Goal: Transaction & Acquisition: Purchase product/service

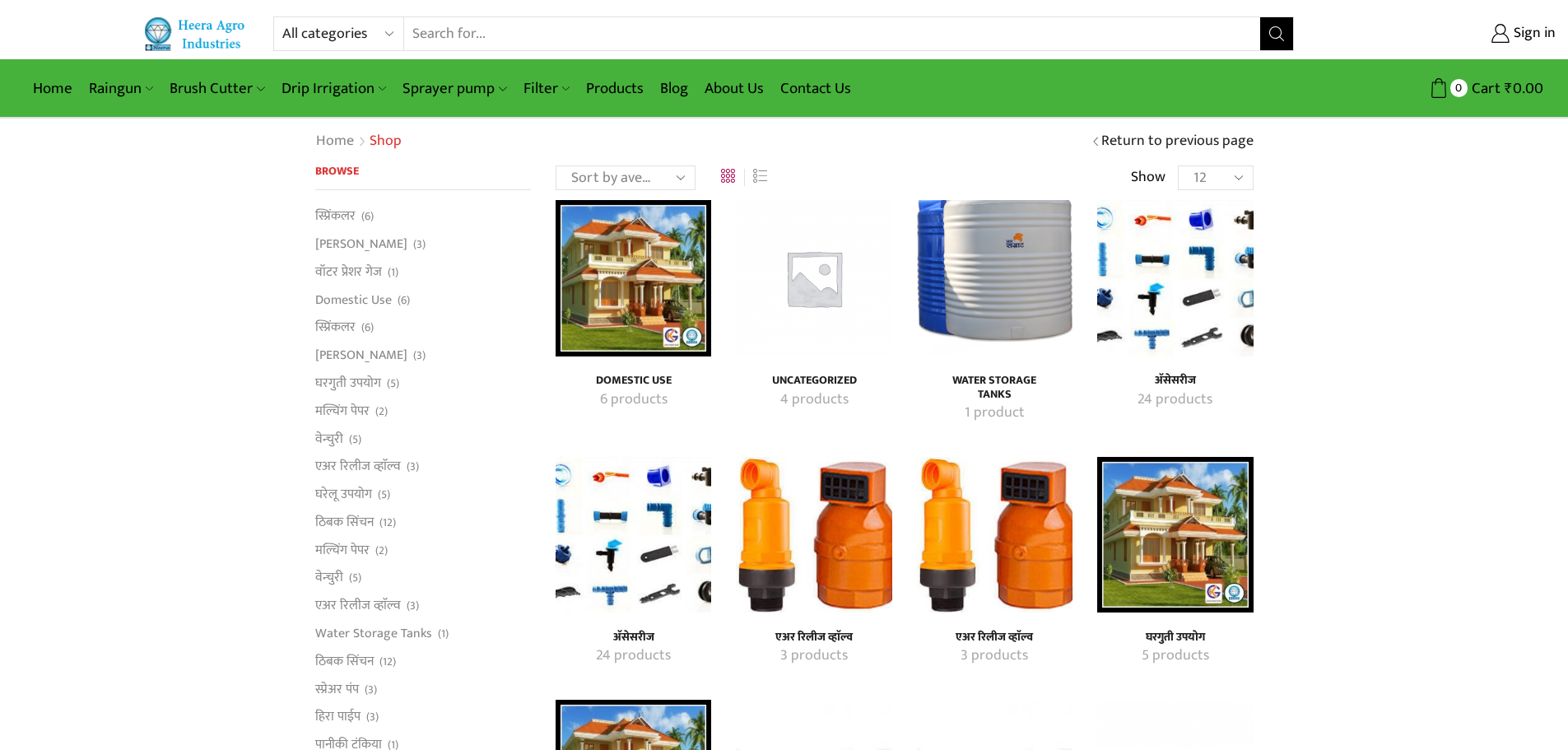
click at [854, 497] on img "Visit product category एअर रिलीज व्हाॅल्व" at bounding box center [813, 534] width 155 height 155
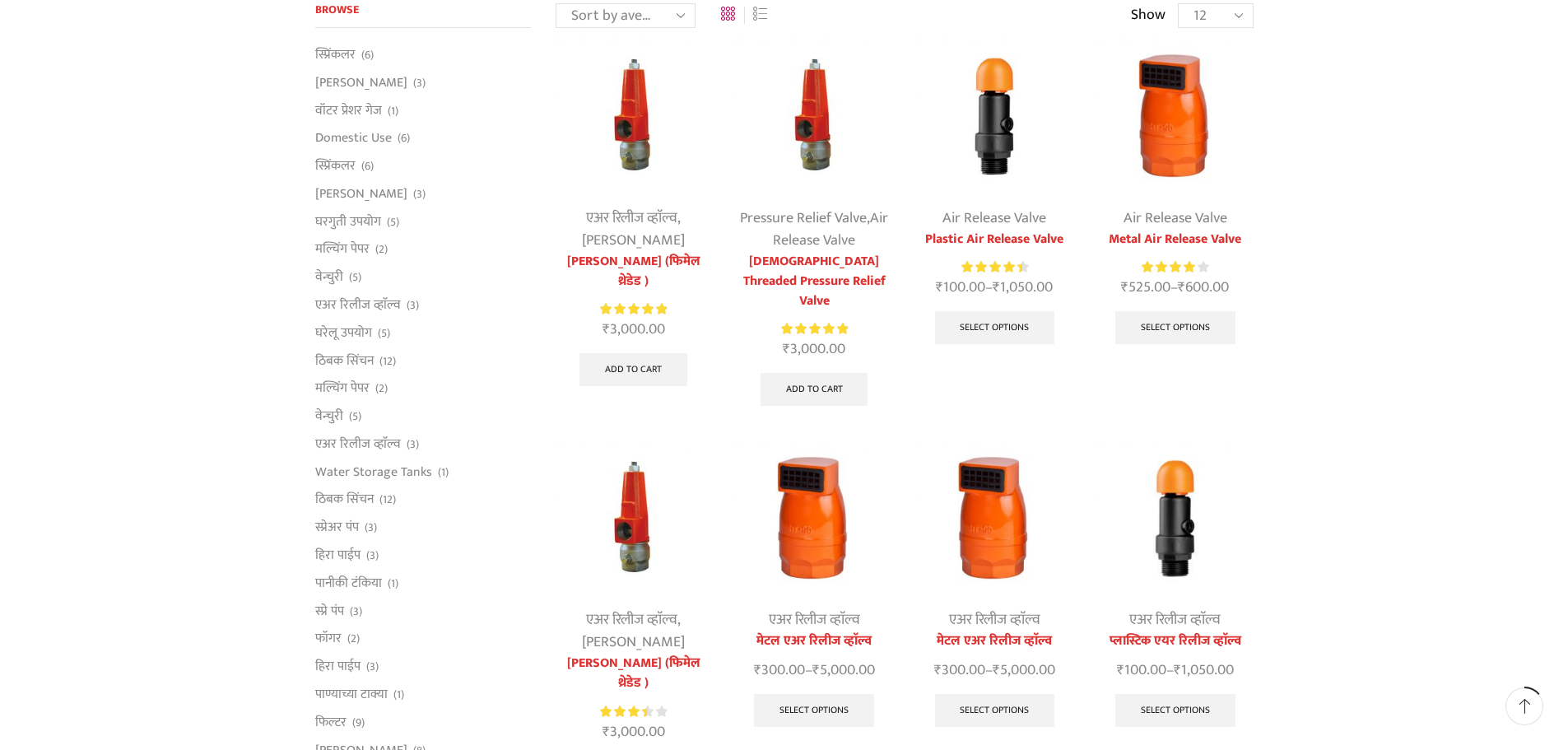
scroll to position [165, 0]
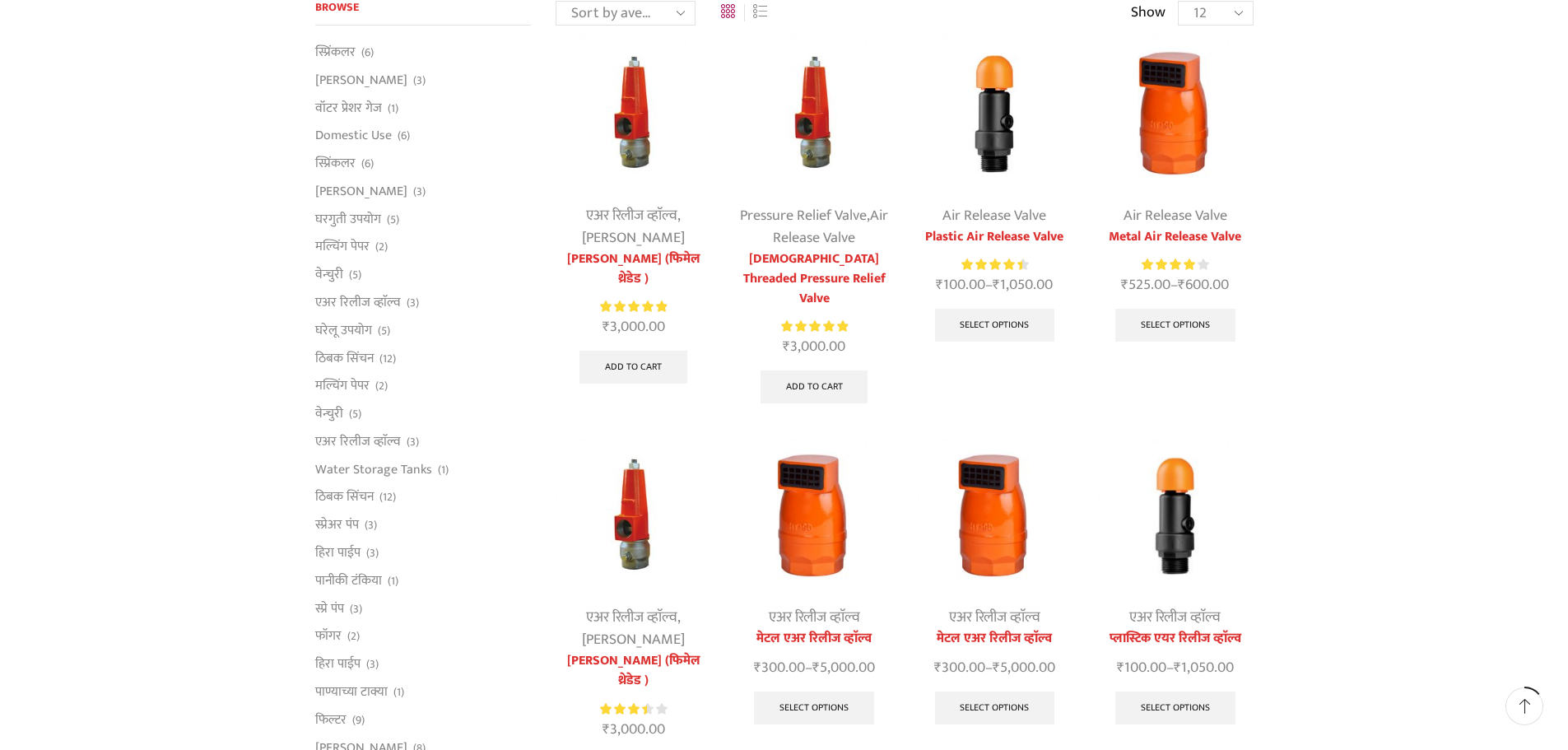
click at [993, 79] on img at bounding box center [994, 113] width 155 height 155
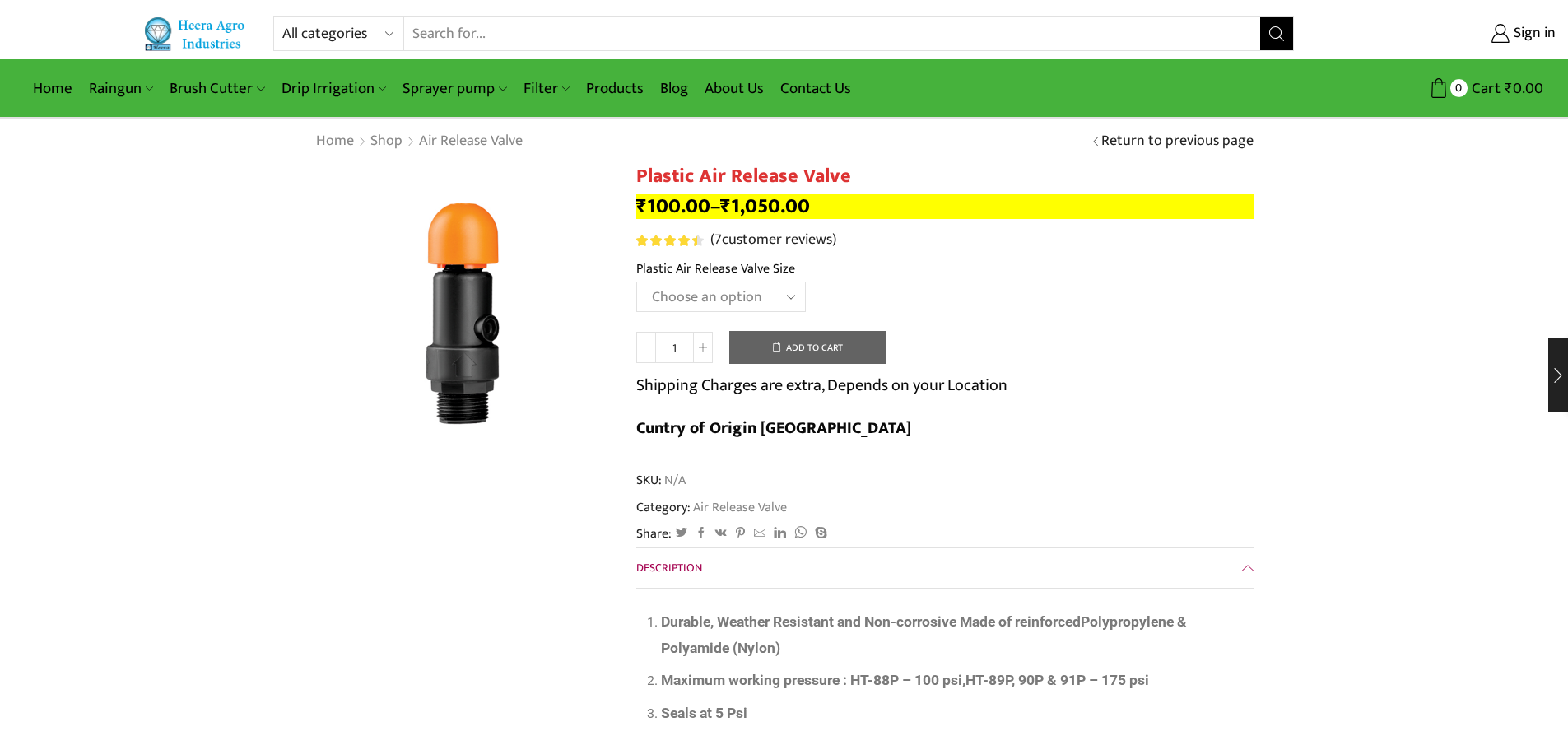
click at [737, 296] on select "Choose an option HT-90P 2" HT88P 1"" at bounding box center [721, 297] width 170 height 31
select select "ht88p-1"
click at [636, 282] on select "Choose an option HT-90P 2" HT88P 1"" at bounding box center [721, 297] width 170 height 31
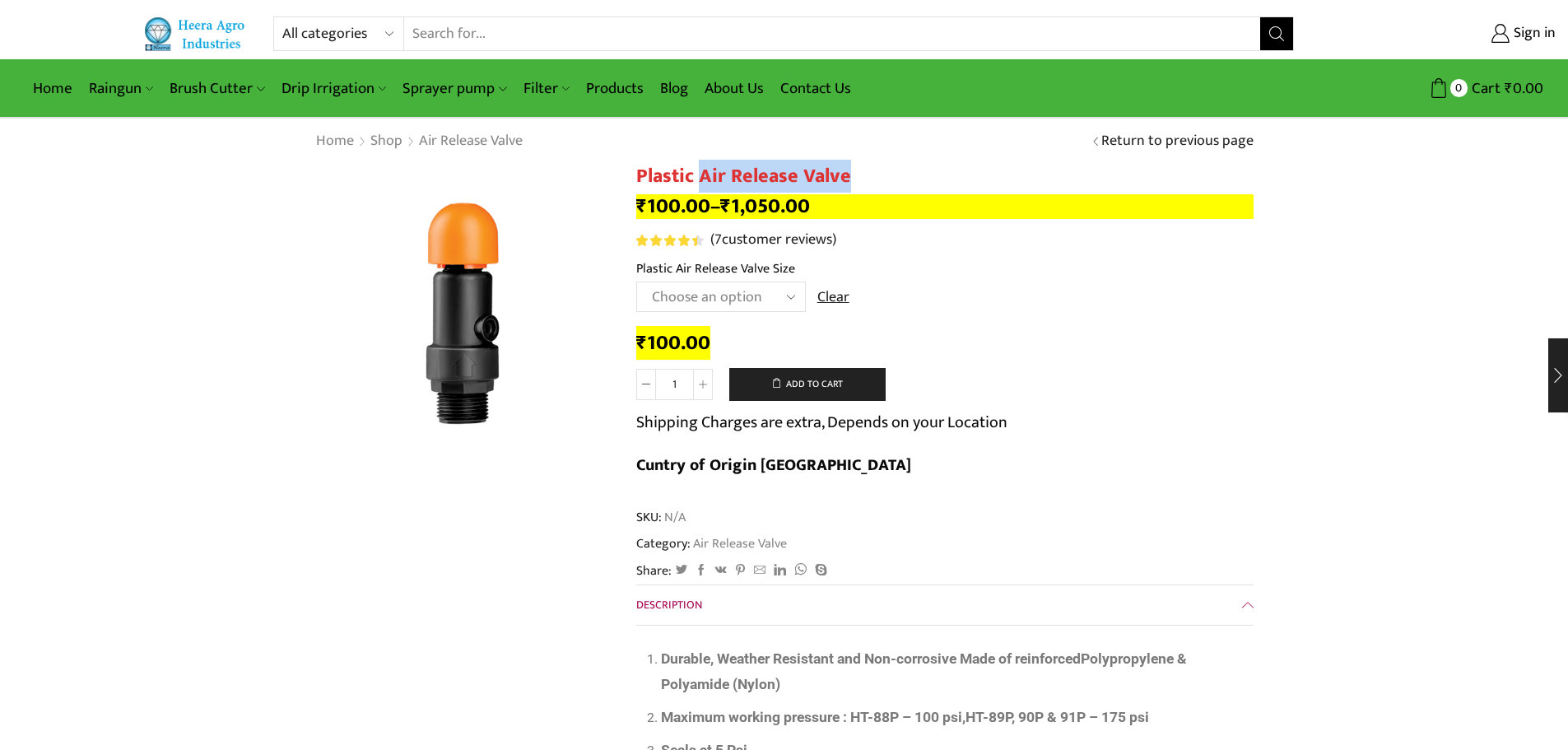
drag, startPoint x: 705, startPoint y: 171, endPoint x: 858, endPoint y: 176, distance: 153.1
click at [858, 176] on h1 "Plastic Air Release Valve" at bounding box center [945, 177] width 618 height 24
copy h1 "Air Release Valve"
click at [702, 389] on span at bounding box center [703, 384] width 19 height 31
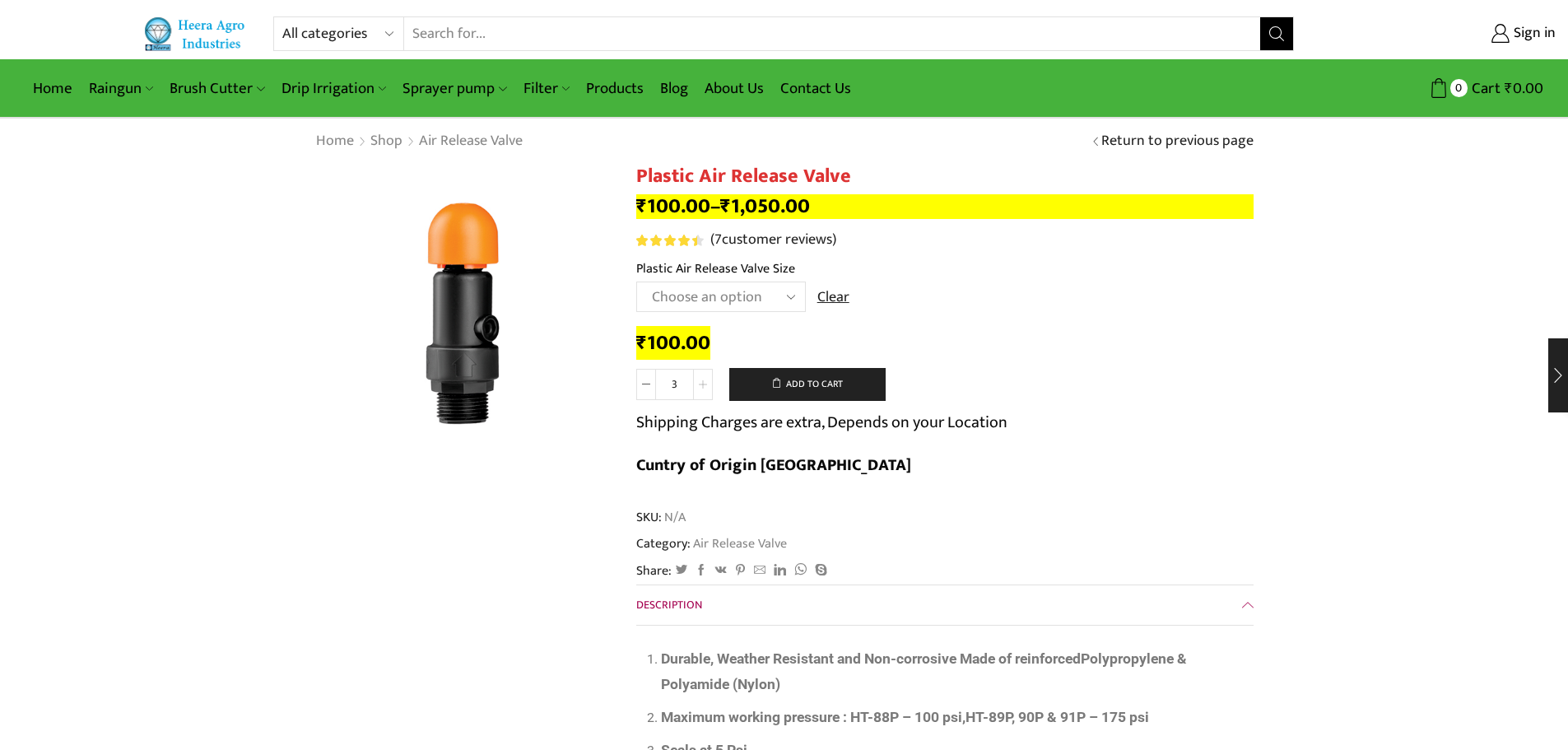
click at [702, 389] on span at bounding box center [703, 384] width 19 height 31
click at [703, 388] on icon at bounding box center [703, 384] width 9 height 9
type input "5"
click at [800, 383] on button "Add to cart" at bounding box center [808, 384] width 156 height 33
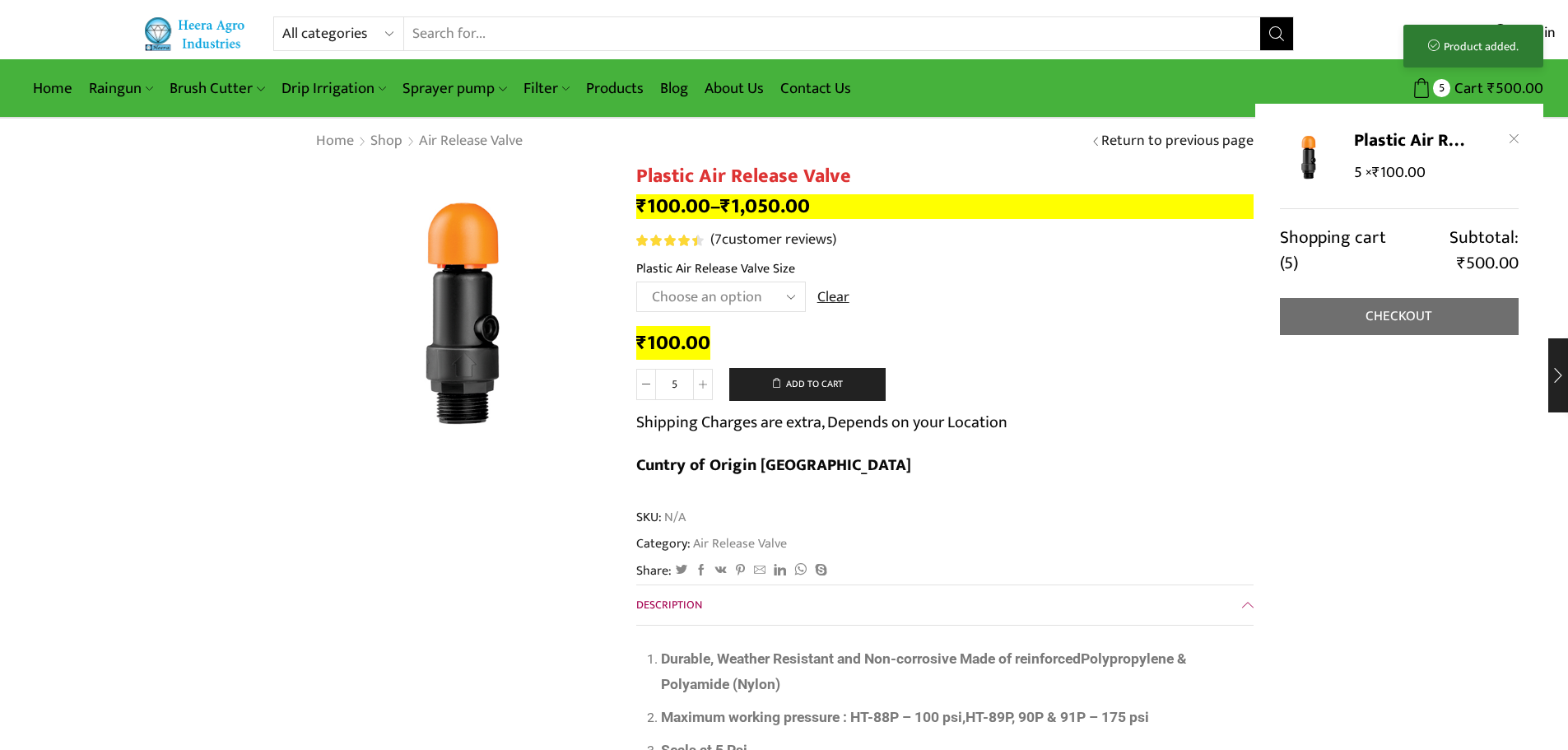
click at [1404, 321] on link "Checkout" at bounding box center [1399, 317] width 238 height 37
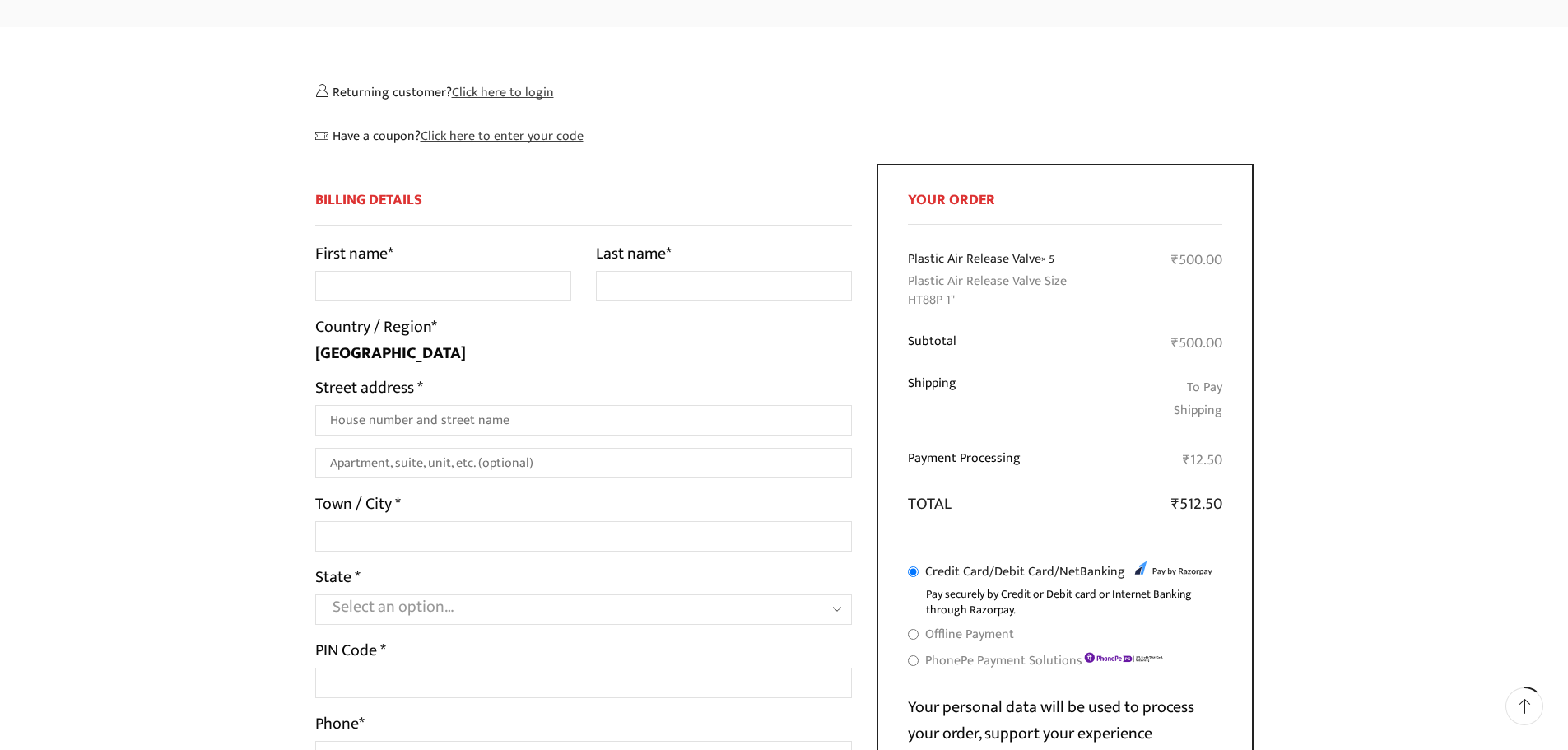
scroll to position [82, 0]
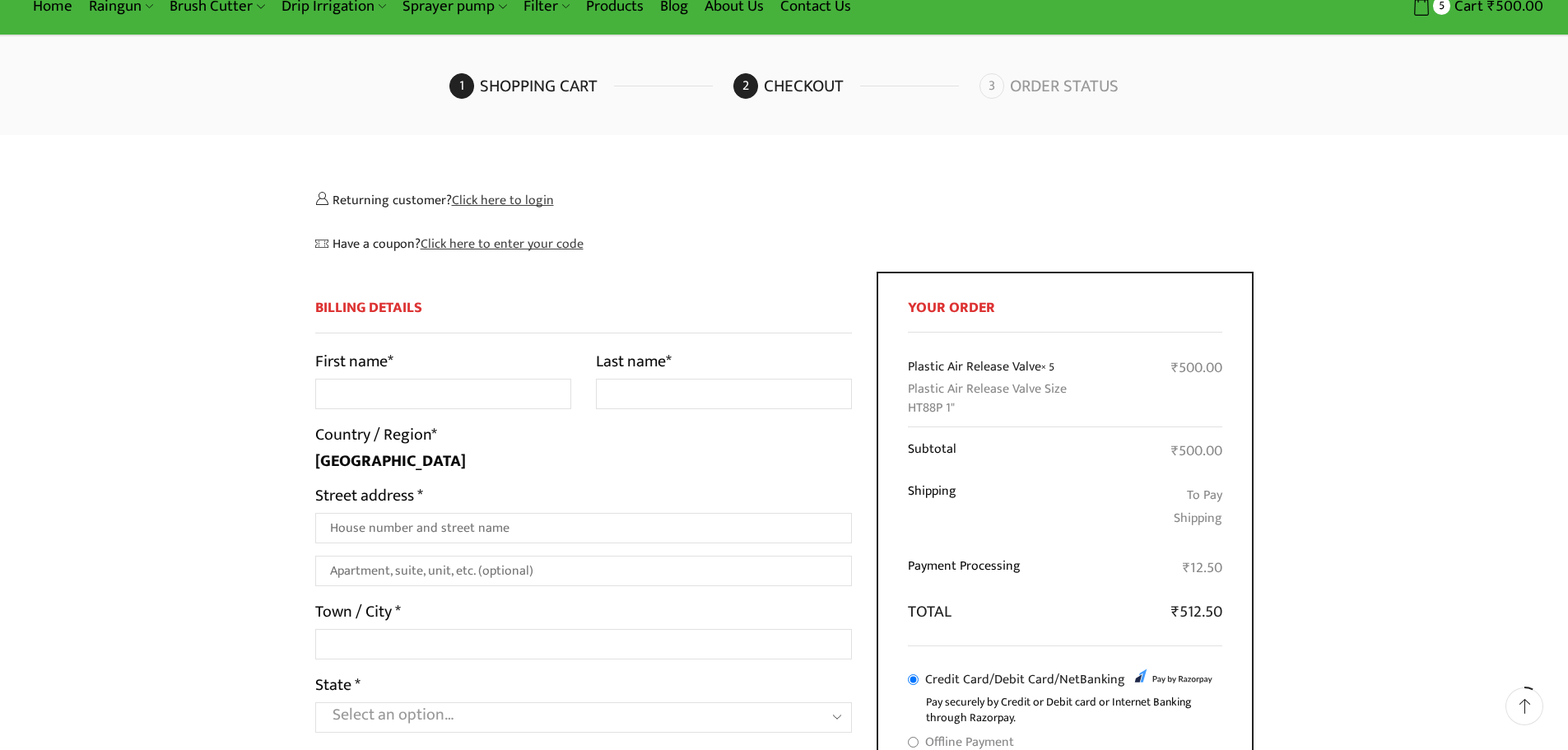
drag, startPoint x: 1031, startPoint y: 443, endPoint x: 1033, endPoint y: 419, distance: 24.1
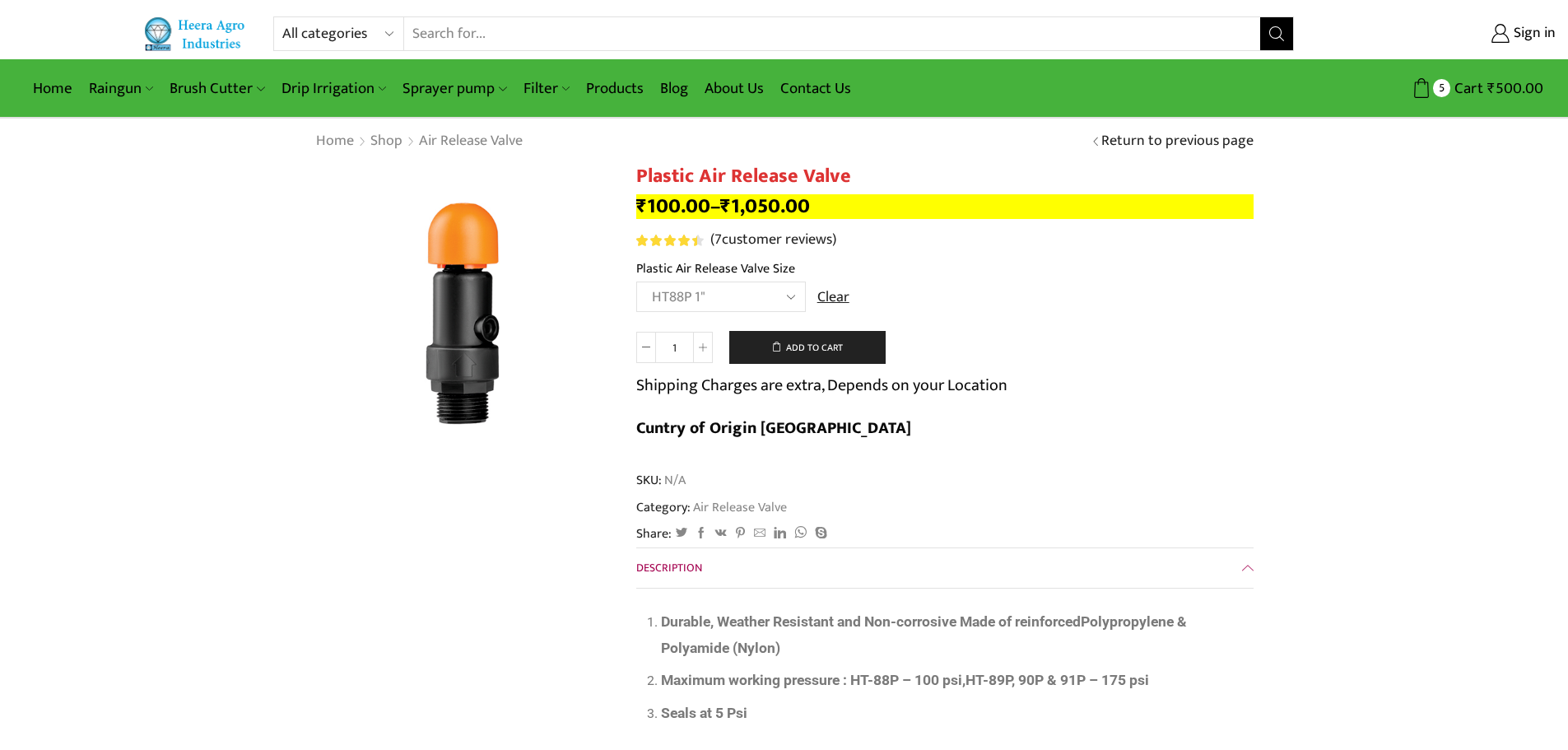
select select "ht88p-1"
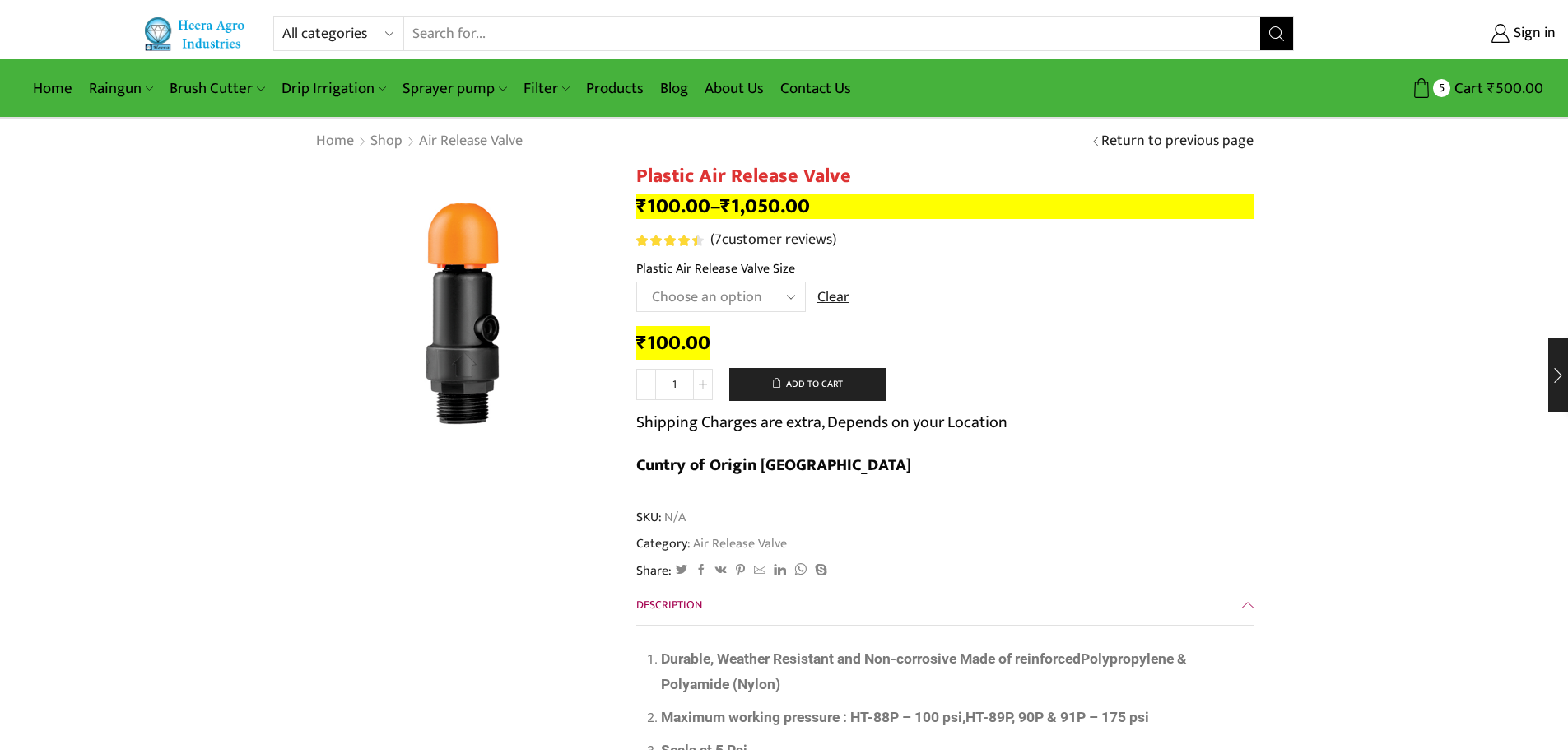
click at [702, 378] on span at bounding box center [703, 384] width 19 height 31
click at [701, 383] on icon at bounding box center [703, 384] width 9 height 9
type input "5"
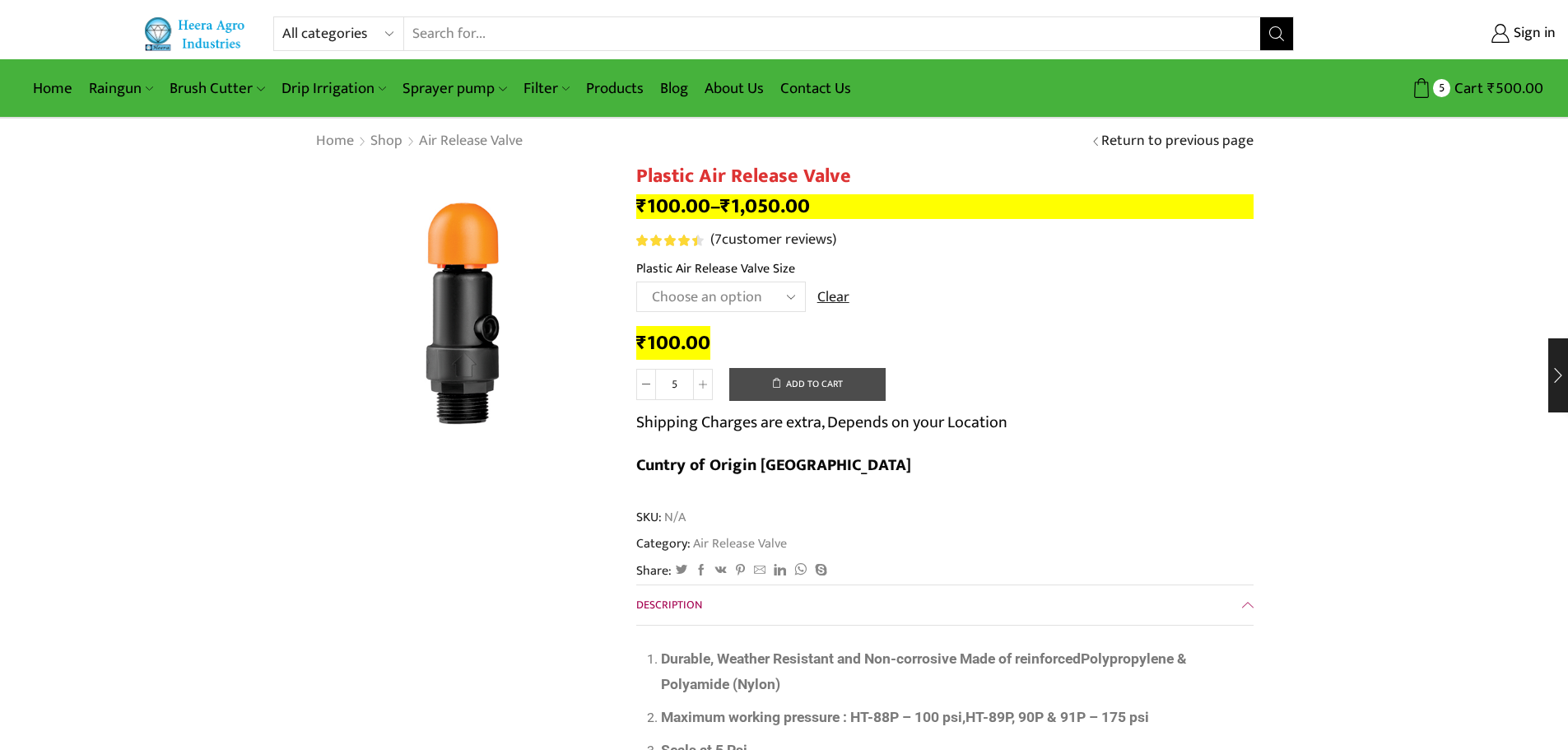
click at [797, 390] on button "Add to cart" at bounding box center [808, 384] width 156 height 33
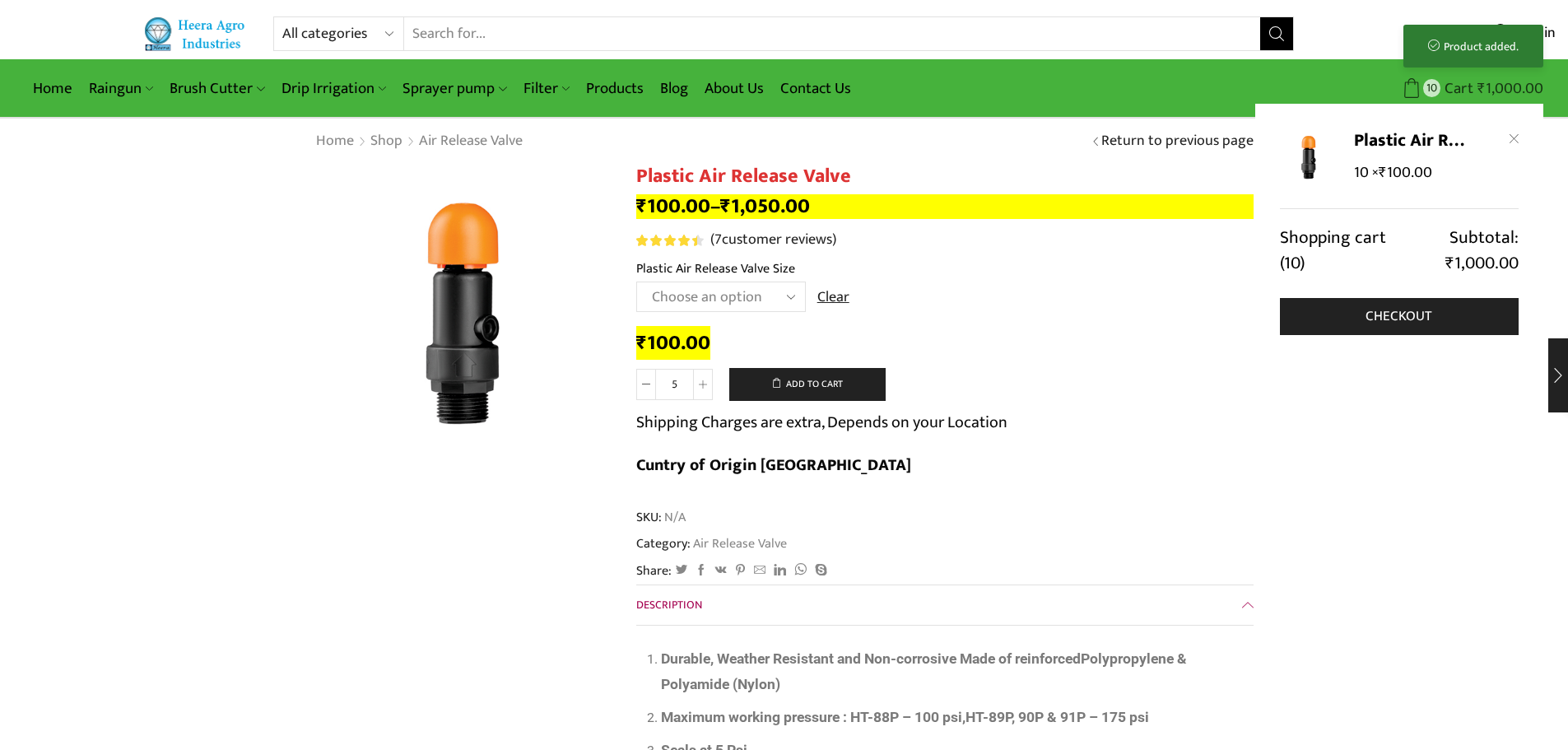
click at [1482, 90] on span "₹" at bounding box center [1482, 88] width 9 height 25
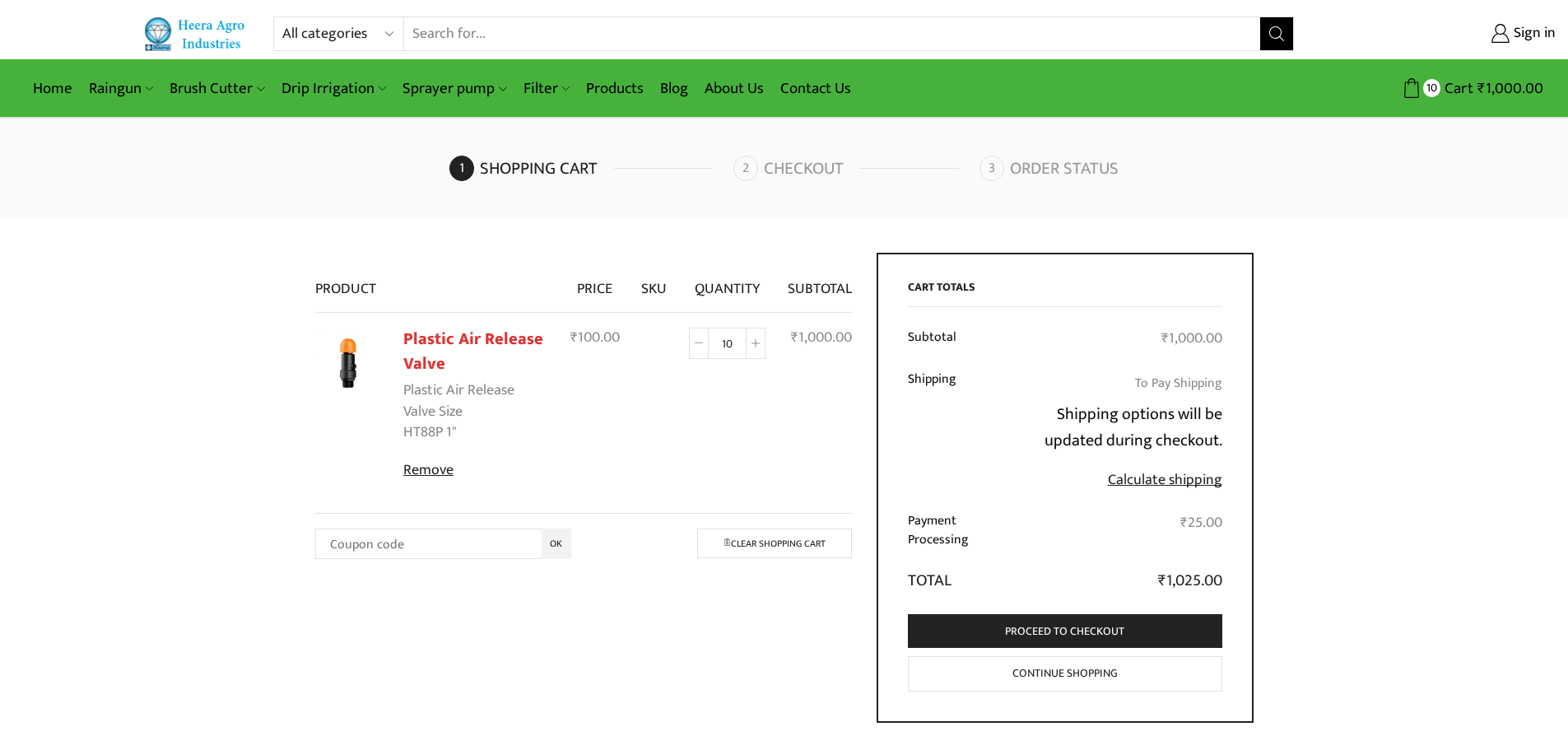
click at [700, 347] on icon at bounding box center [699, 343] width 9 height 9
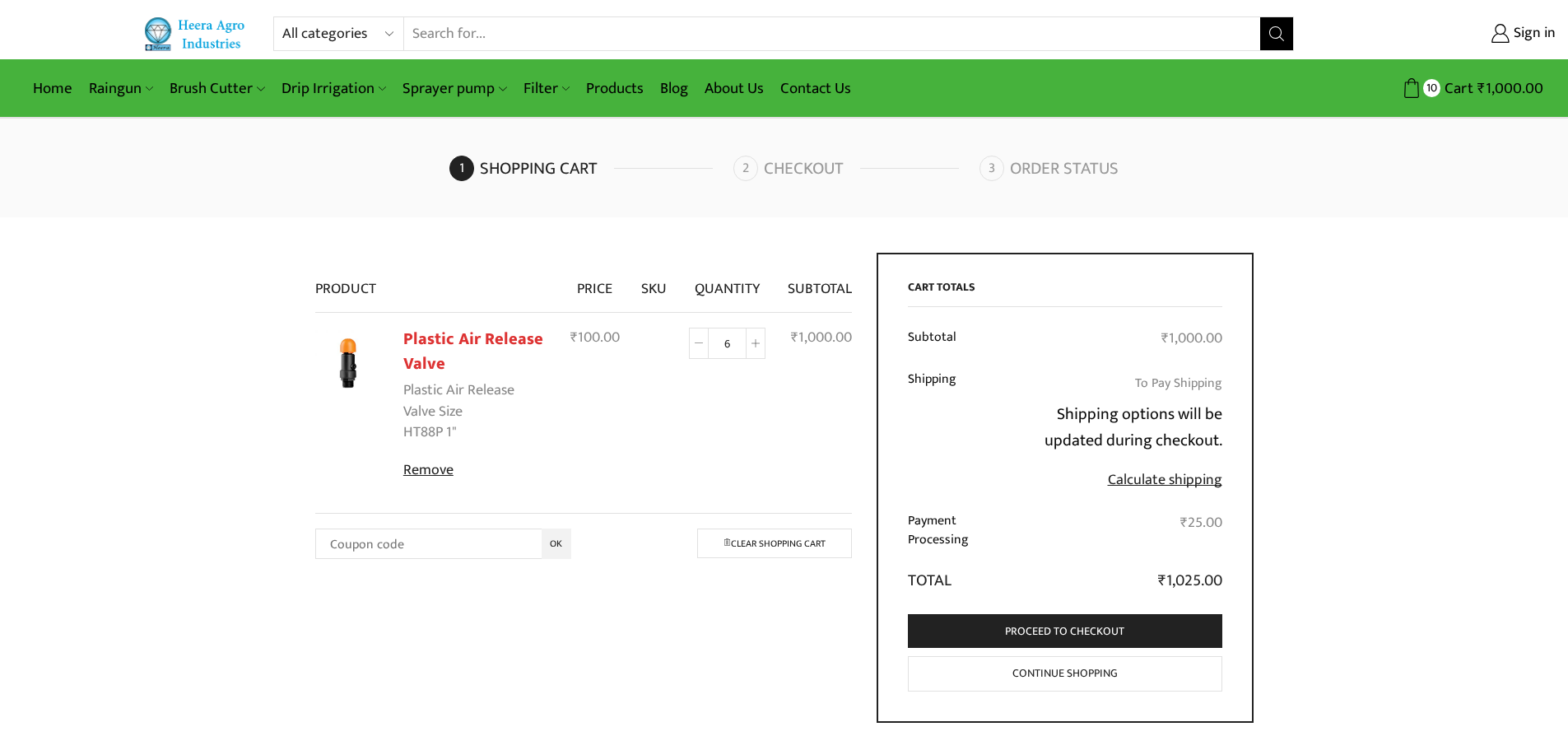
type input "5"
click at [1145, 553] on td "₹ 25.00" at bounding box center [1113, 530] width 218 height 56
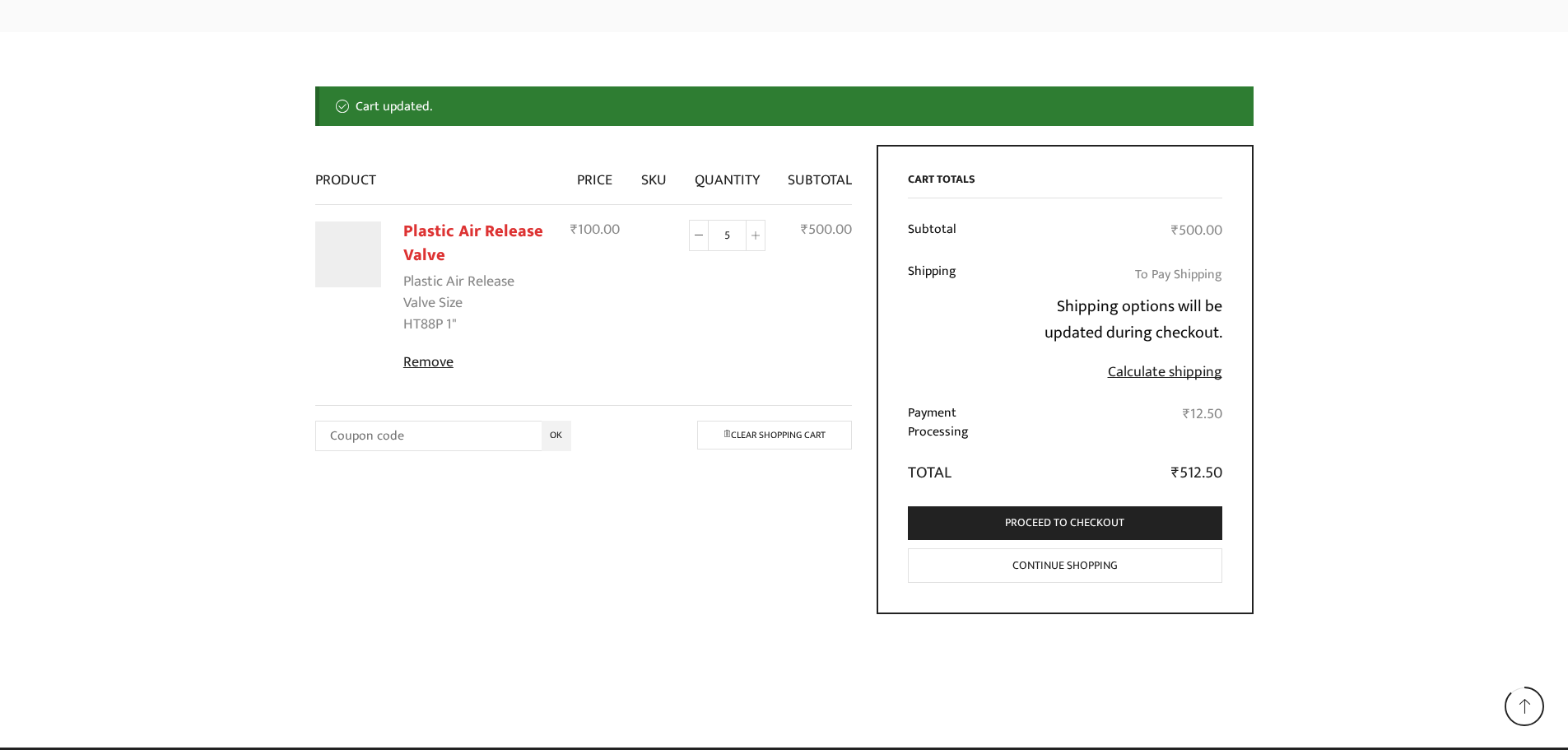
scroll to position [190, 0]
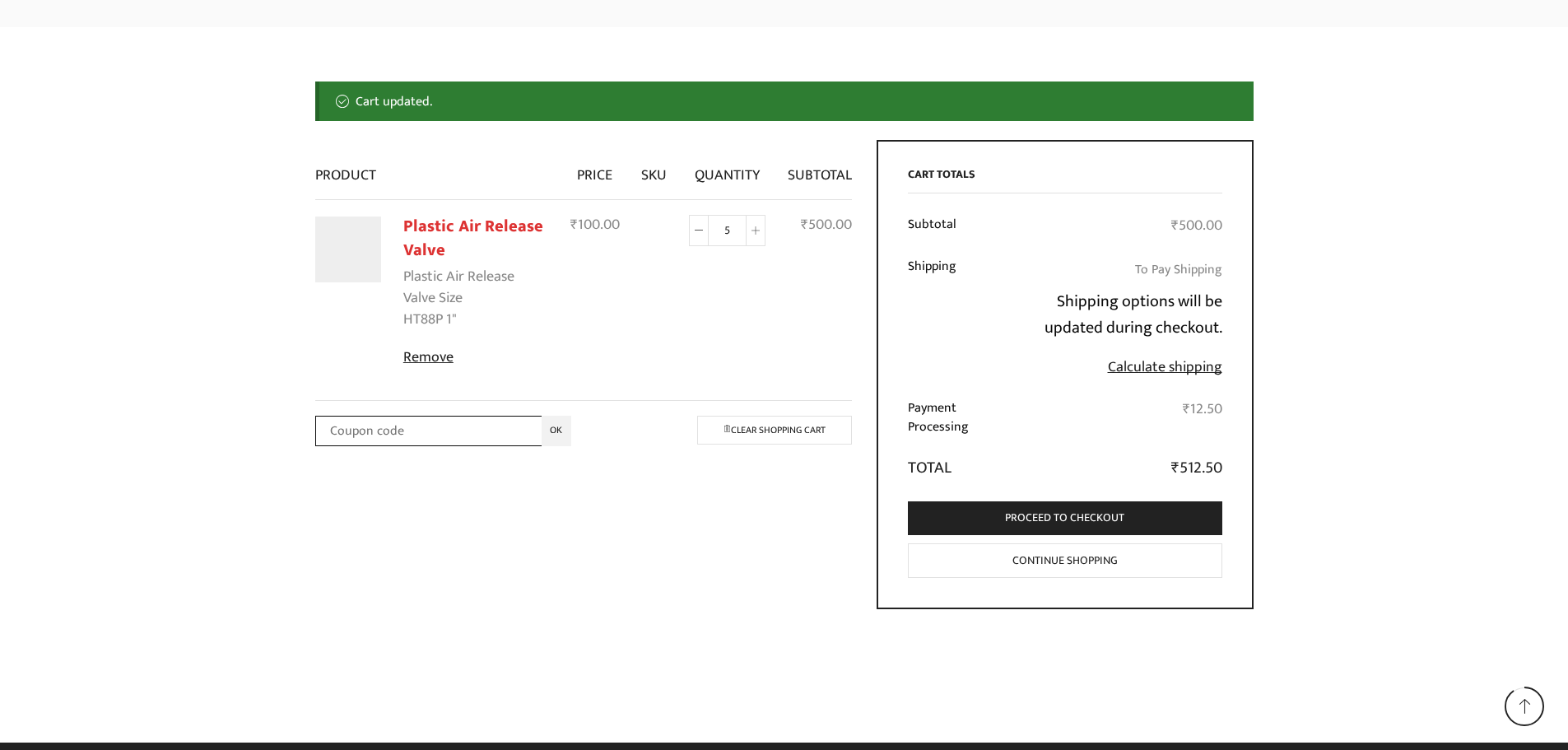
click at [512, 432] on input "Coupon:" at bounding box center [443, 431] width 256 height 31
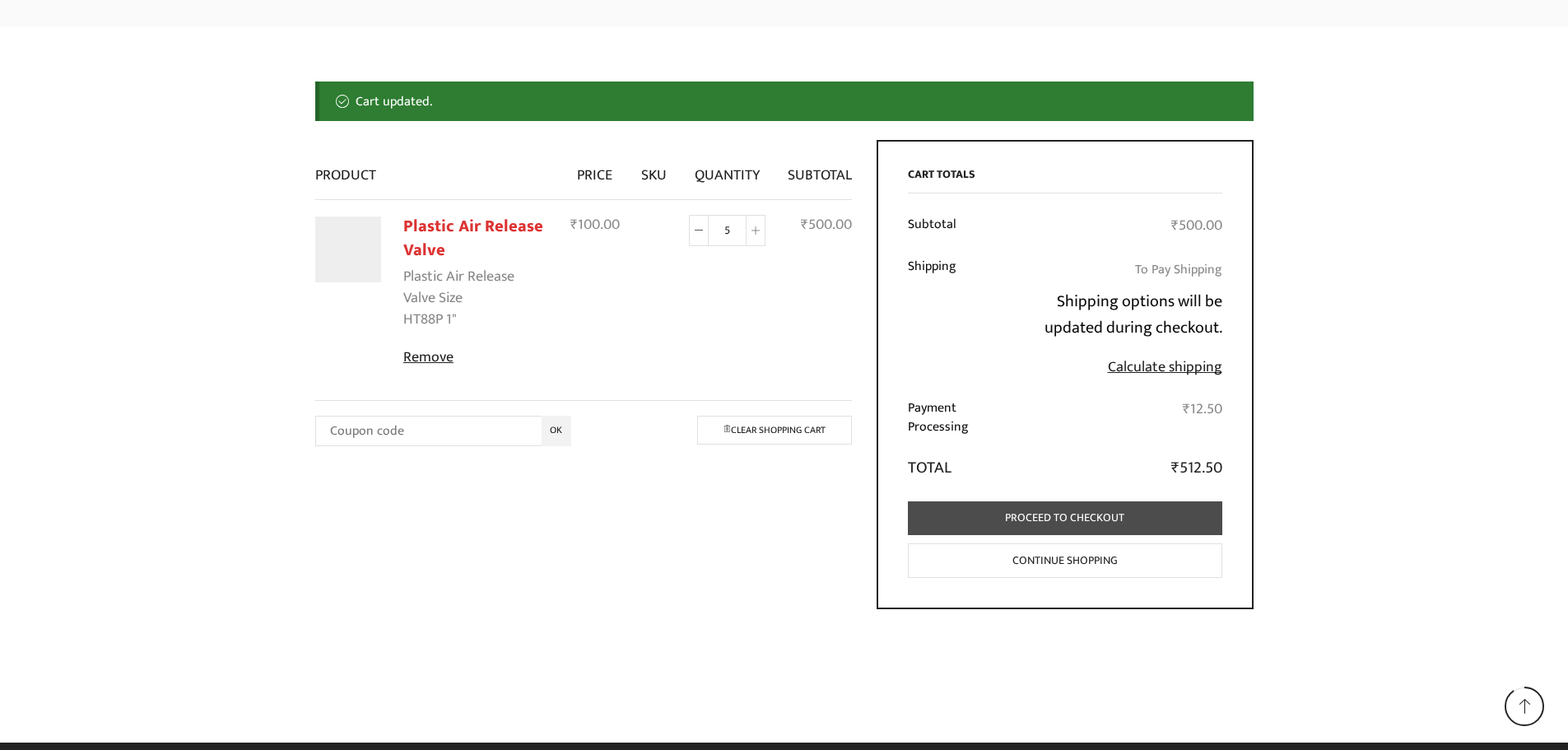
click at [1027, 522] on link "Proceed to checkout" at bounding box center [1066, 517] width 315 height 34
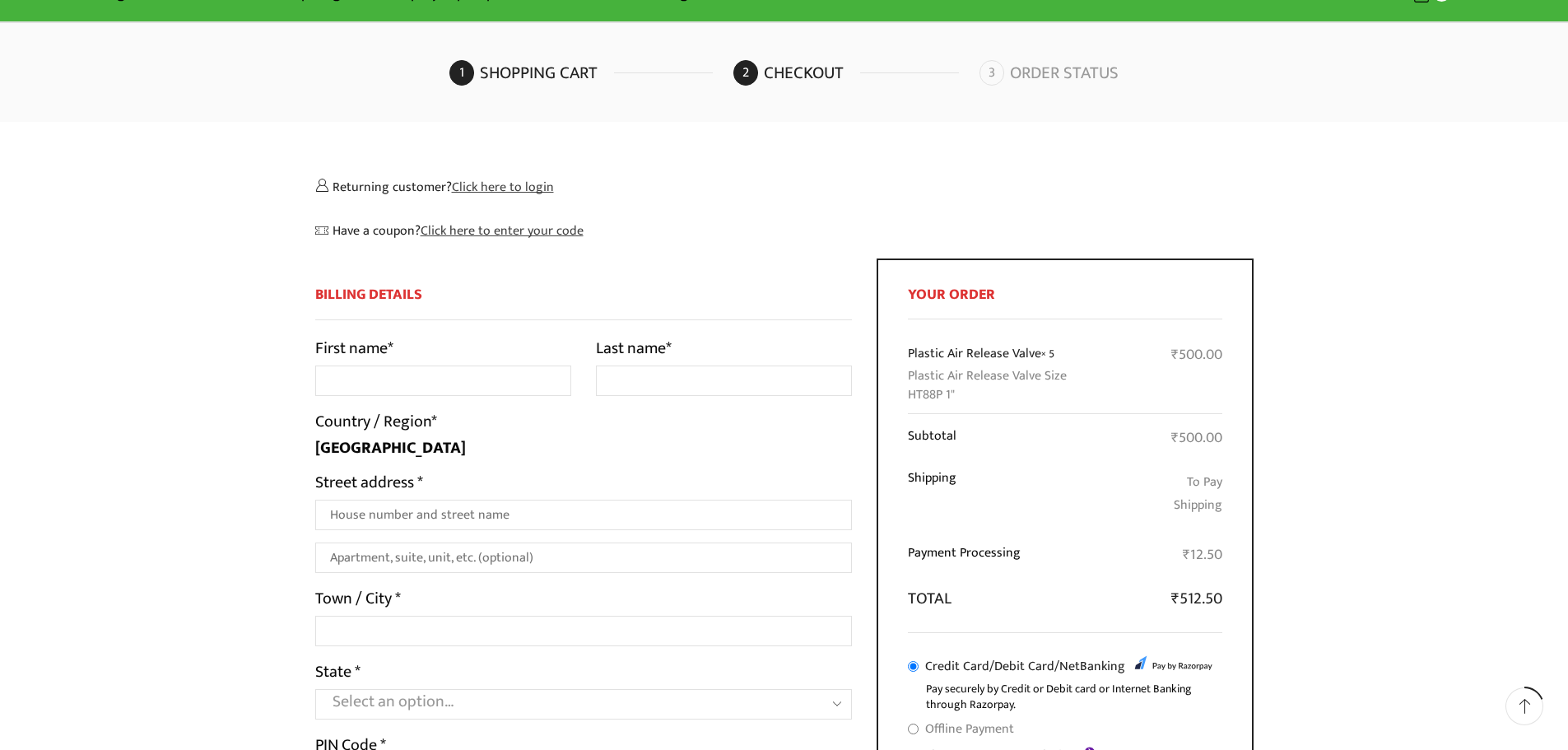
scroll to position [82, 0]
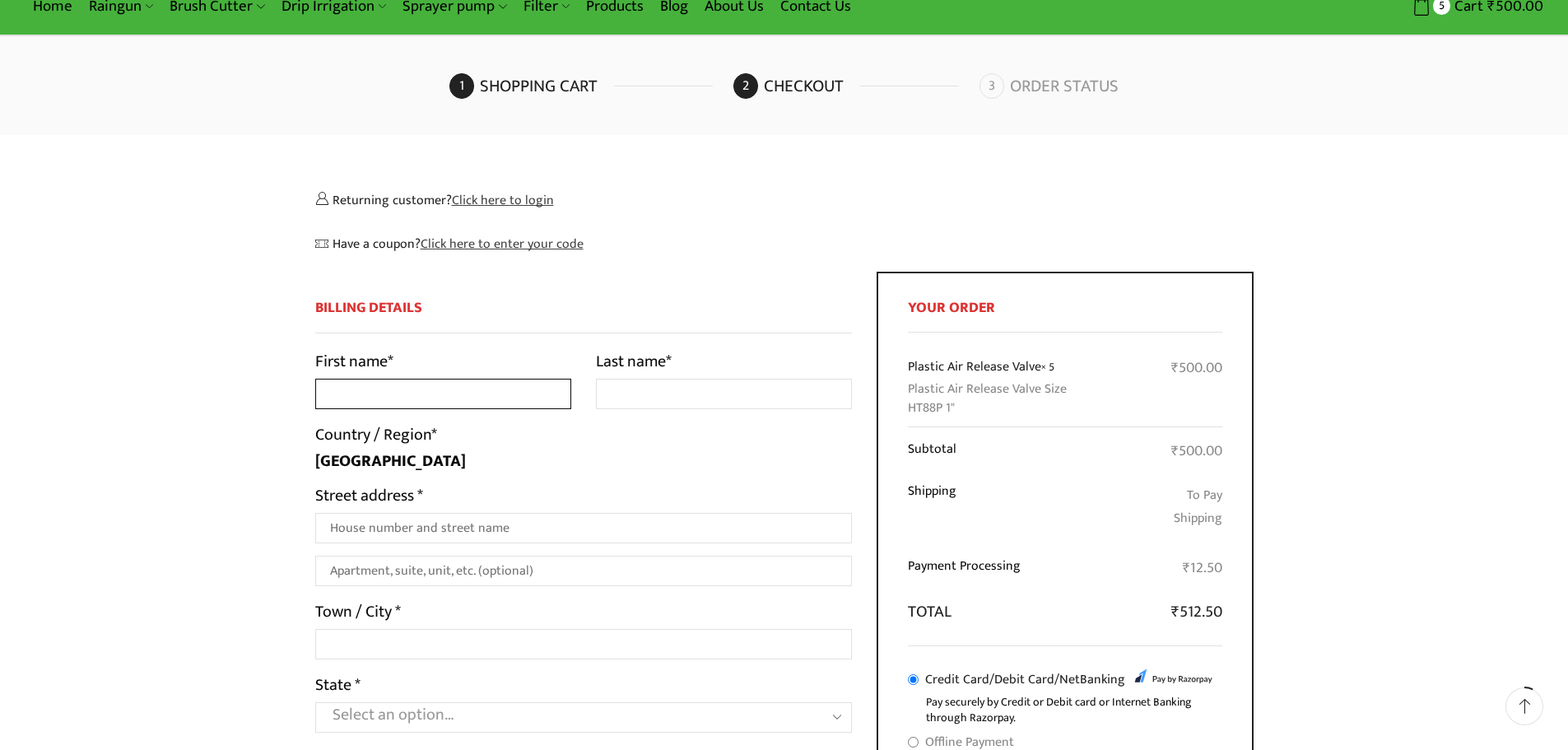
click at [506, 387] on input "First name *" at bounding box center [443, 394] width 256 height 31
type input "VISHNU"
click at [647, 405] on input "Last name *" at bounding box center [723, 394] width 256 height 31
type input "THORAT"
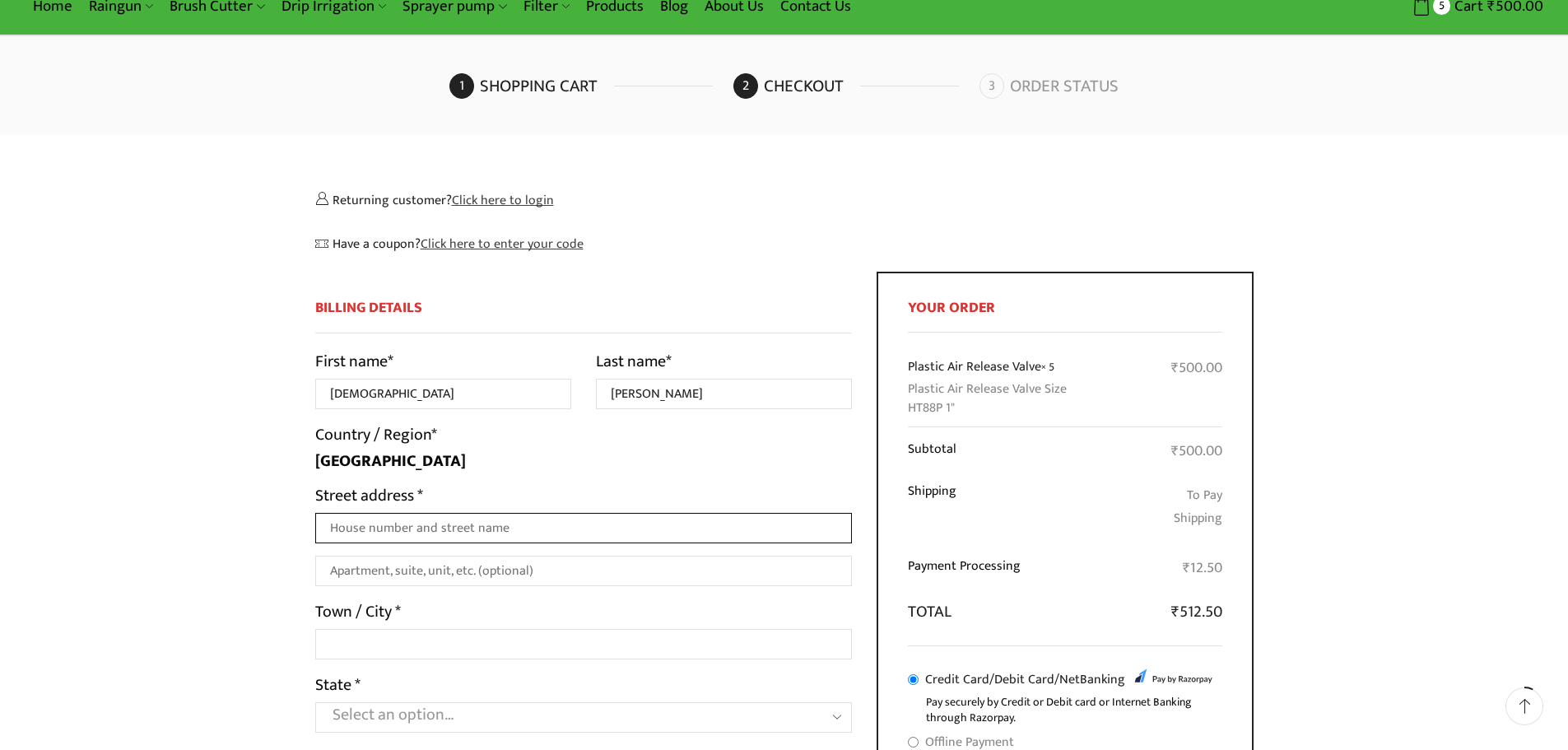
click at [462, 528] on input "Street address *" at bounding box center [584, 528] width 538 height 31
type input "AT. NIMBI KHURD POST. BHENDI MAHAL TALUKA. BARSHITAKLI DIST. AKOLA"
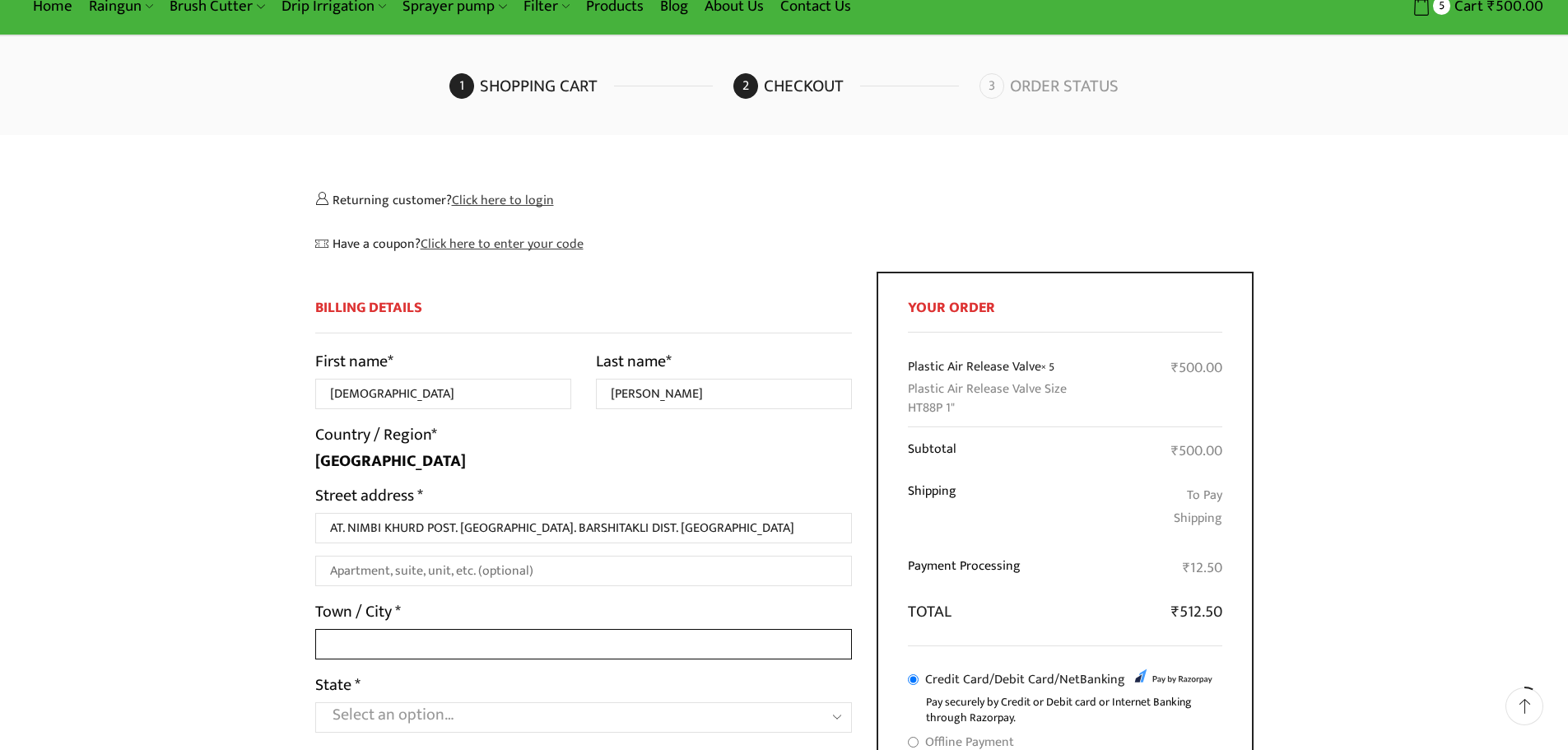
type input "NIMBI KHURD"
select select "MH"
type input "444407"
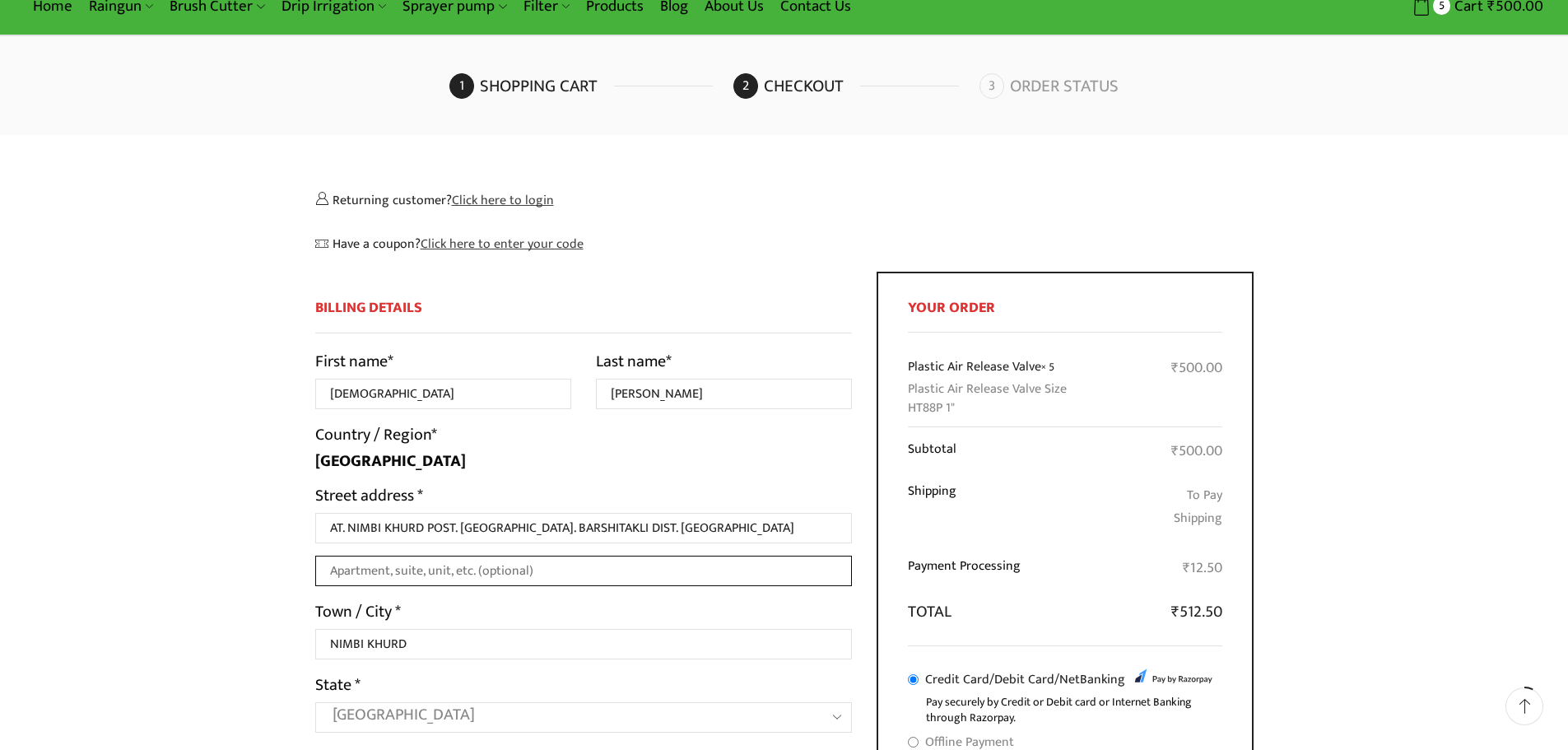
click at [565, 569] on input "Apartment, suite, unit, etc. (optional)" at bounding box center [584, 571] width 538 height 31
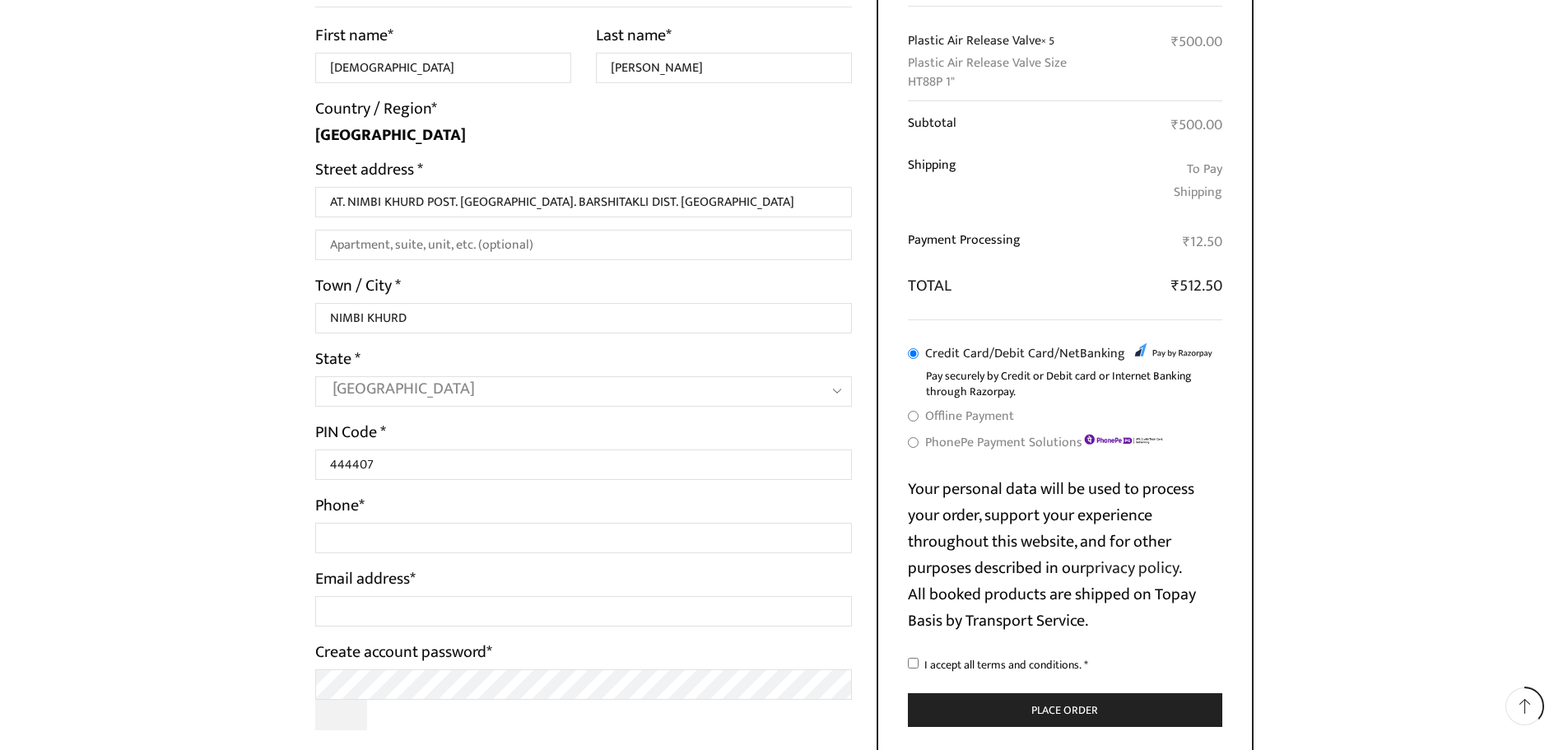
scroll to position [411, 0]
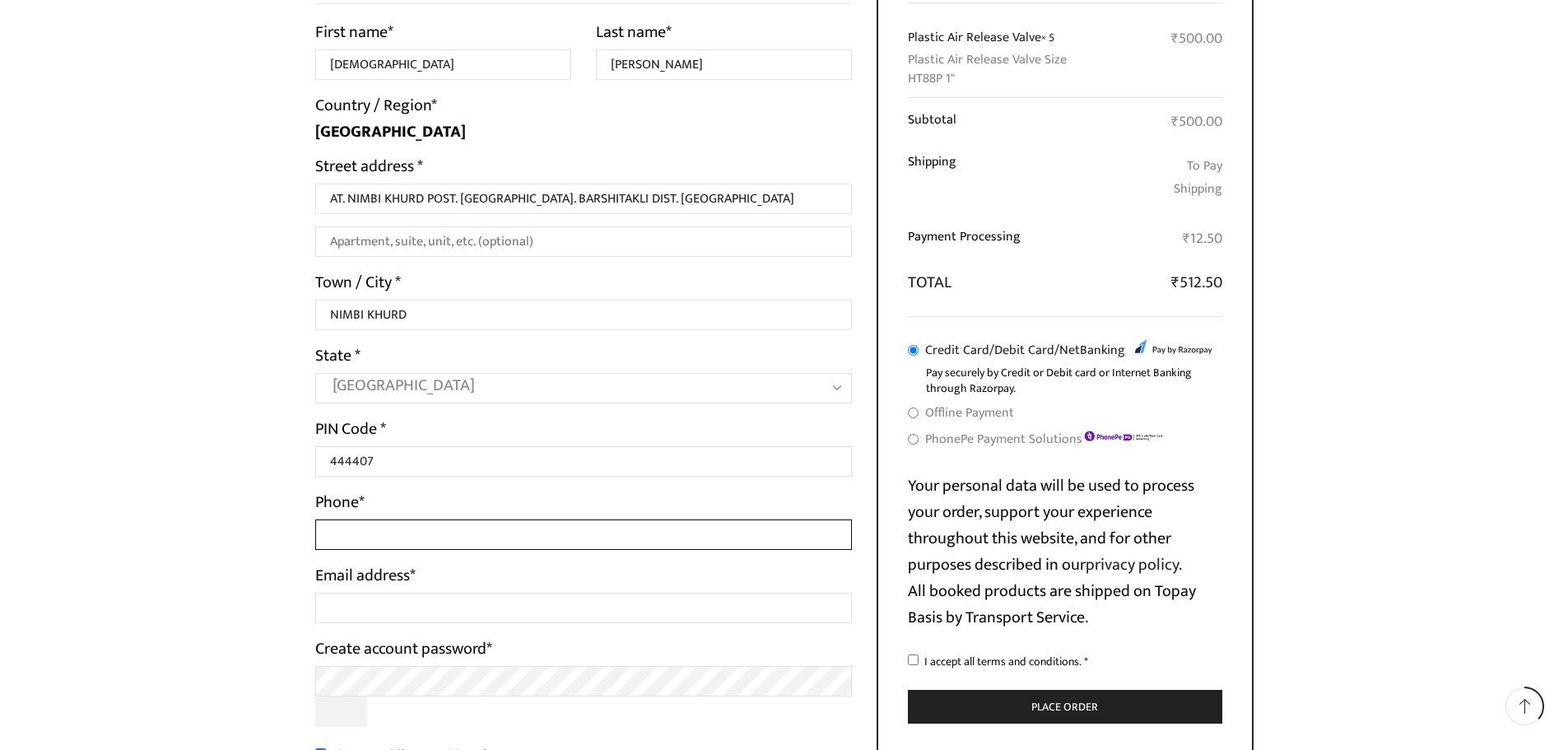
click at [561, 545] on input "Phone *" at bounding box center [584, 535] width 538 height 31
type input "9405665267"
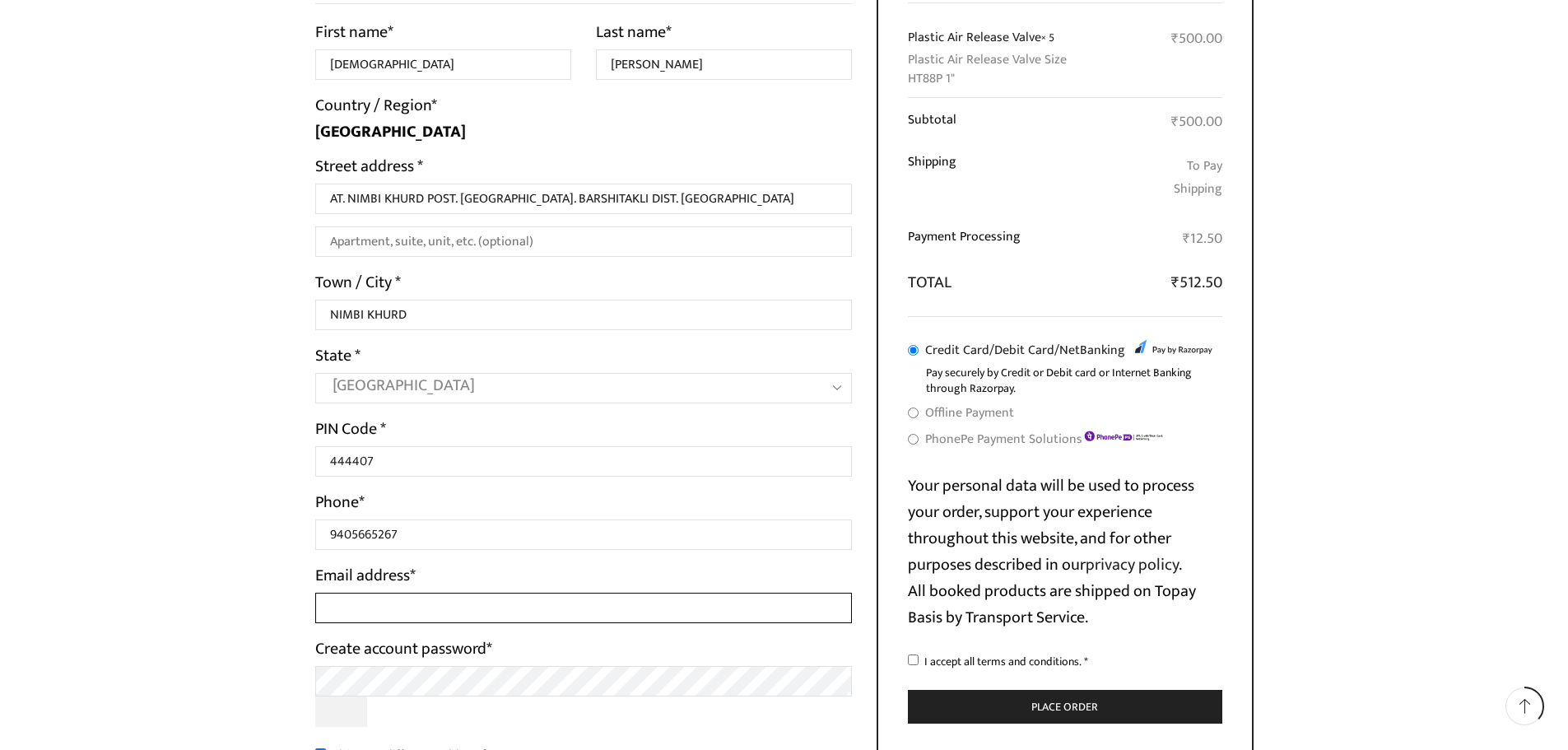
click at [484, 598] on input "Email address *" at bounding box center [584, 608] width 538 height 31
type input "[EMAIL_ADDRESS][DOMAIN_NAME]"
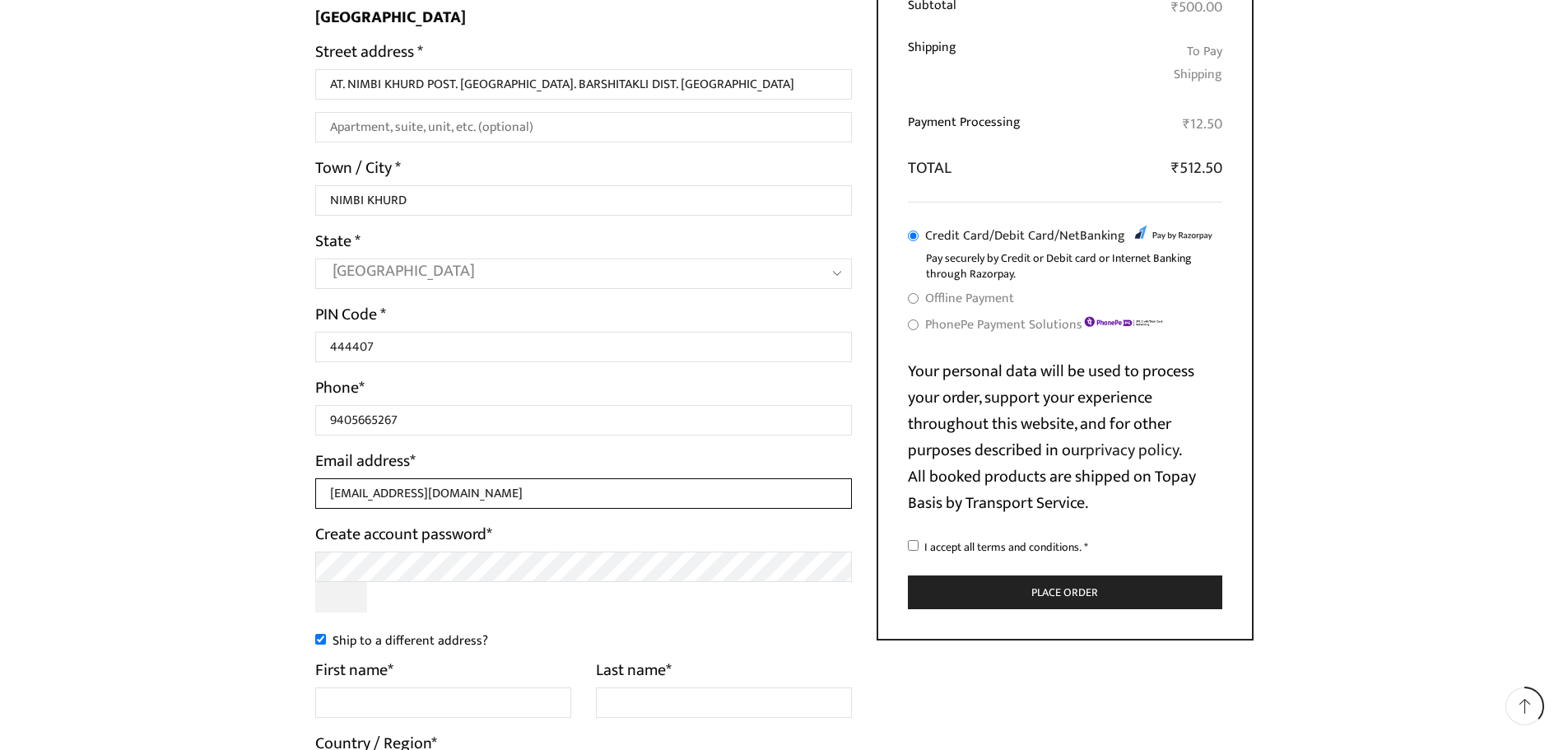
scroll to position [576, 0]
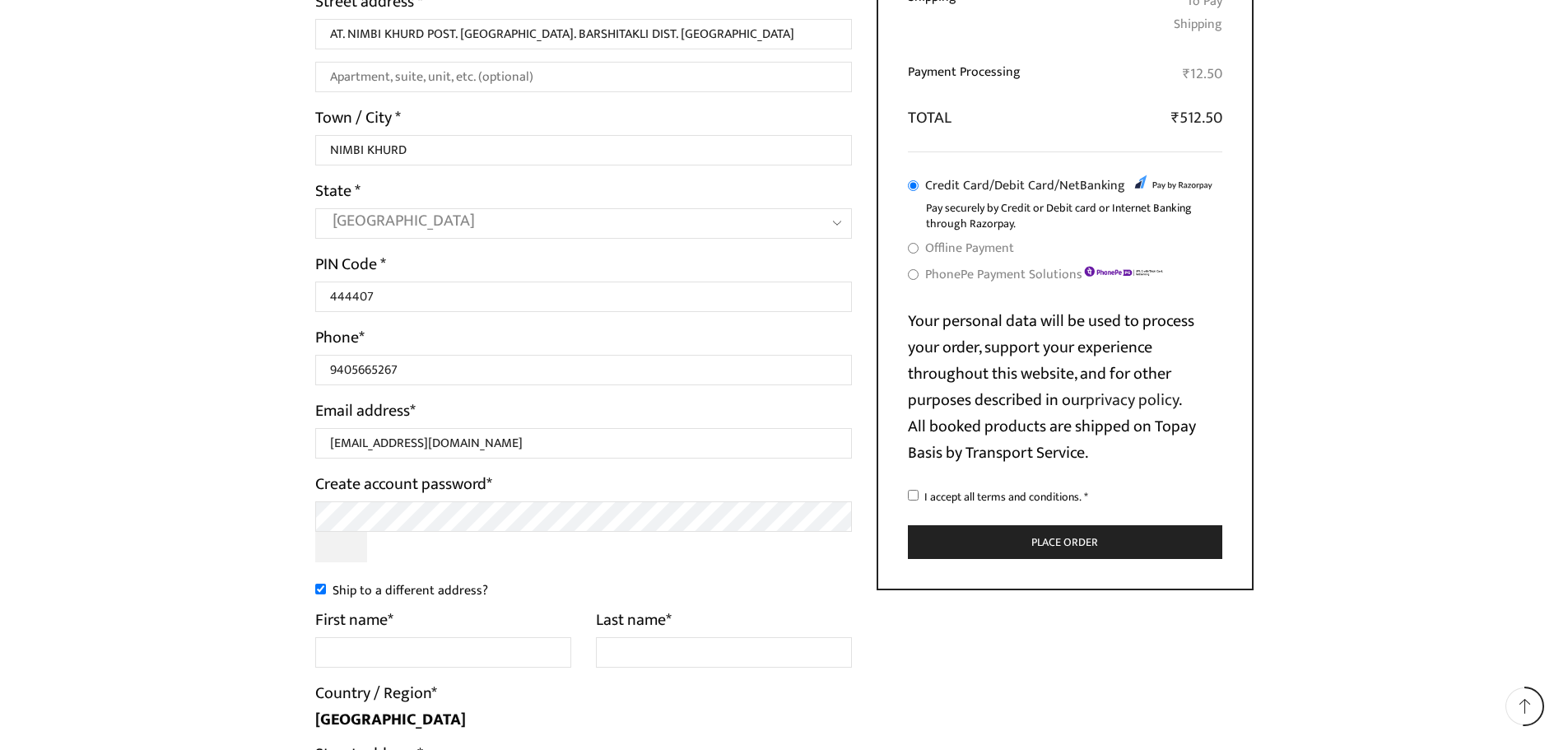
click at [317, 590] on input "Ship to a different address?" at bounding box center [321, 589] width 11 height 11
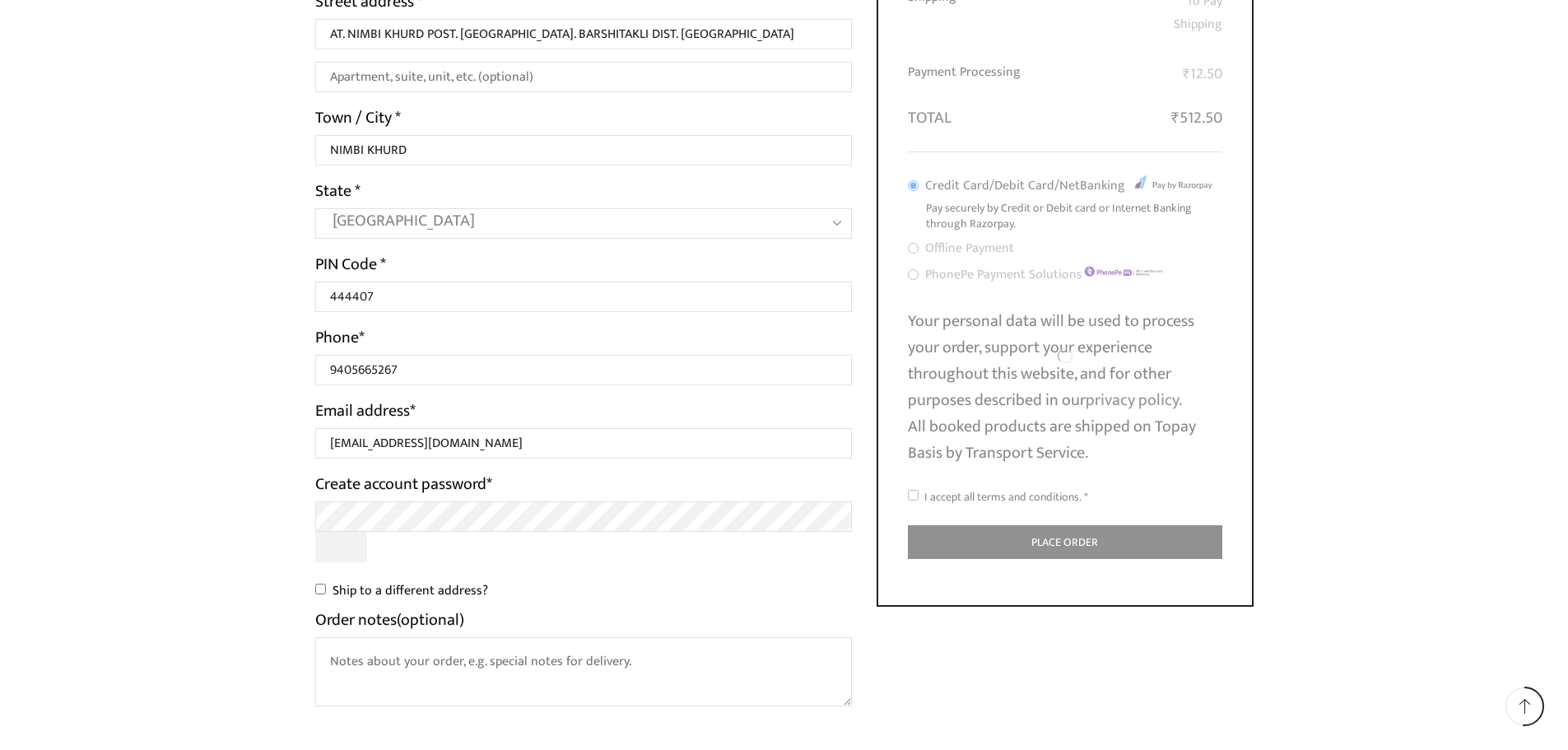
click at [317, 590] on input "Ship to a different address?" at bounding box center [321, 589] width 11 height 11
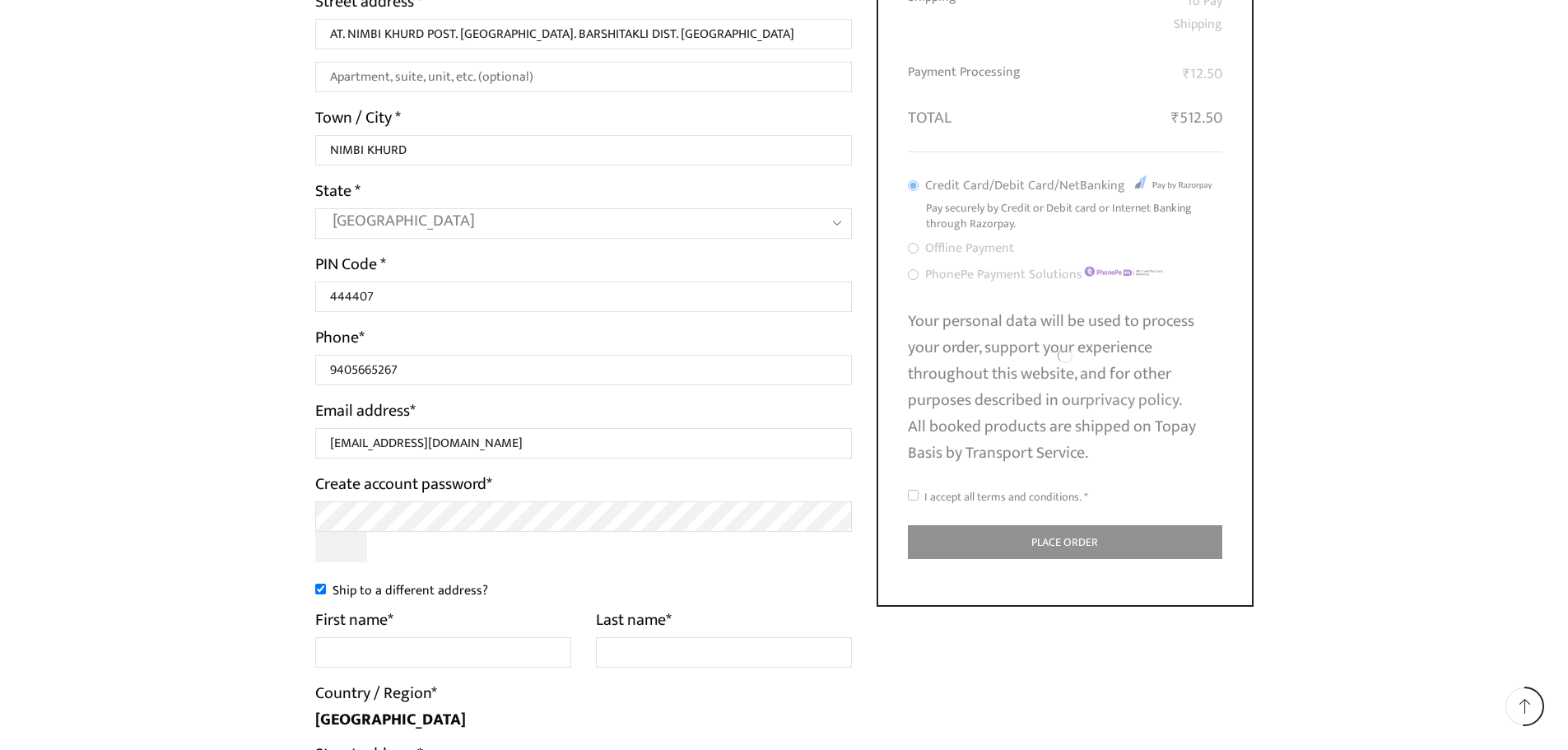
click at [317, 590] on input "Ship to a different address?" at bounding box center [321, 589] width 11 height 11
checkbox input "false"
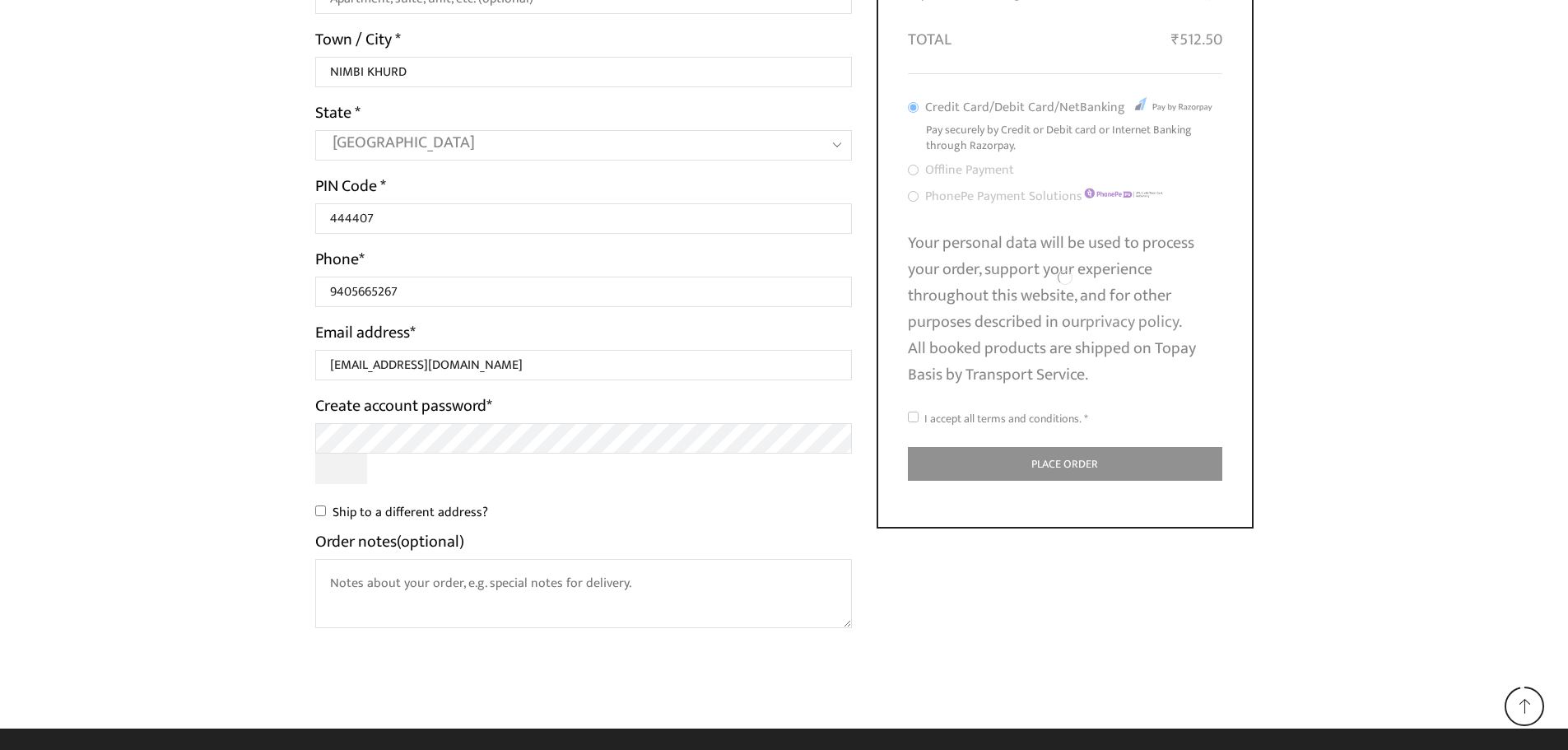
scroll to position [658, 0]
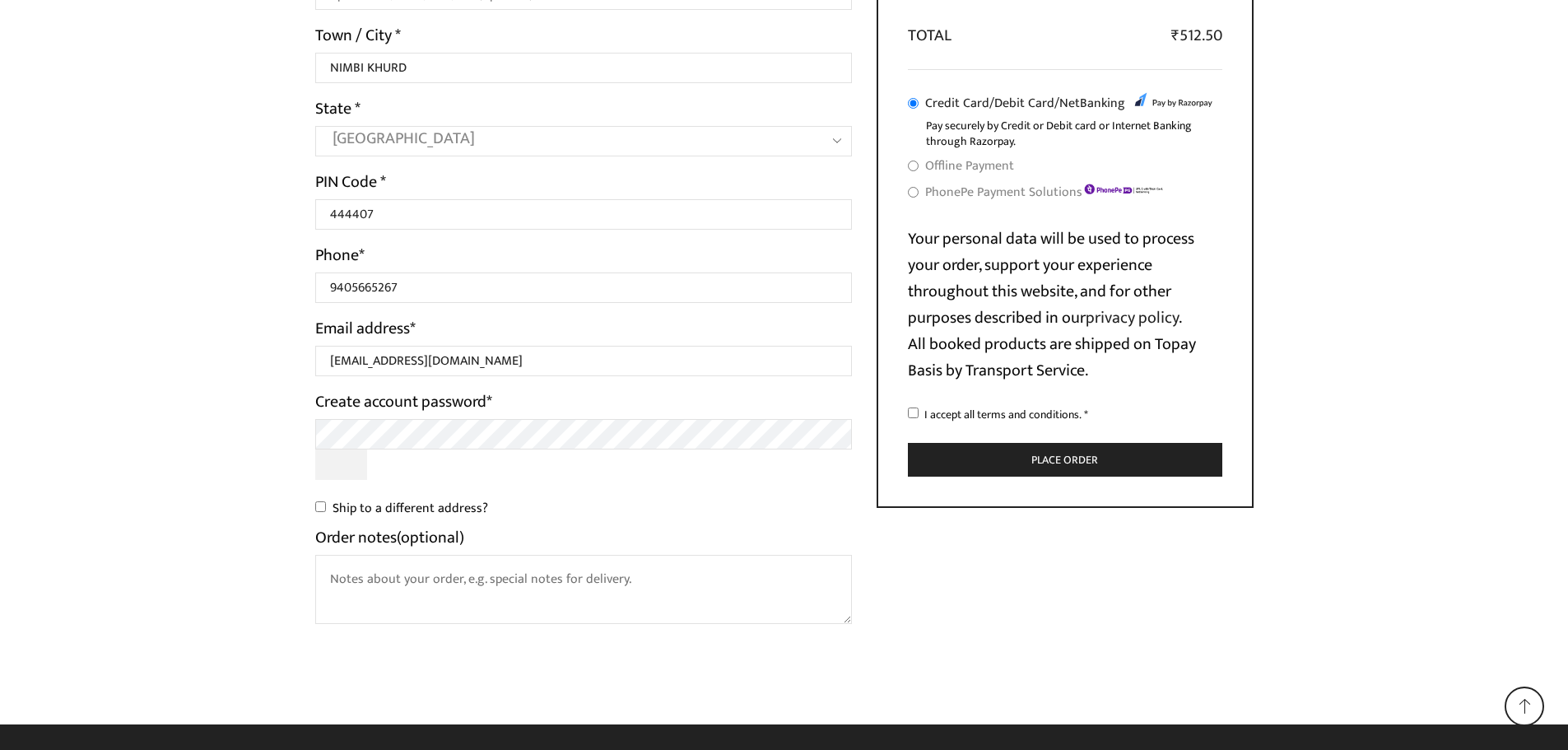
click at [910, 410] on input "I accept all terms and conditions. *" at bounding box center [913, 412] width 11 height 11
checkbox input "true"
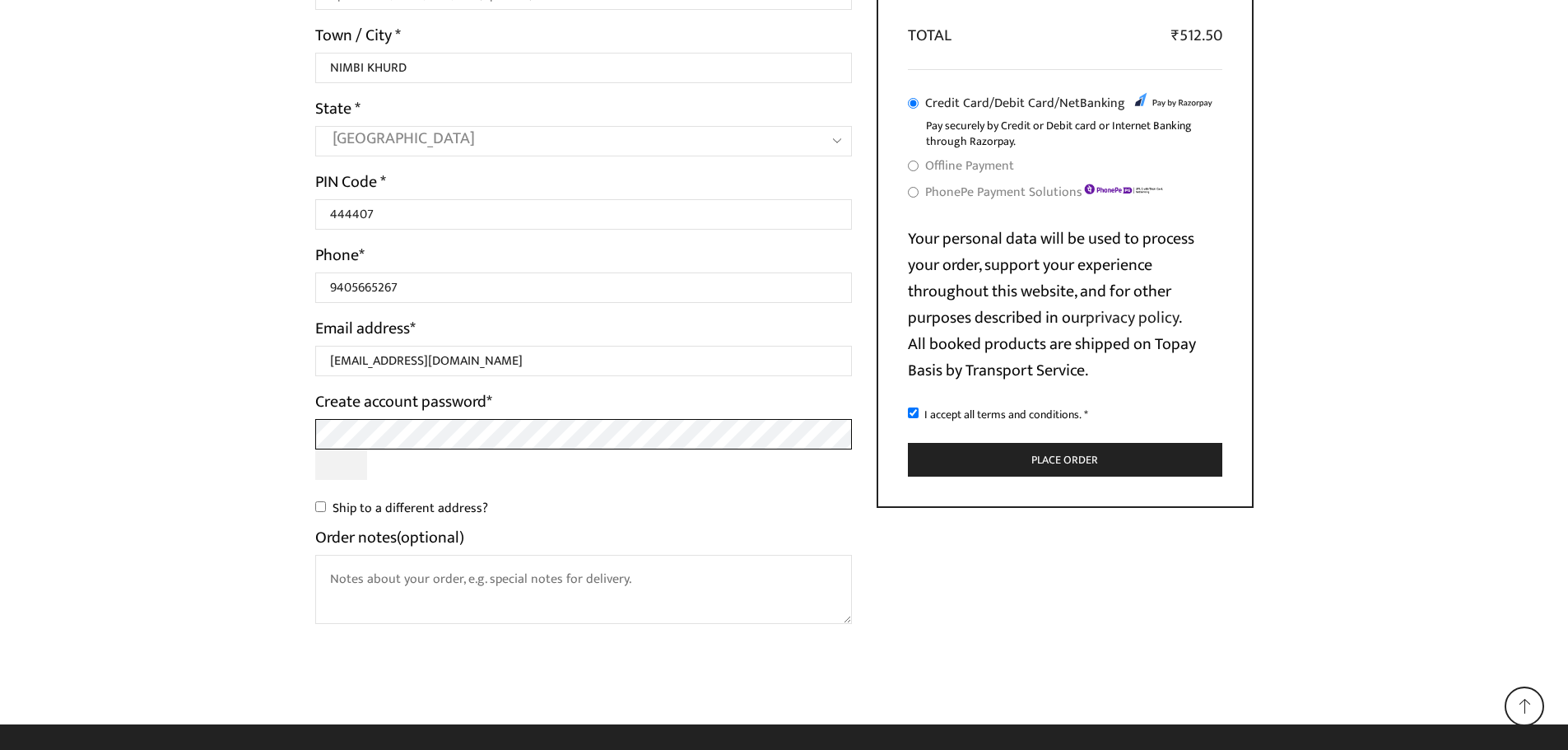
click at [158, 443] on div "All categories Accessories Air Release Valve Brush Cutter Domestic Use Drip Irr…" at bounding box center [784, 33] width 1568 height 1383
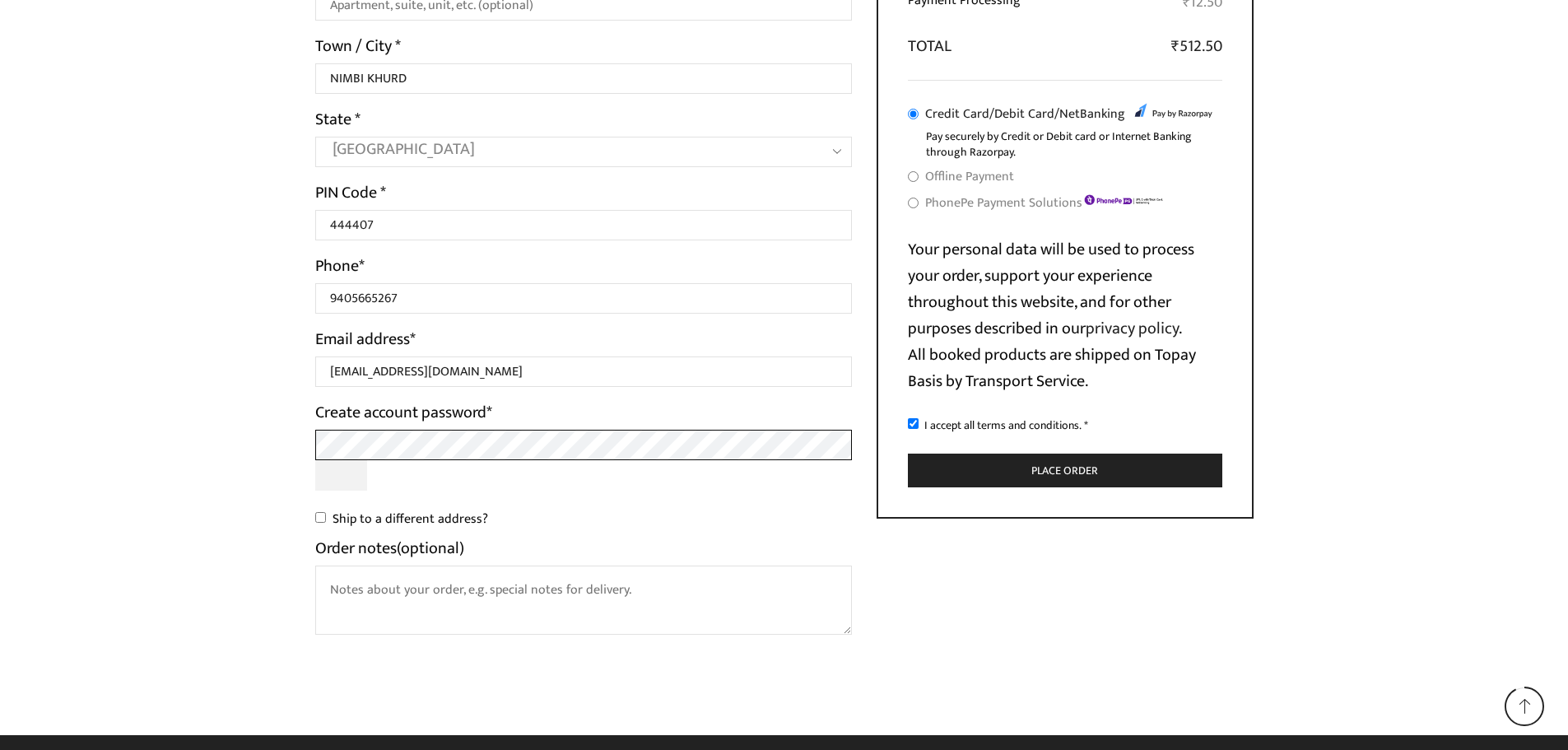
scroll to position [662, 0]
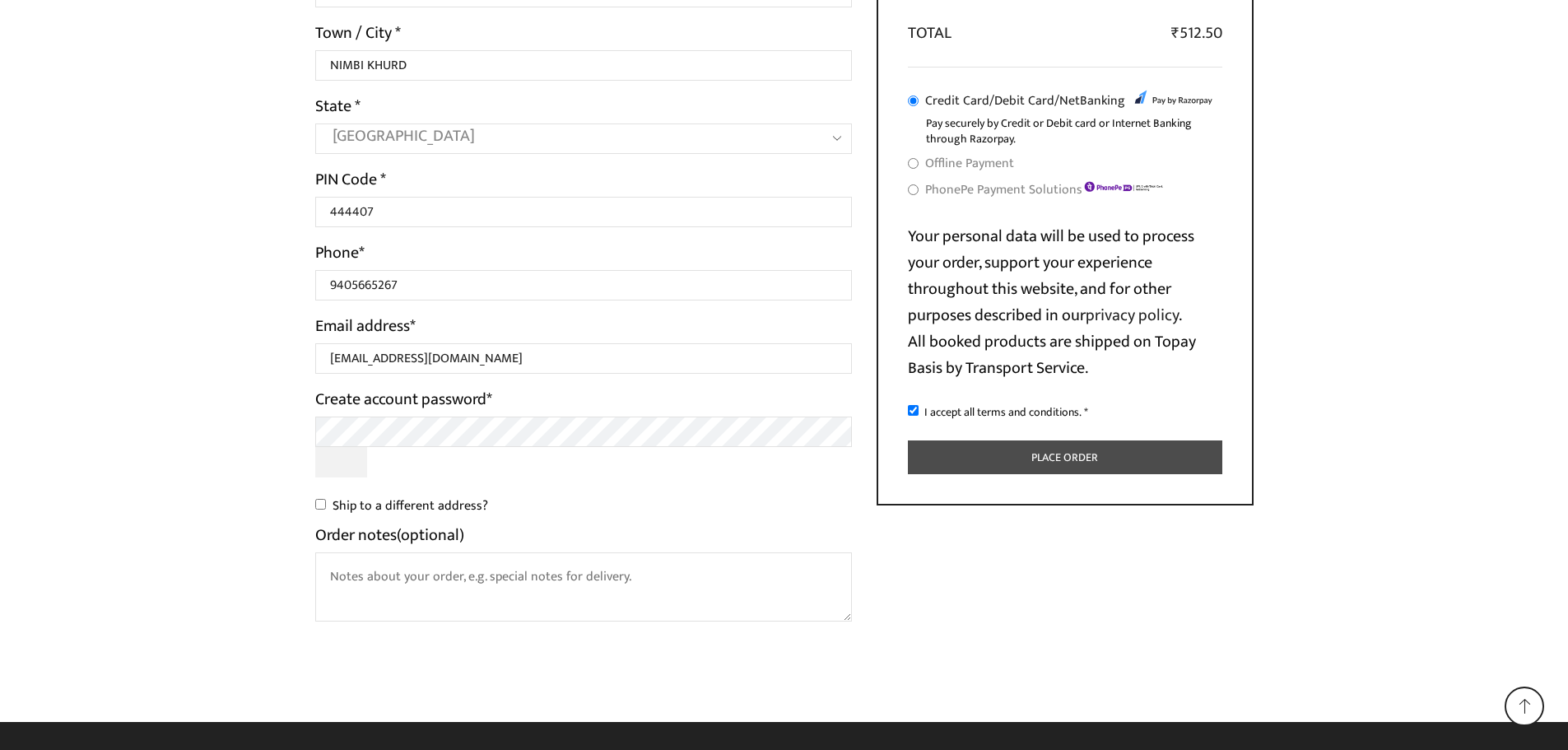
click at [1081, 457] on button "Place order" at bounding box center [1066, 457] width 315 height 34
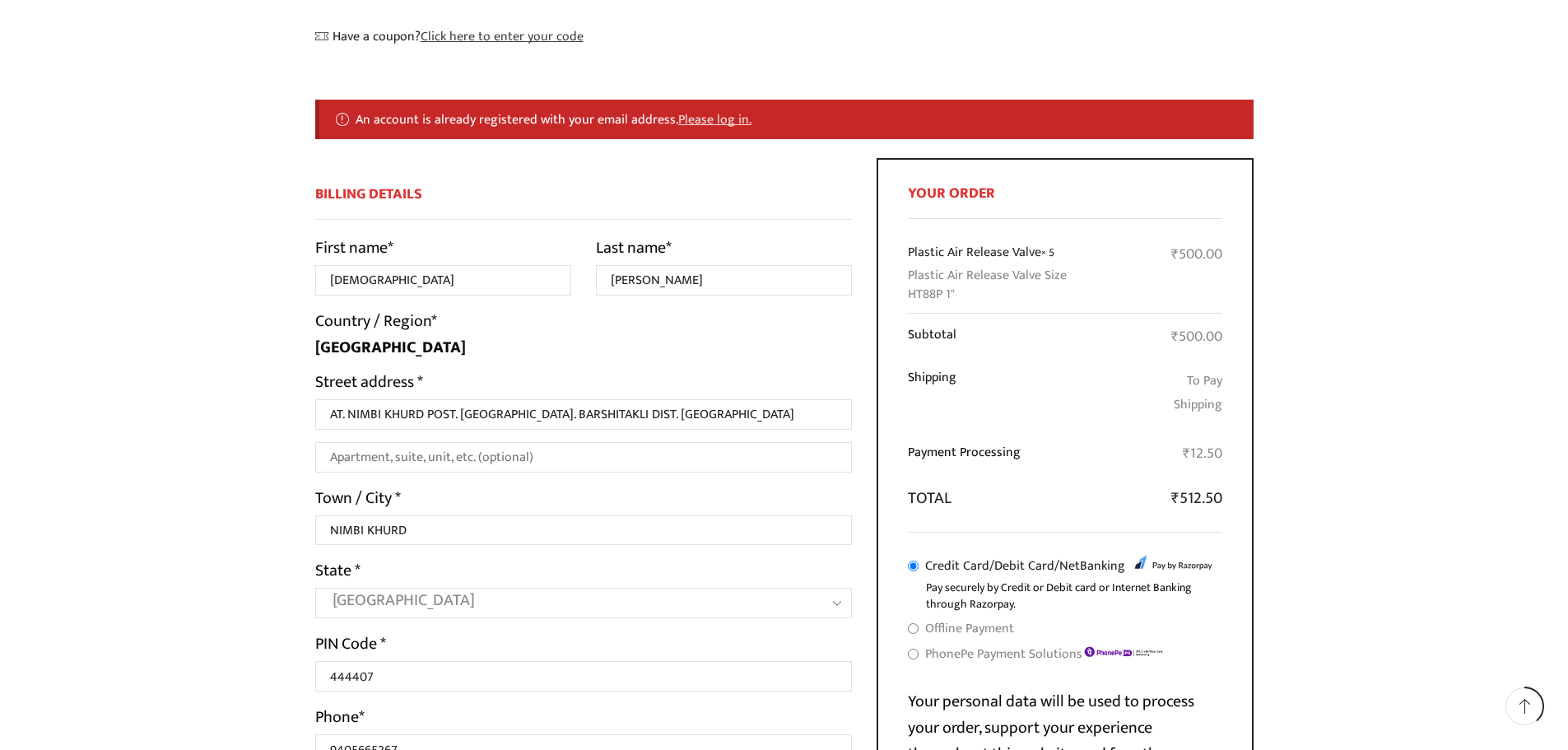
scroll to position [289, 0]
click at [708, 120] on link "Please log in." at bounding box center [715, 120] width 73 height 21
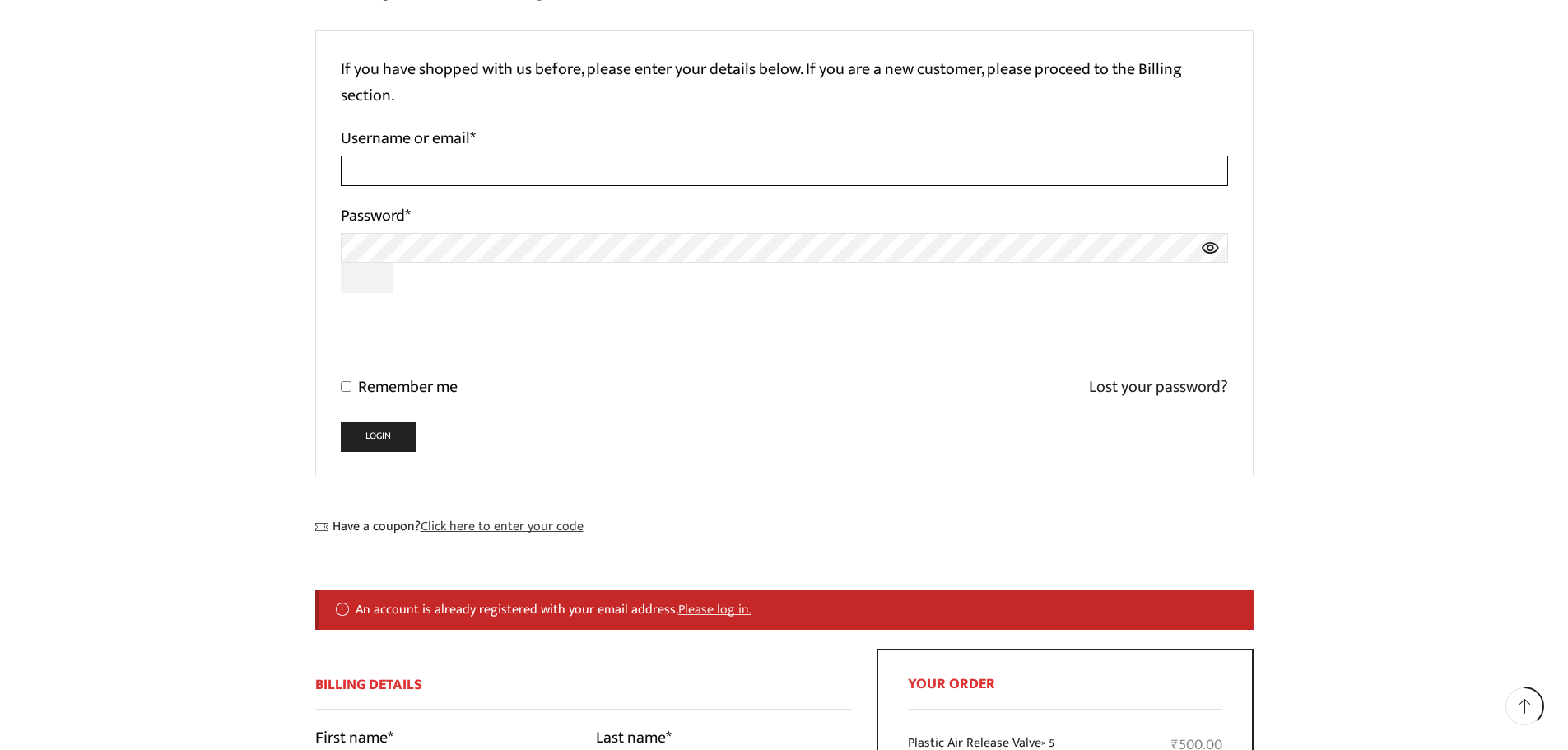
click at [509, 174] on input "Username or email *" at bounding box center [784, 171] width 887 height 31
type input "[EMAIL_ADDRESS][DOMAIN_NAME]"
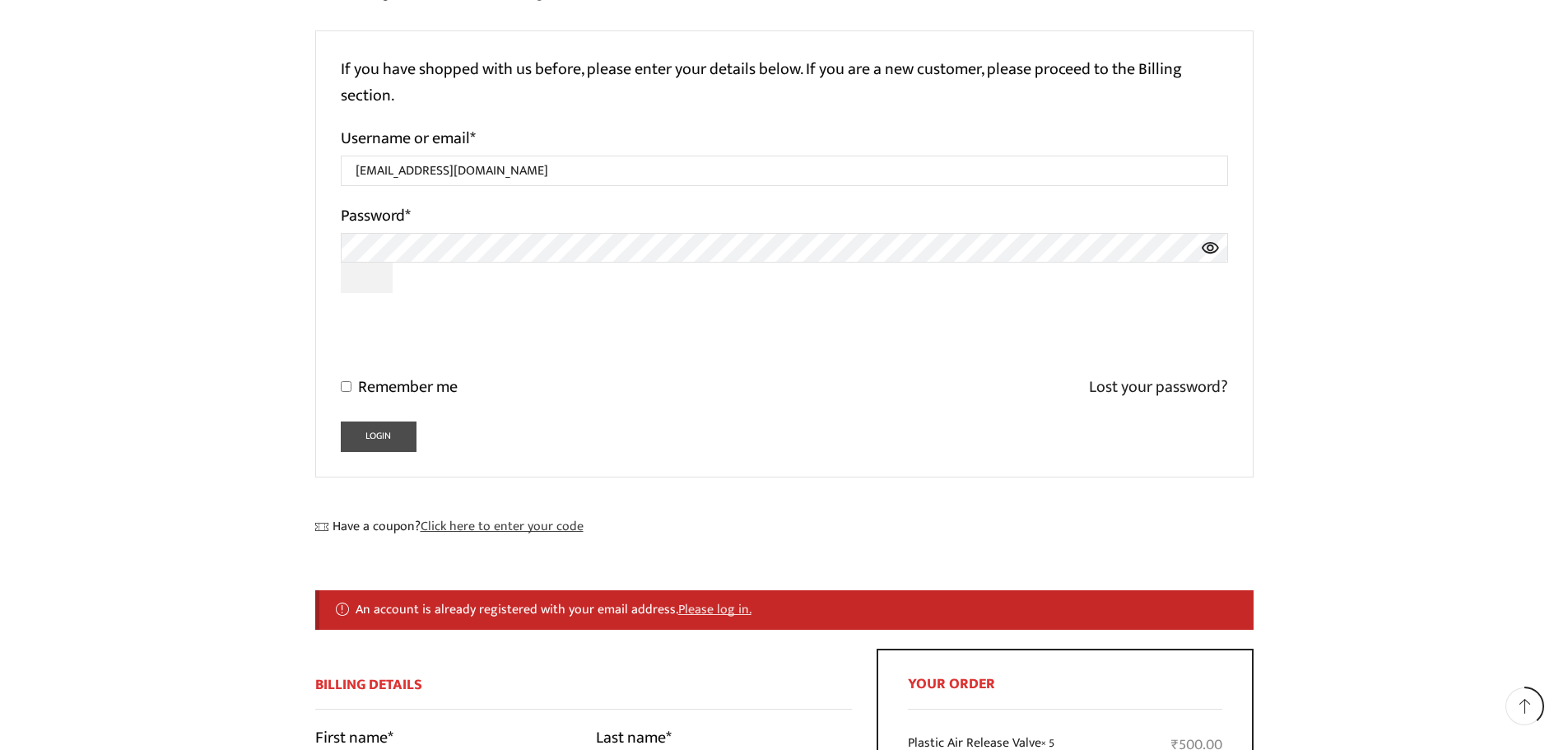
click at [381, 431] on button "Login" at bounding box center [378, 437] width 76 height 31
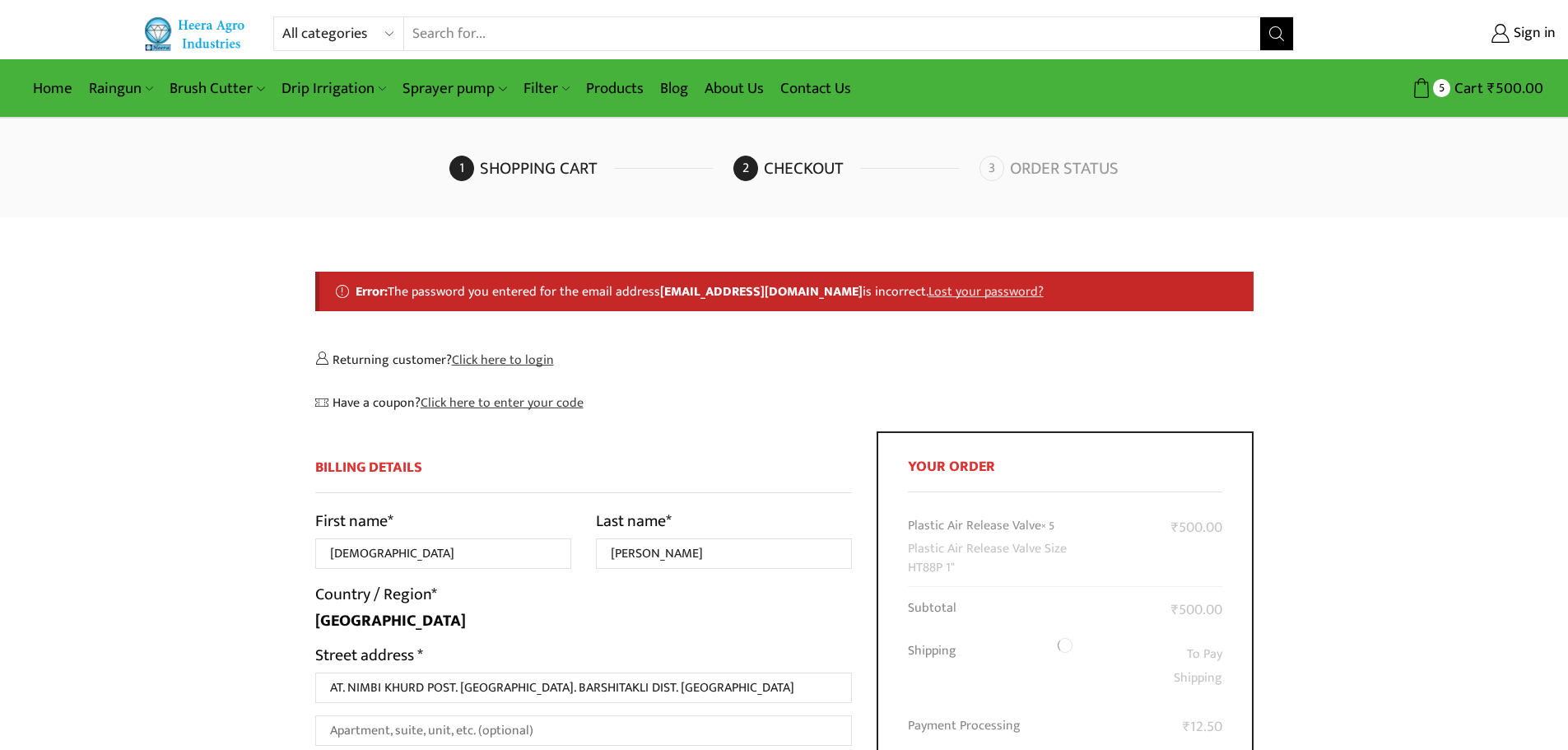
select select "MH"
click at [956, 290] on link "Lost your password?" at bounding box center [986, 292] width 115 height 21
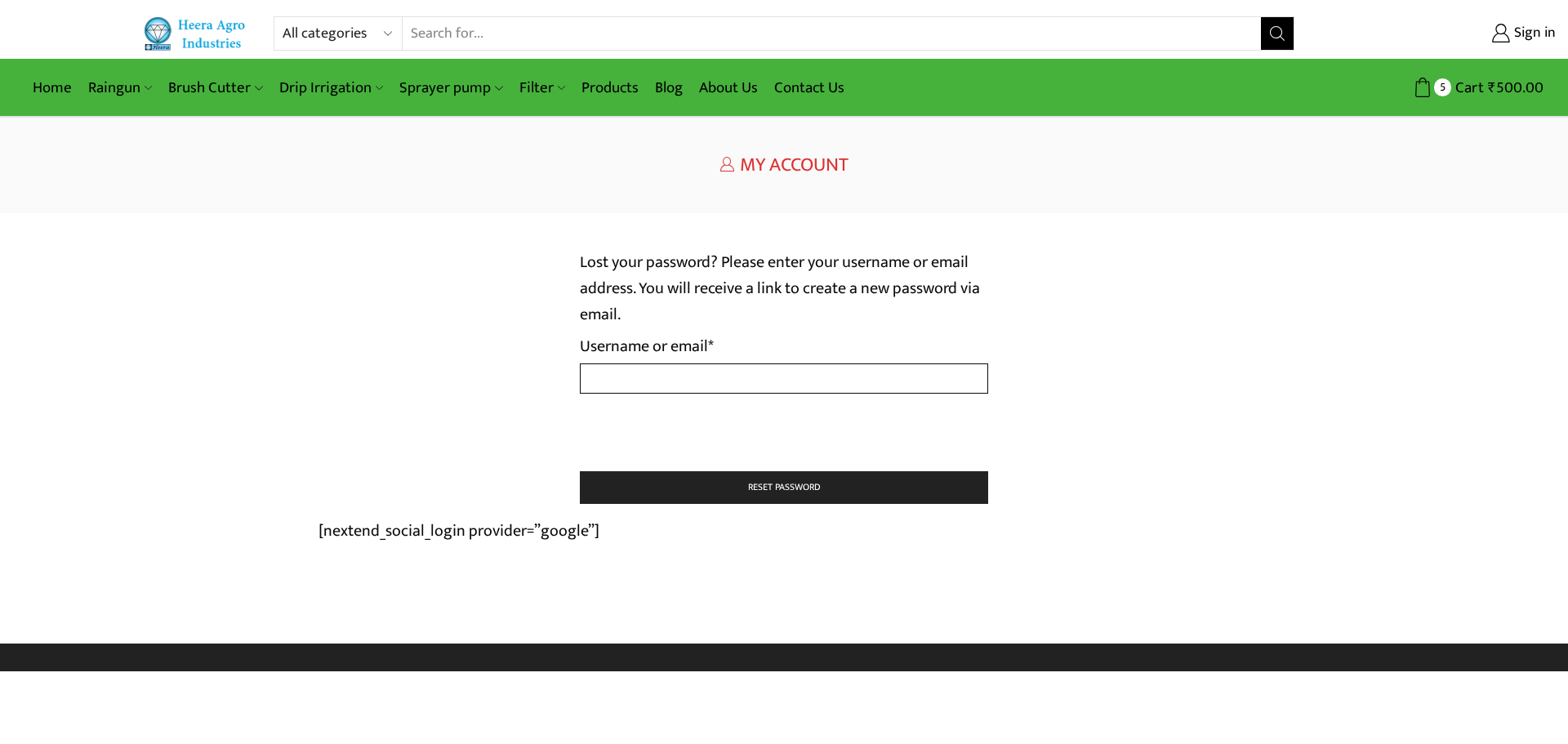
click at [778, 381] on input "Username or email * Required" at bounding box center [784, 378] width 408 height 31
type input "[EMAIL_ADDRESS][DOMAIN_NAME]"
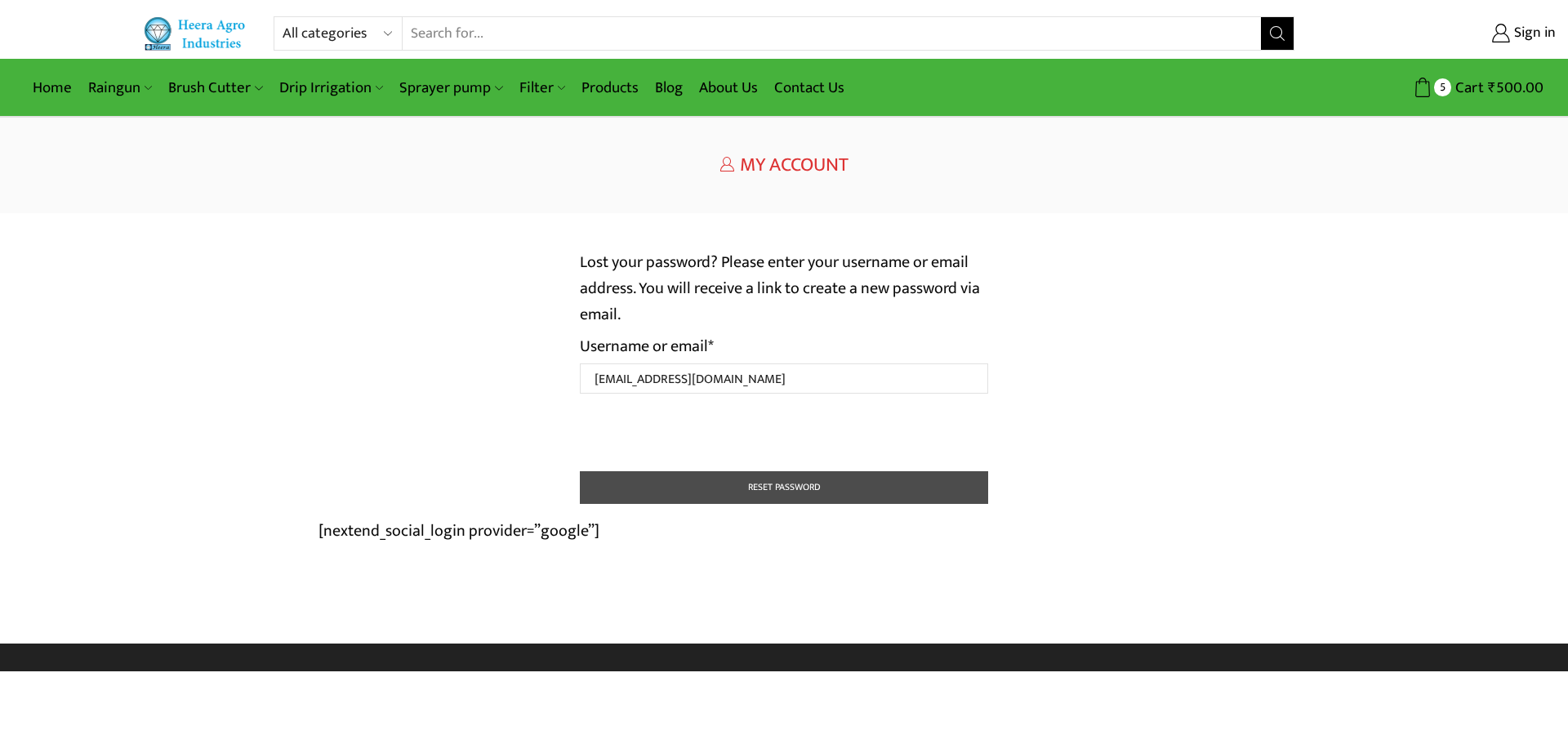
click at [798, 486] on button "Reset password" at bounding box center [784, 487] width 408 height 33
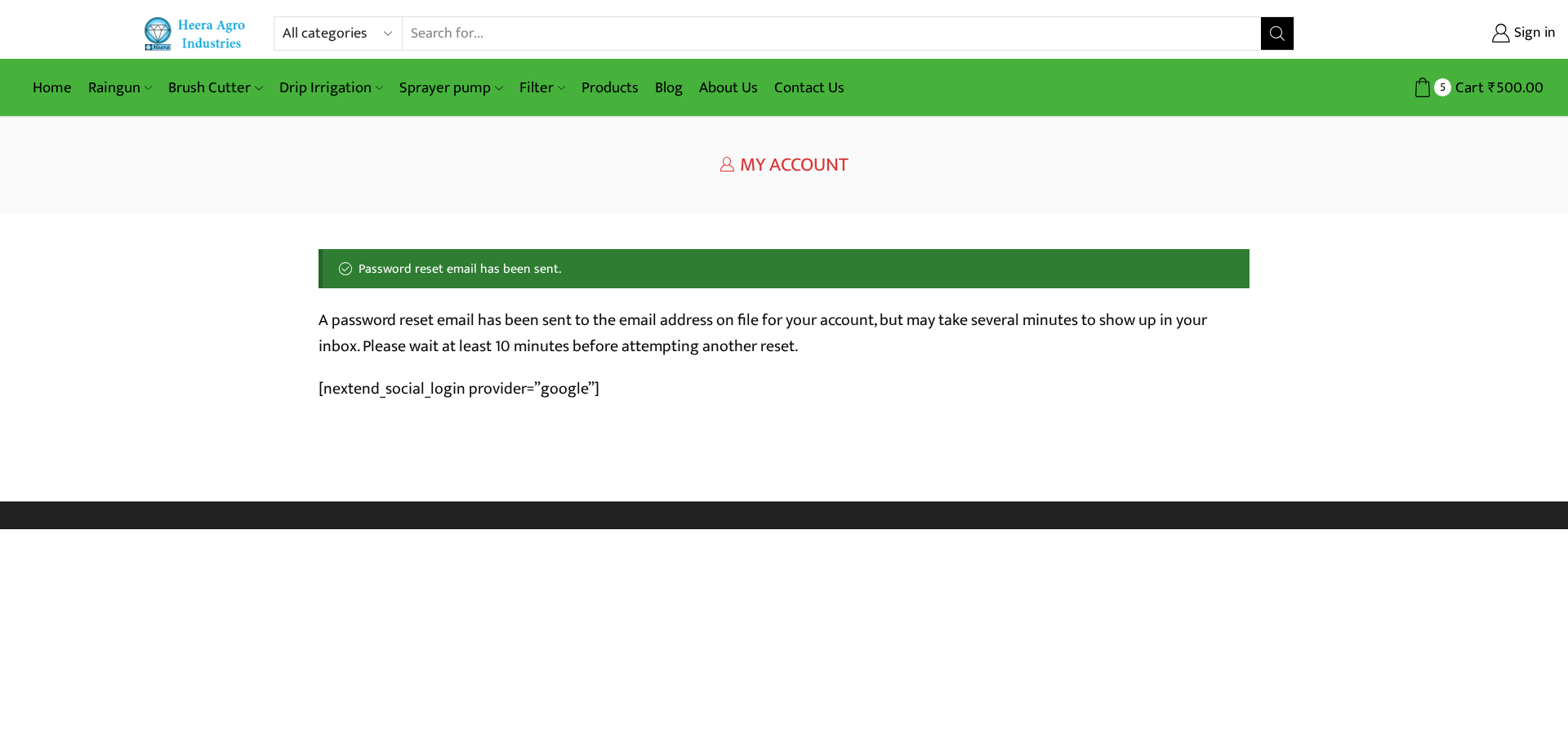
click at [757, 164] on span "My Account" at bounding box center [794, 165] width 108 height 33
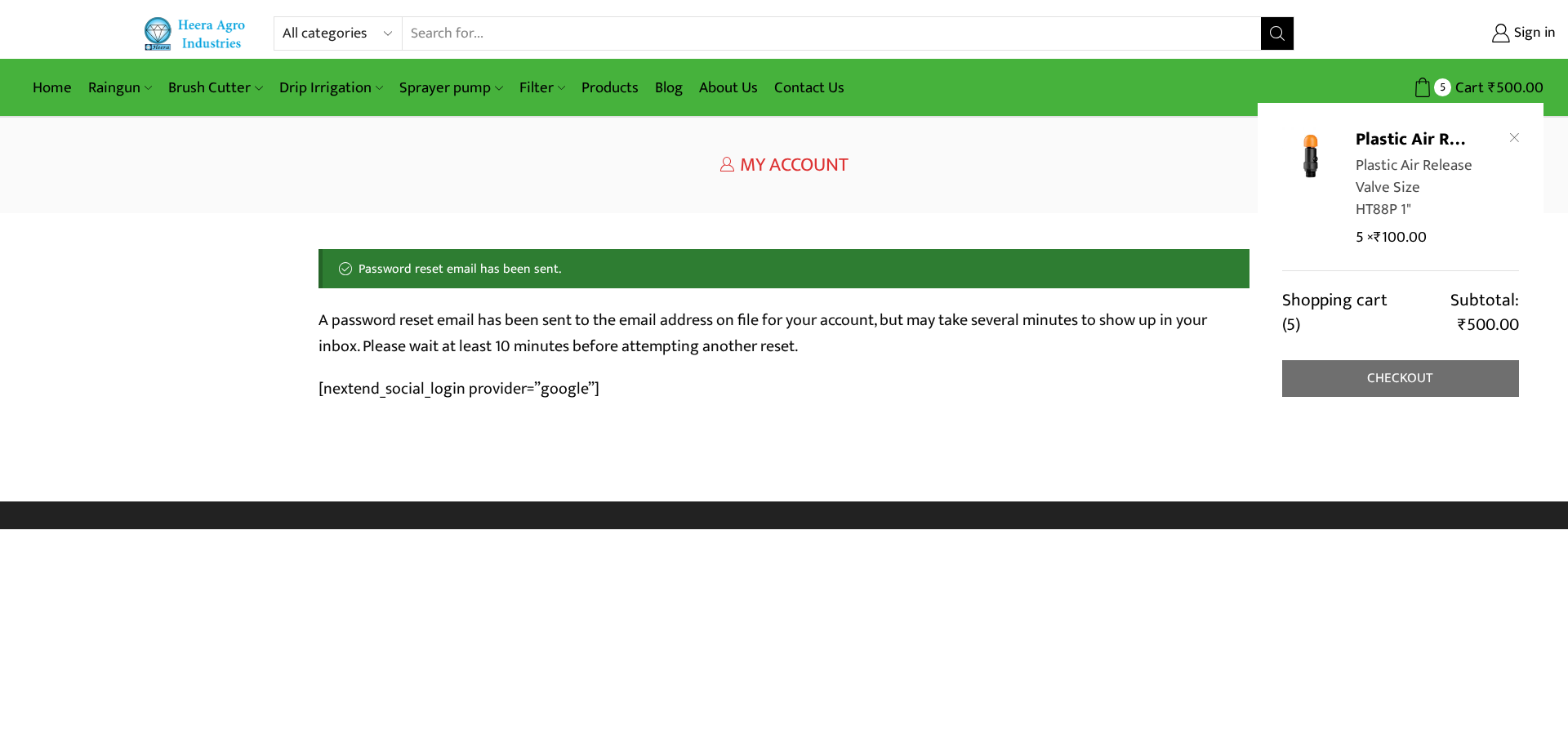
click at [1406, 374] on link "Checkout" at bounding box center [1400, 378] width 237 height 36
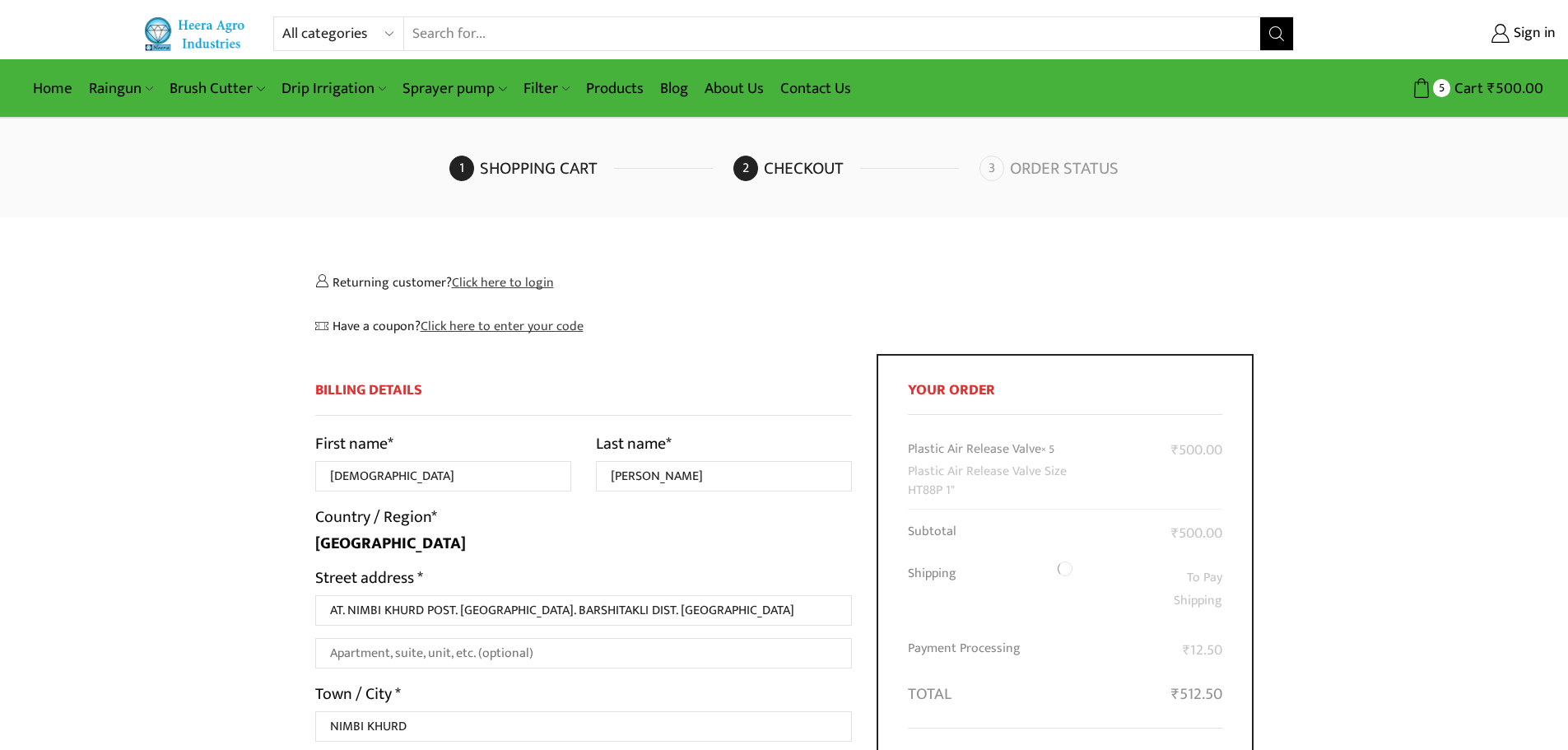
select select "MH"
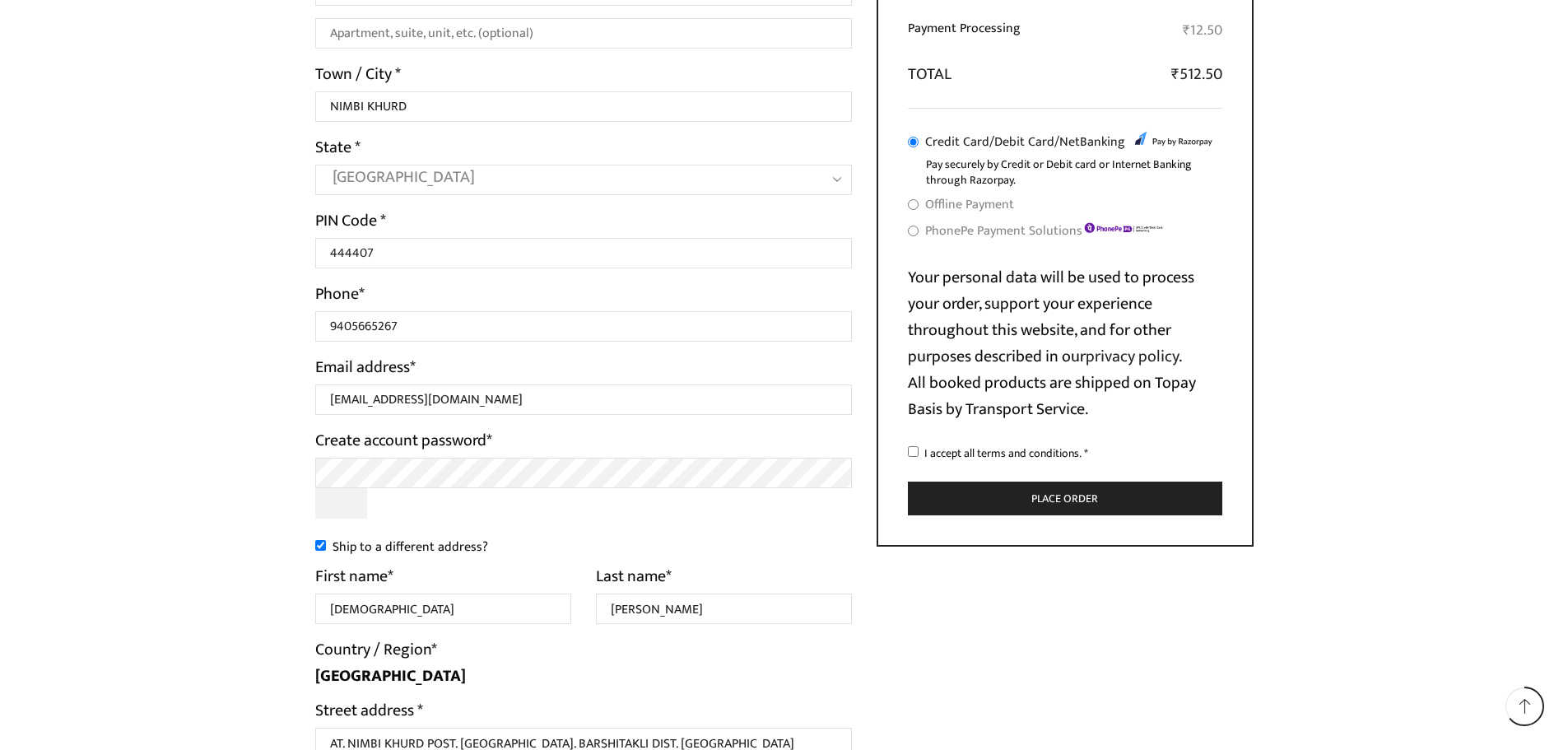
scroll to position [740, 0]
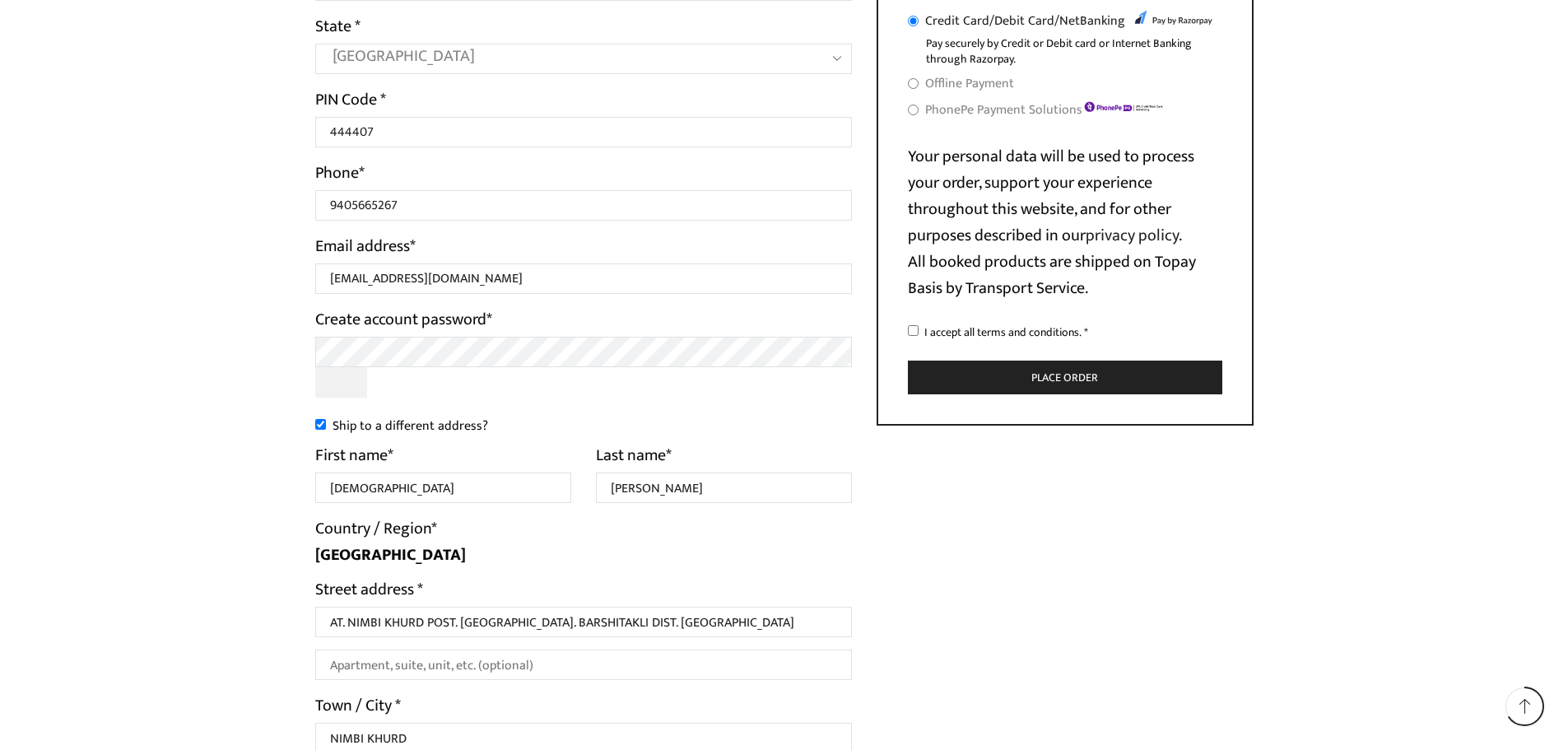
click at [914, 327] on input "I accept all terms and conditions. *" at bounding box center [913, 330] width 11 height 11
checkbox input "true"
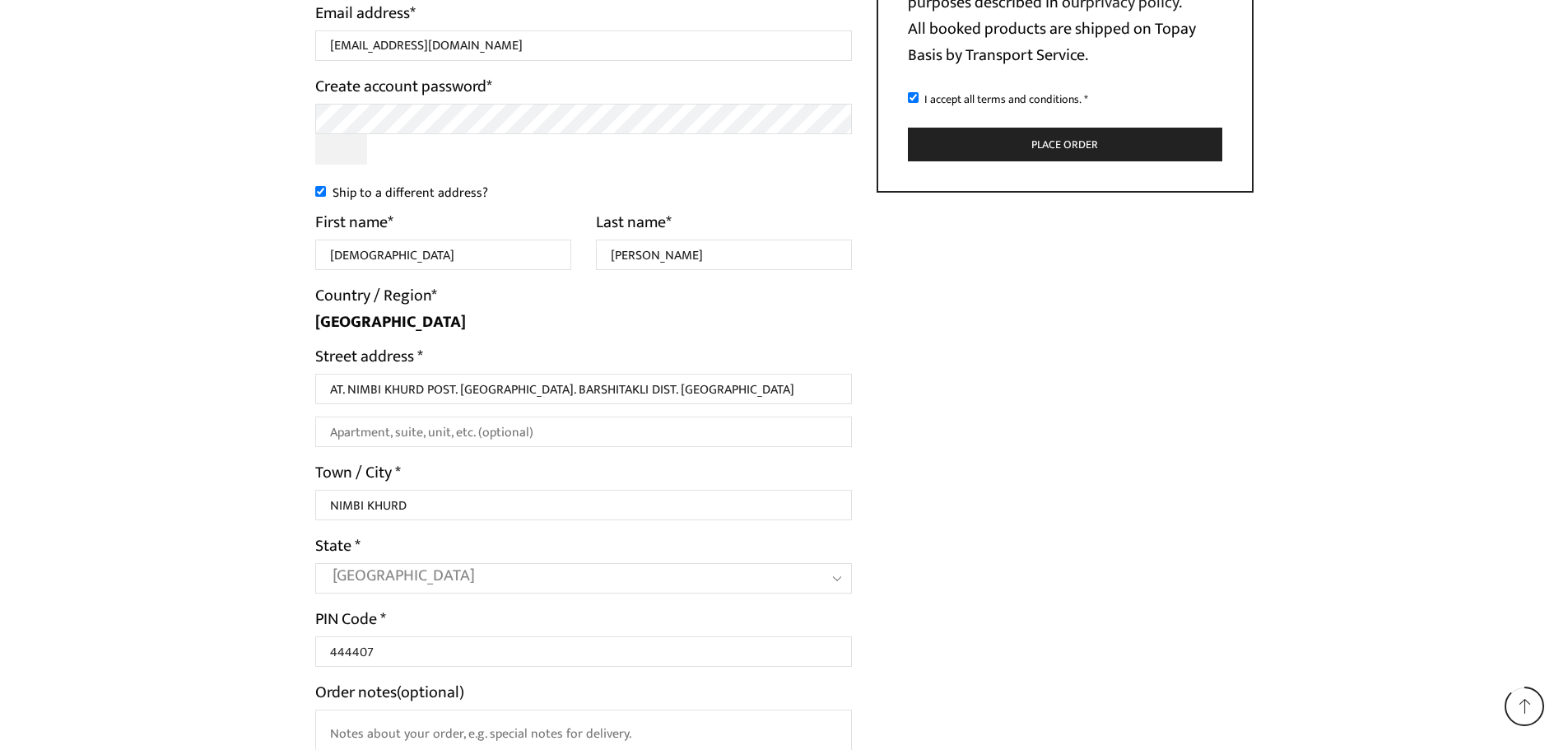
scroll to position [987, 0]
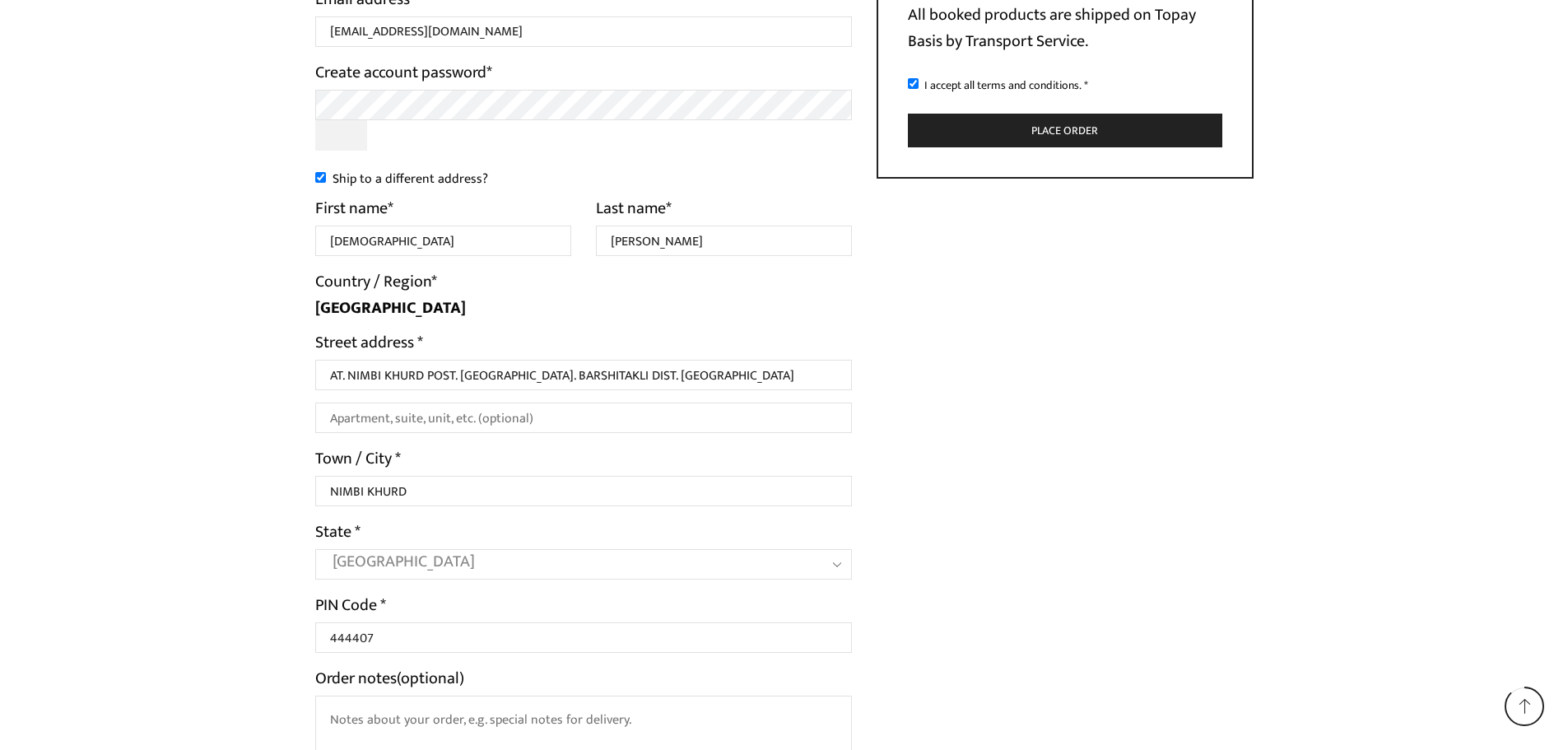
click at [321, 178] on input "Ship to a different address?" at bounding box center [321, 177] width 11 height 11
checkbox input "false"
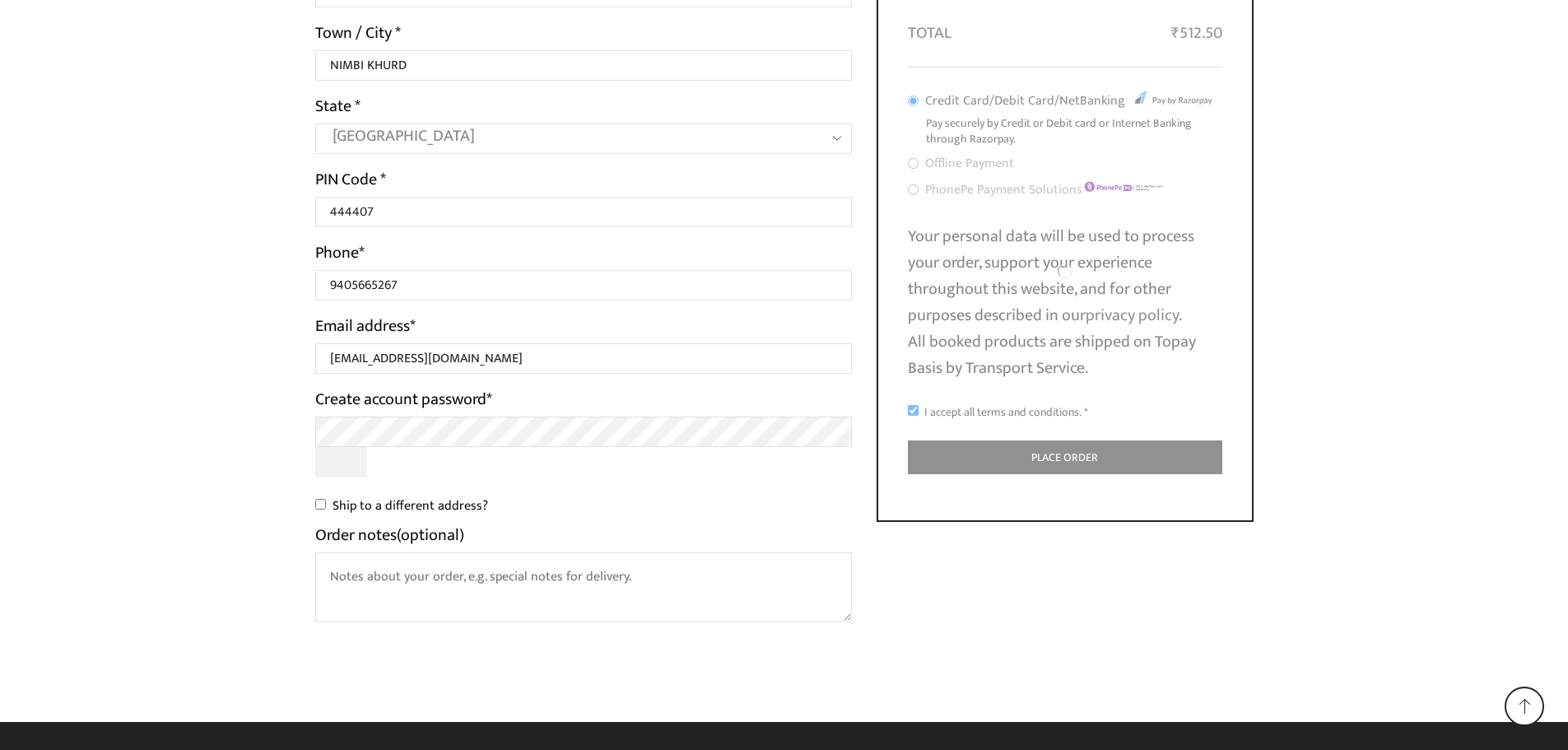
scroll to position [662, 0]
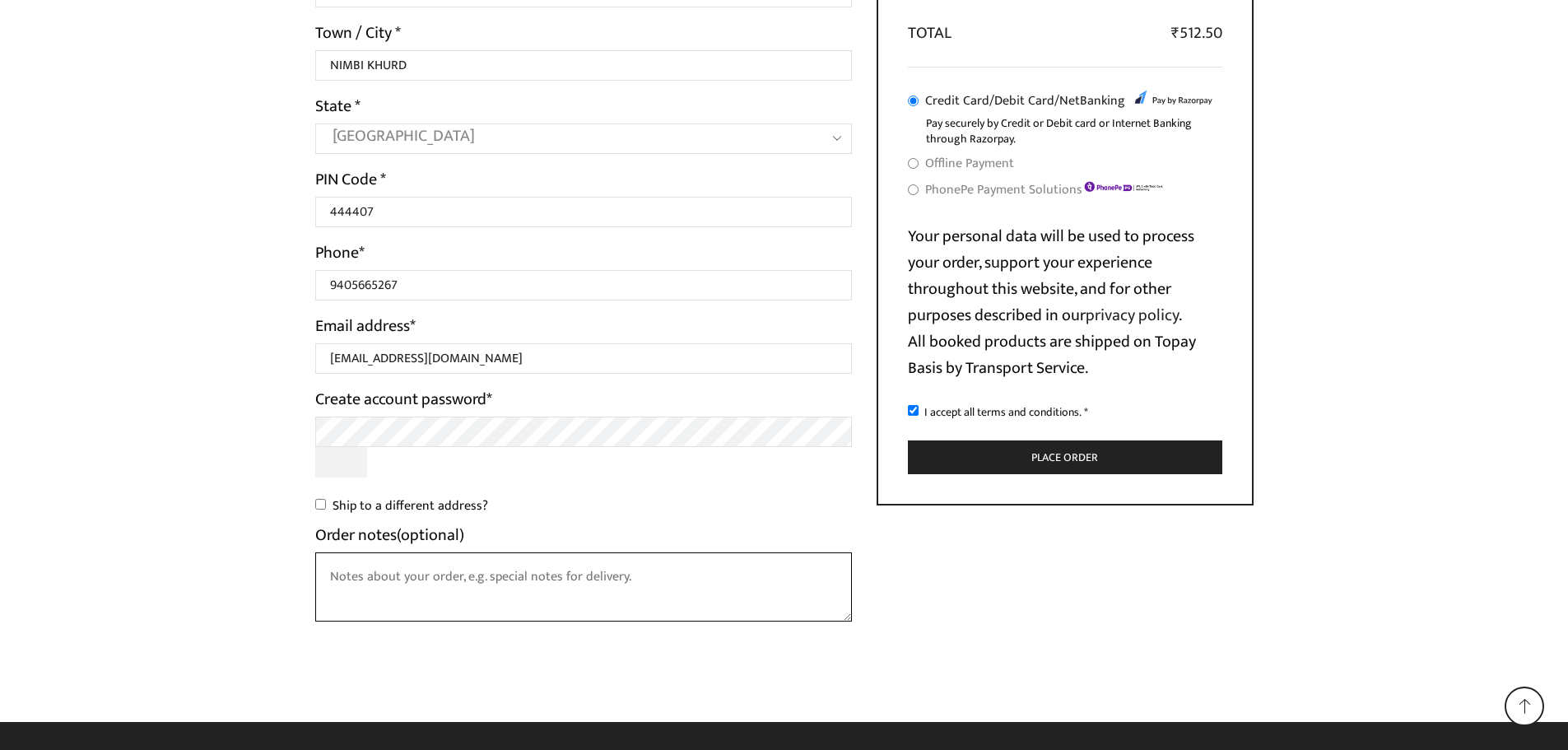
click at [562, 583] on textarea "Order notes (optional)" at bounding box center [584, 587] width 538 height 69
type textarea "please send Indian Post Parcel Service"
click at [1067, 458] on button "Place order" at bounding box center [1066, 457] width 315 height 34
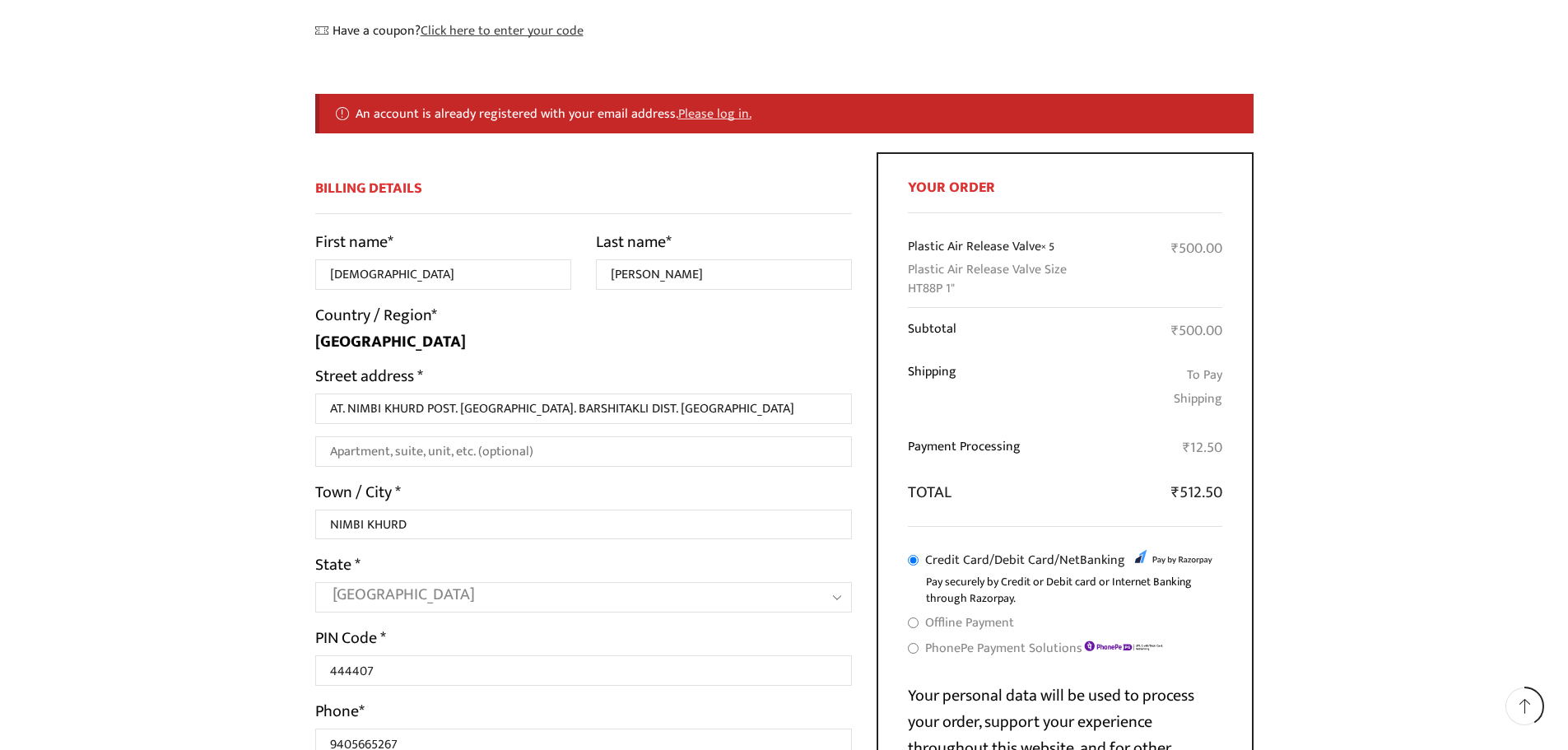
scroll to position [289, 0]
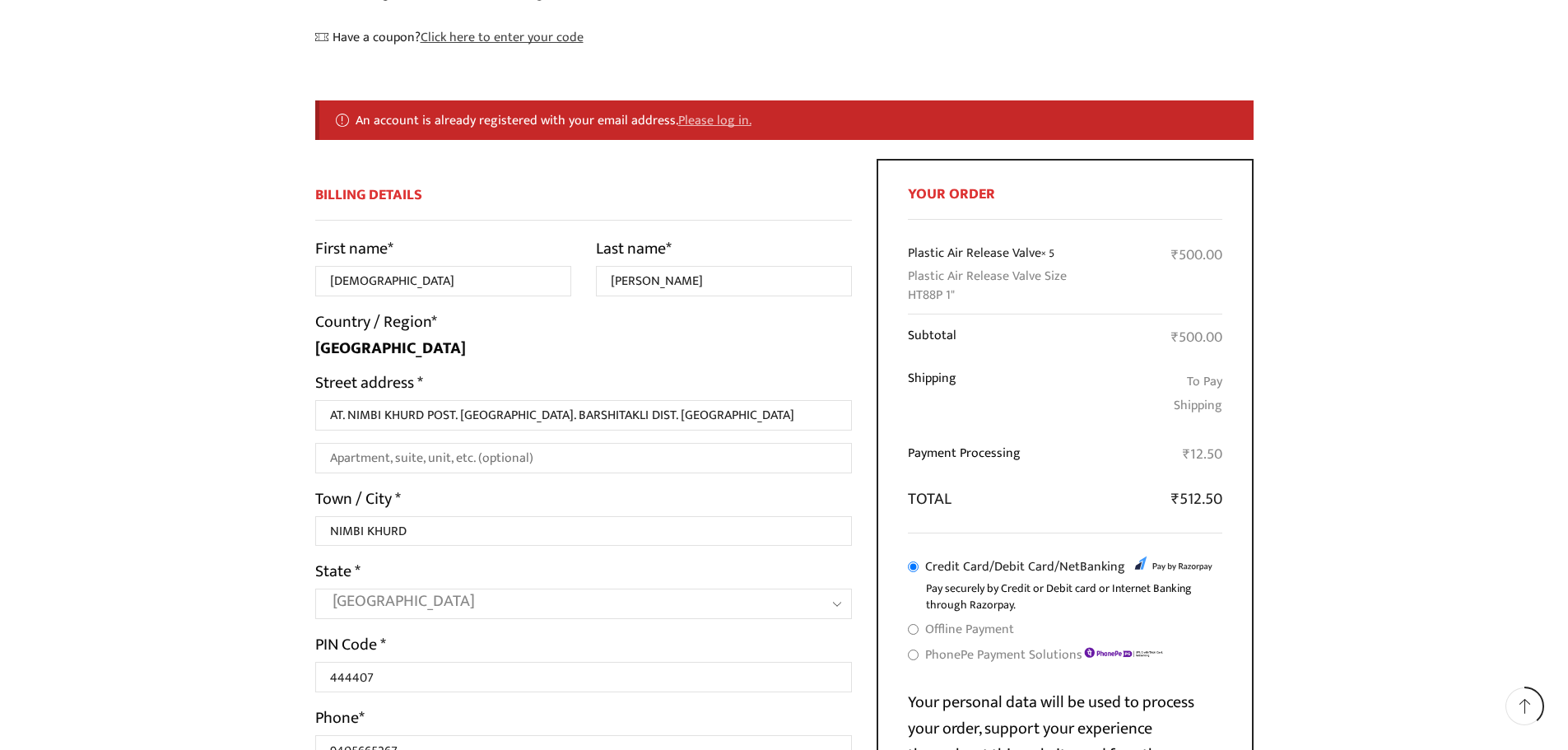
click at [701, 122] on link "Please log in." at bounding box center [715, 120] width 73 height 21
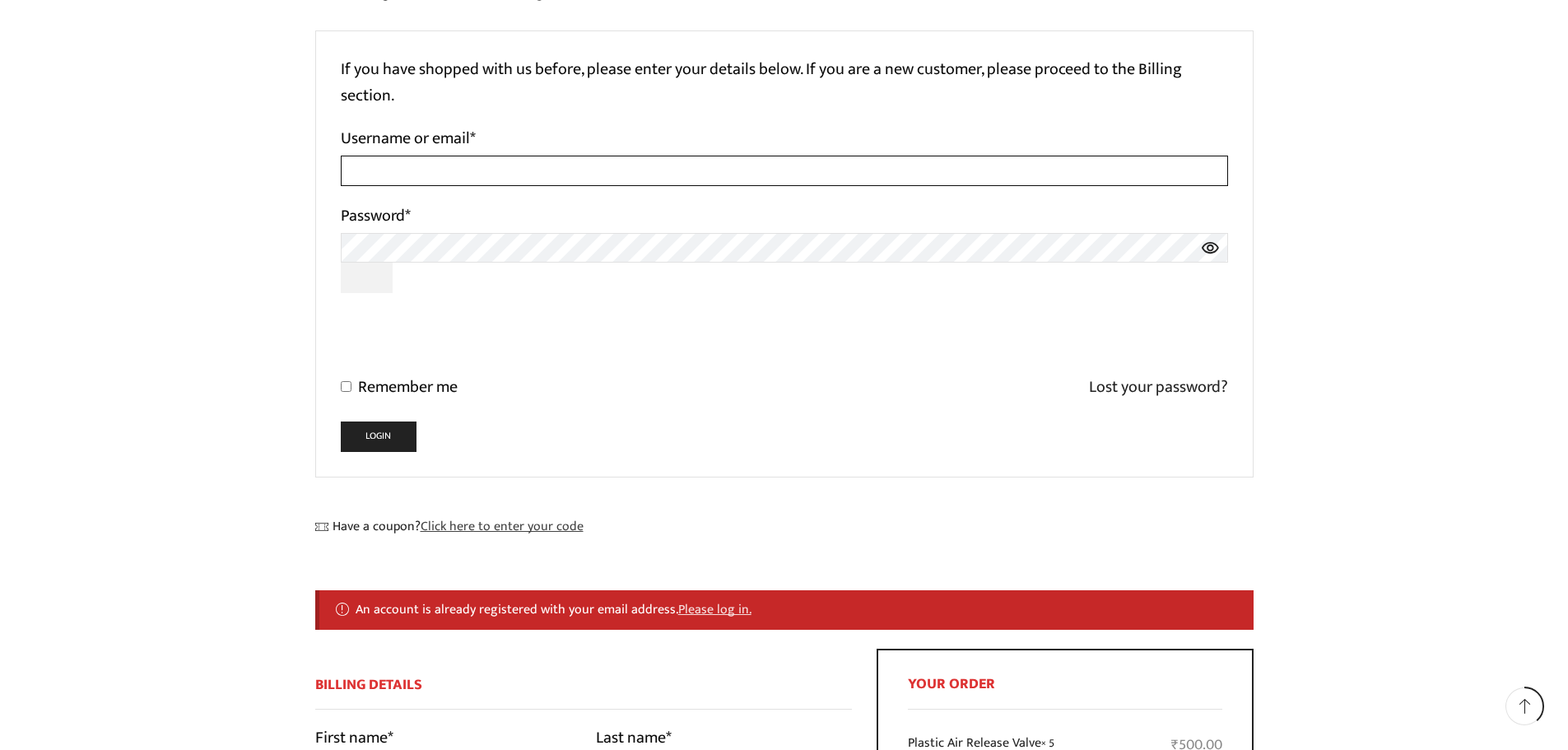
click at [454, 159] on input "Username or email *" at bounding box center [784, 171] width 887 height 31
type input "[EMAIL_ADDRESS][DOMAIN_NAME]"
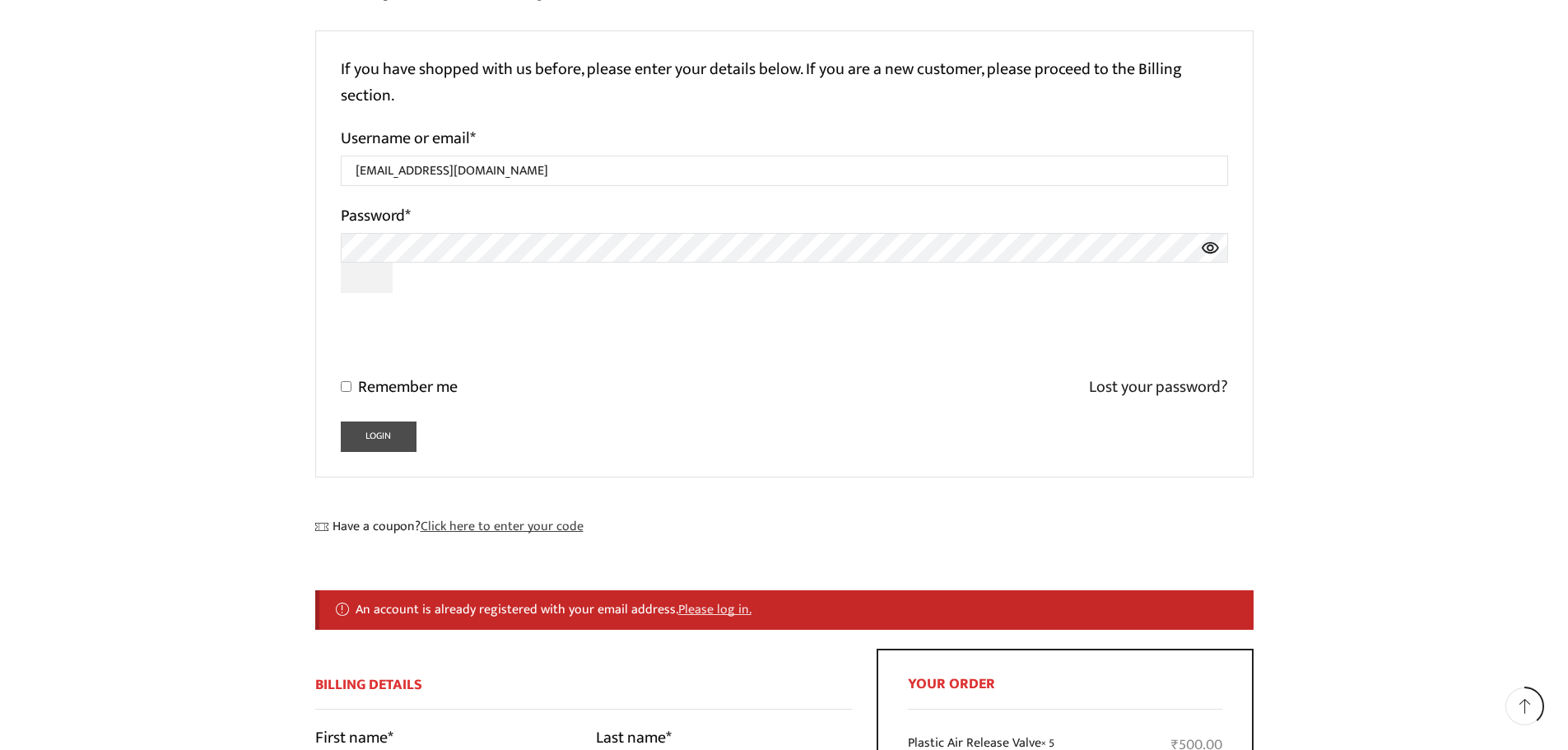
click at [368, 433] on button "Login" at bounding box center [378, 437] width 76 height 31
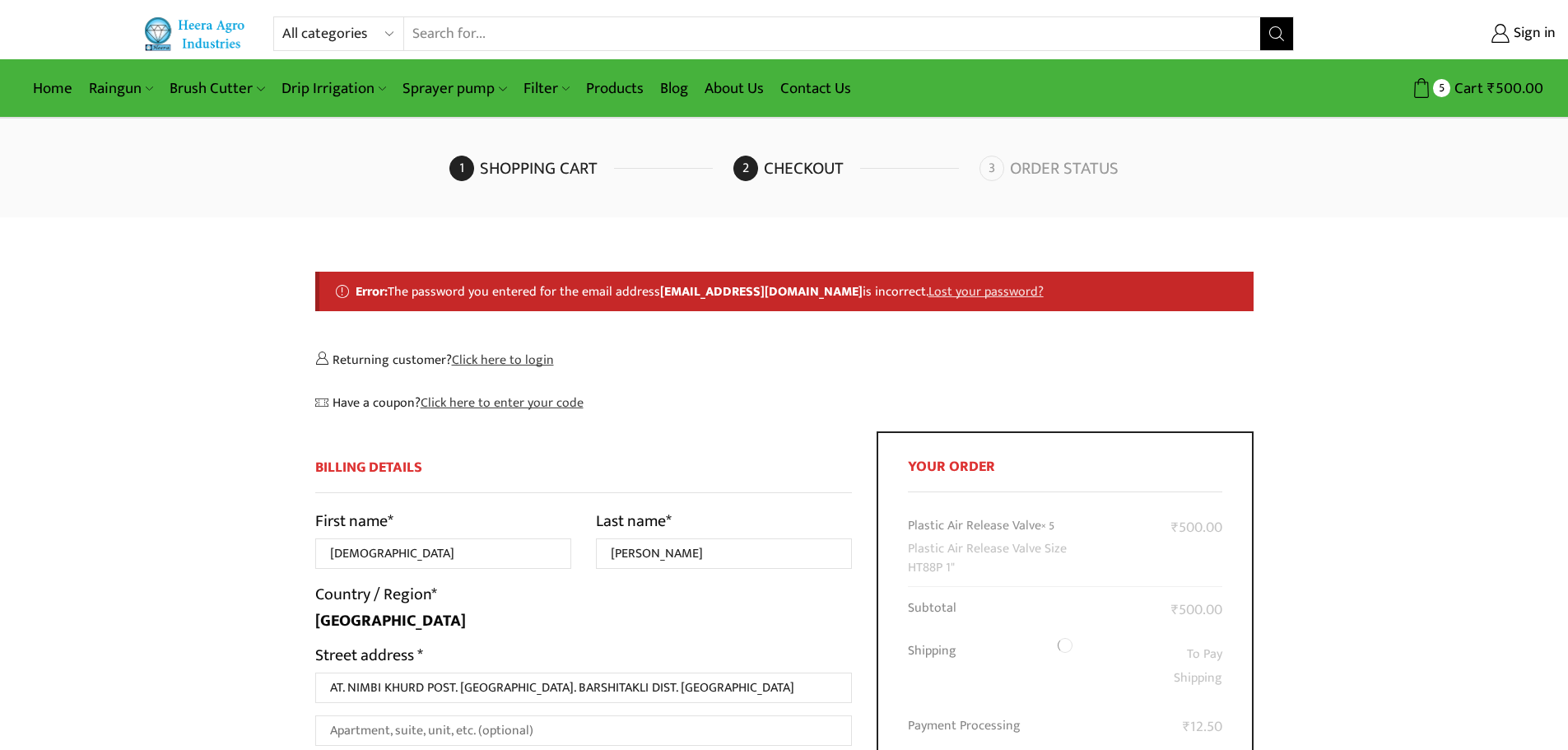
select select "MH"
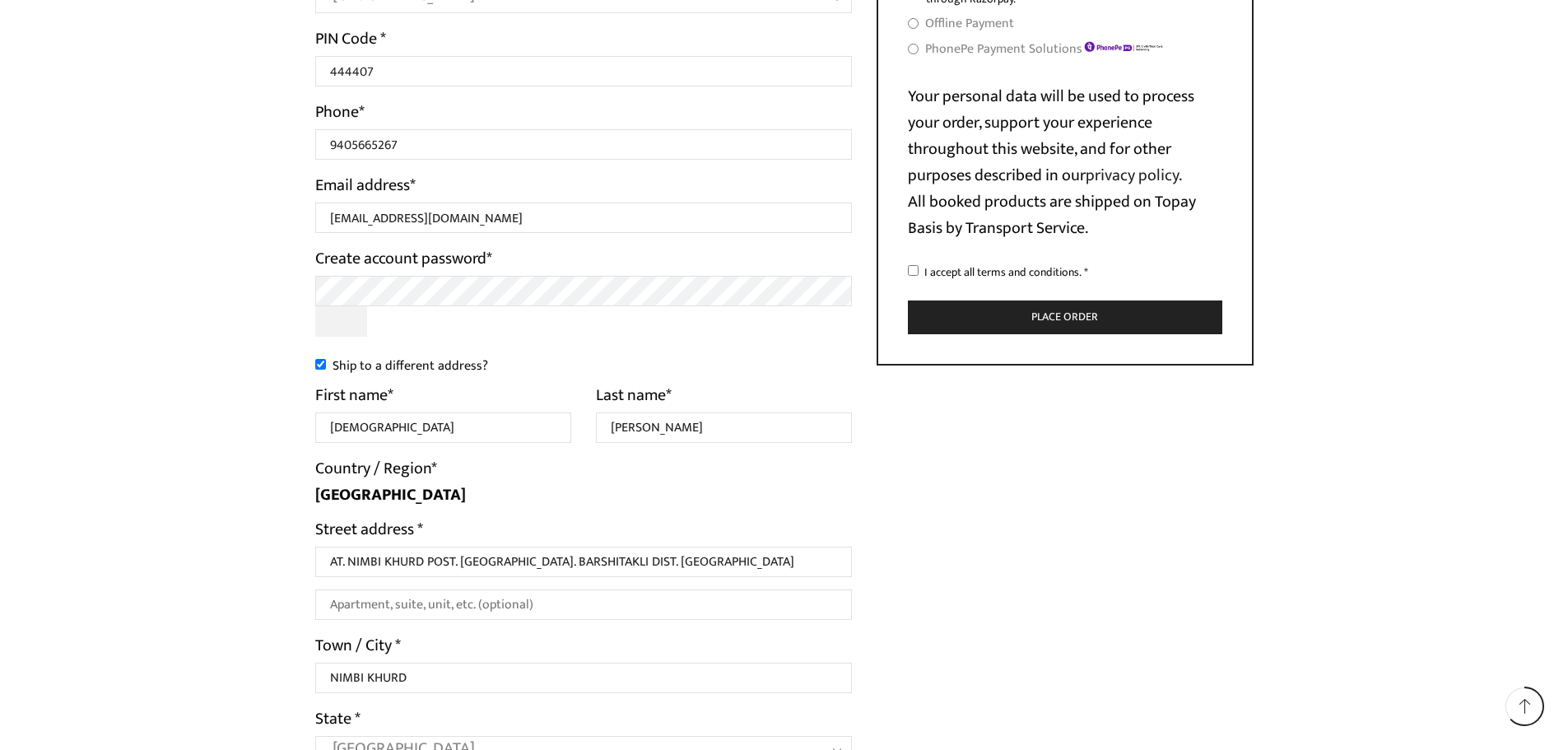
scroll to position [905, 0]
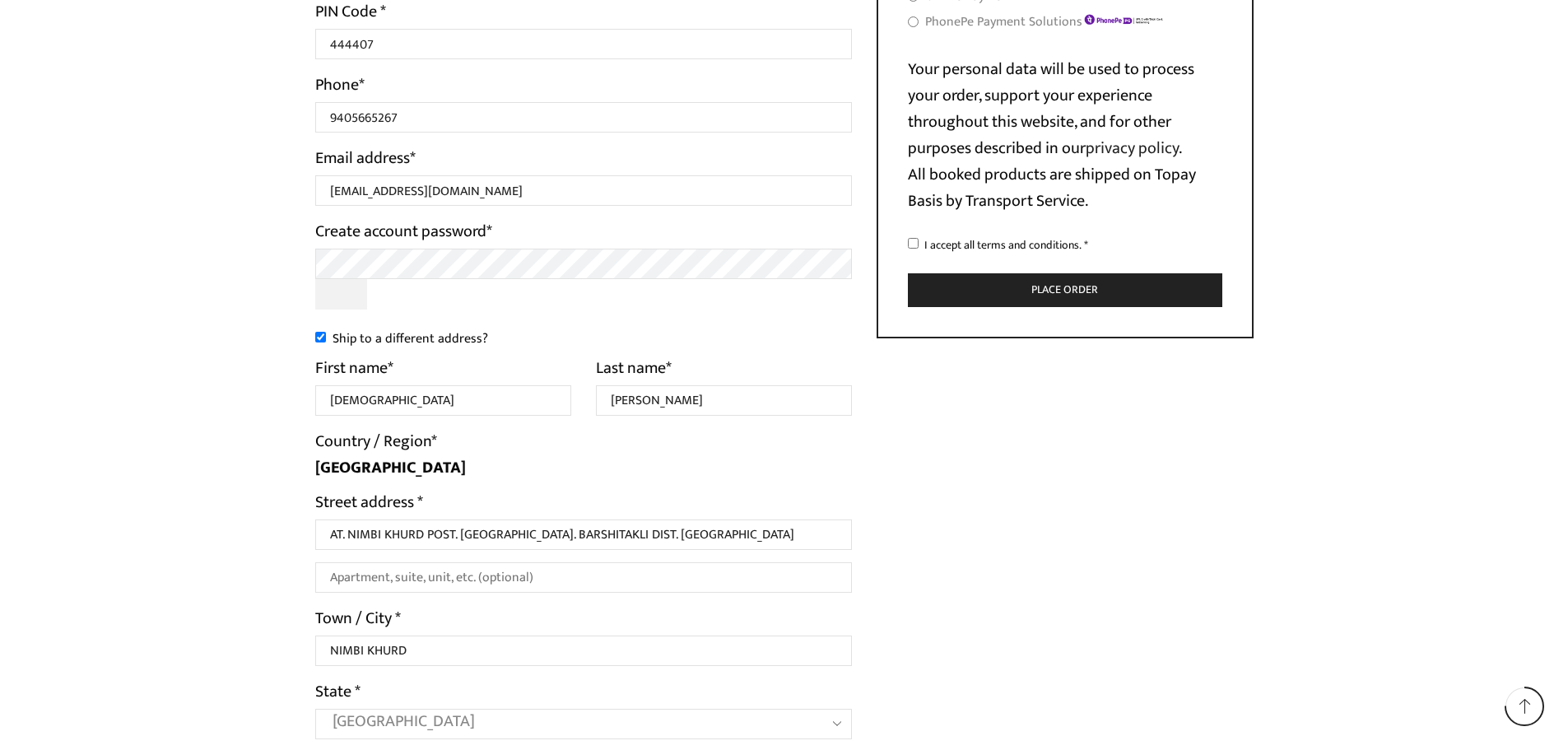
click at [322, 338] on input "Ship to a different address?" at bounding box center [321, 337] width 11 height 11
checkbox input "false"
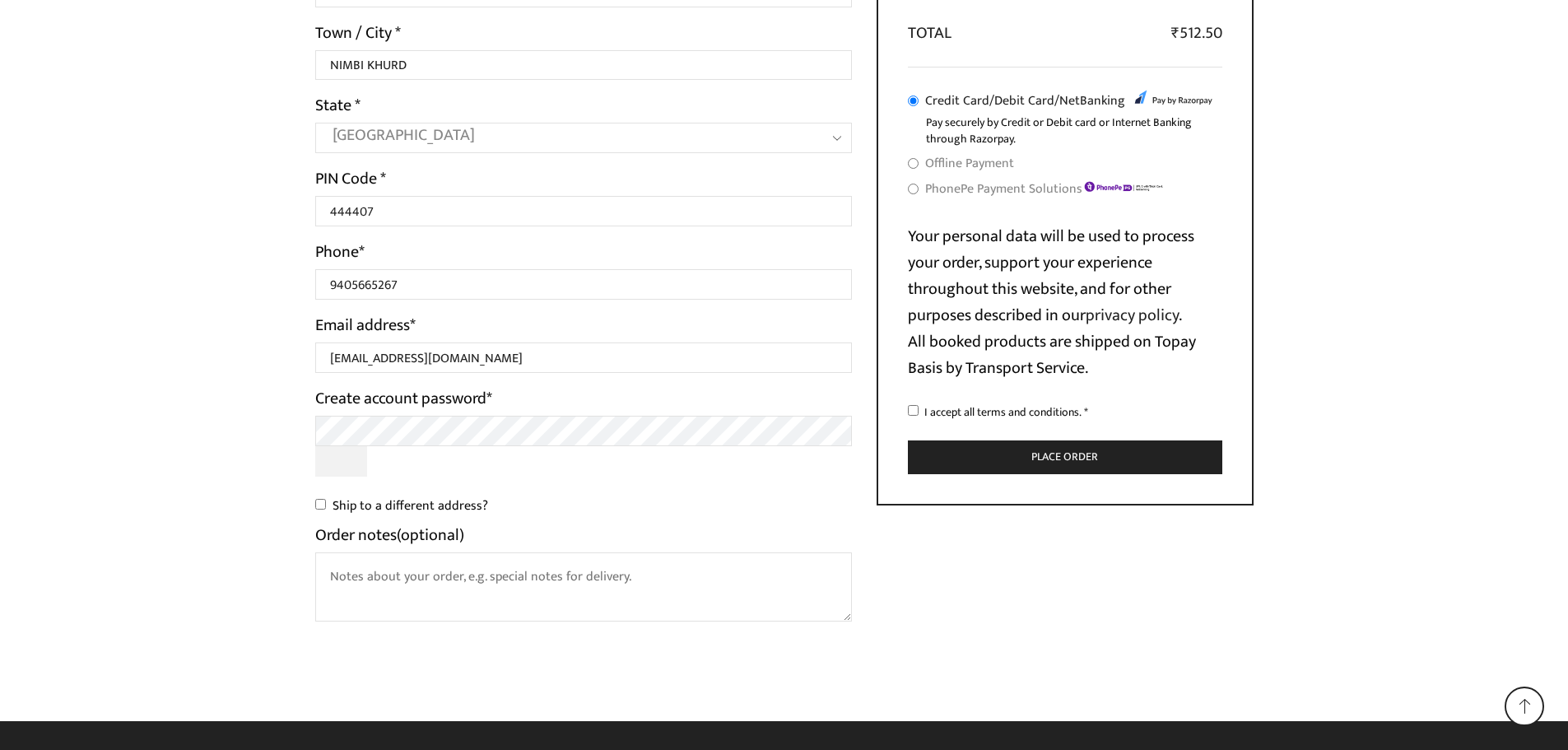
click at [913, 409] on input "I accept all terms and conditions. *" at bounding box center [913, 410] width 11 height 11
checkbox input "true"
click at [953, 486] on div "Your order Product Subtotal Plastic Air Release Valve × 5 Plastic Air Release V…" at bounding box center [1065, 99] width 378 height 813
click at [972, 461] on button "Place order" at bounding box center [1066, 457] width 315 height 34
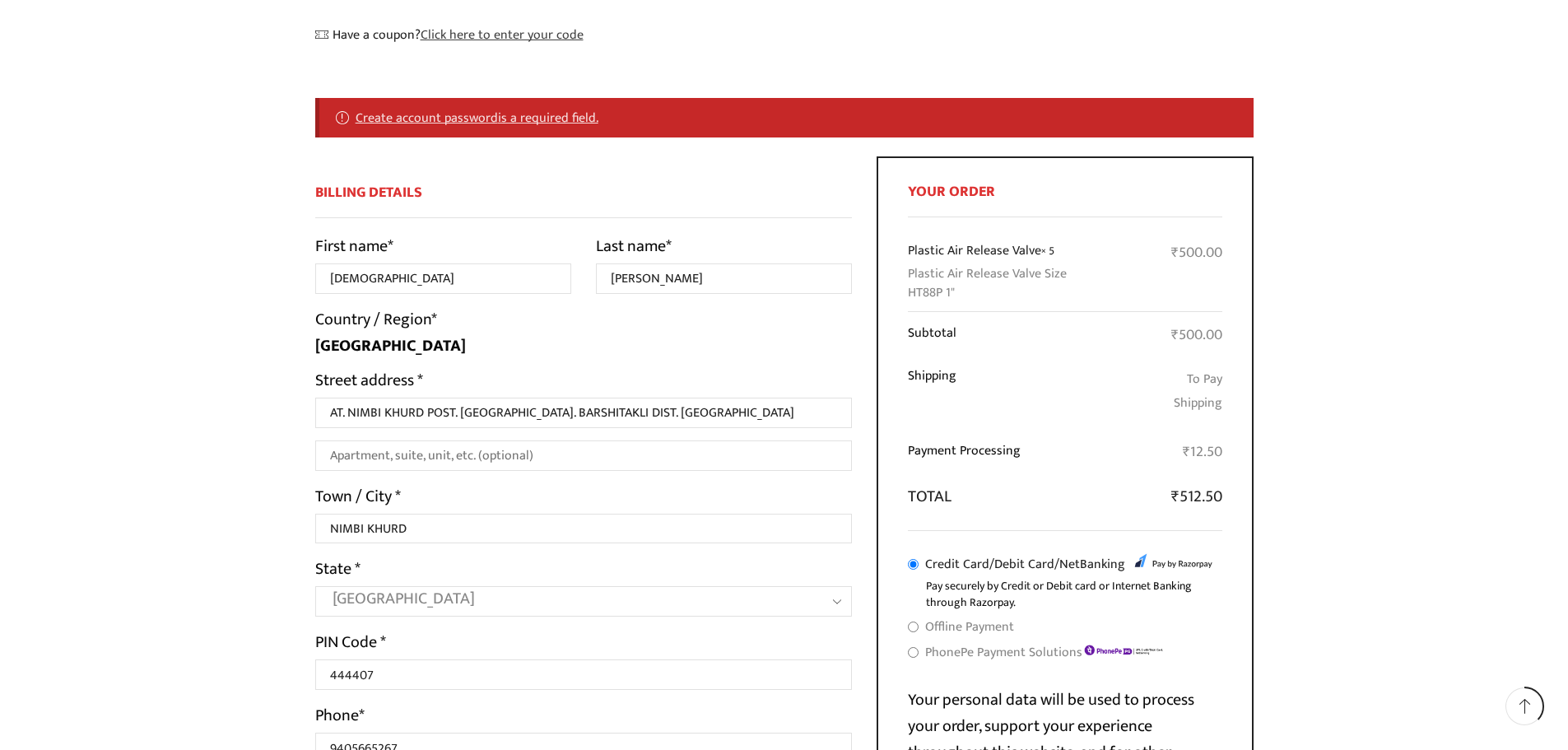
scroll to position [289, 0]
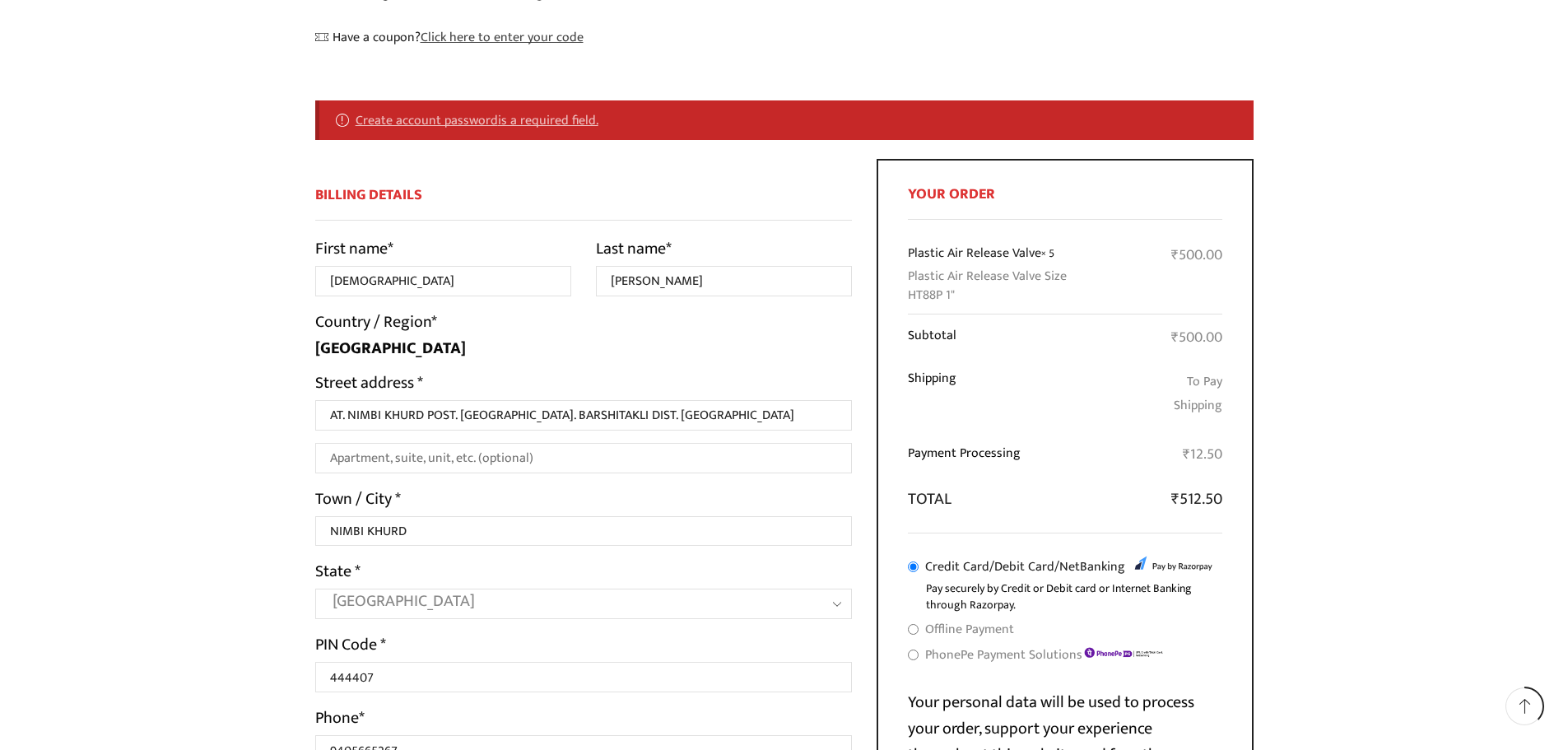
click at [467, 124] on strong "Create account password" at bounding box center [427, 120] width 143 height 21
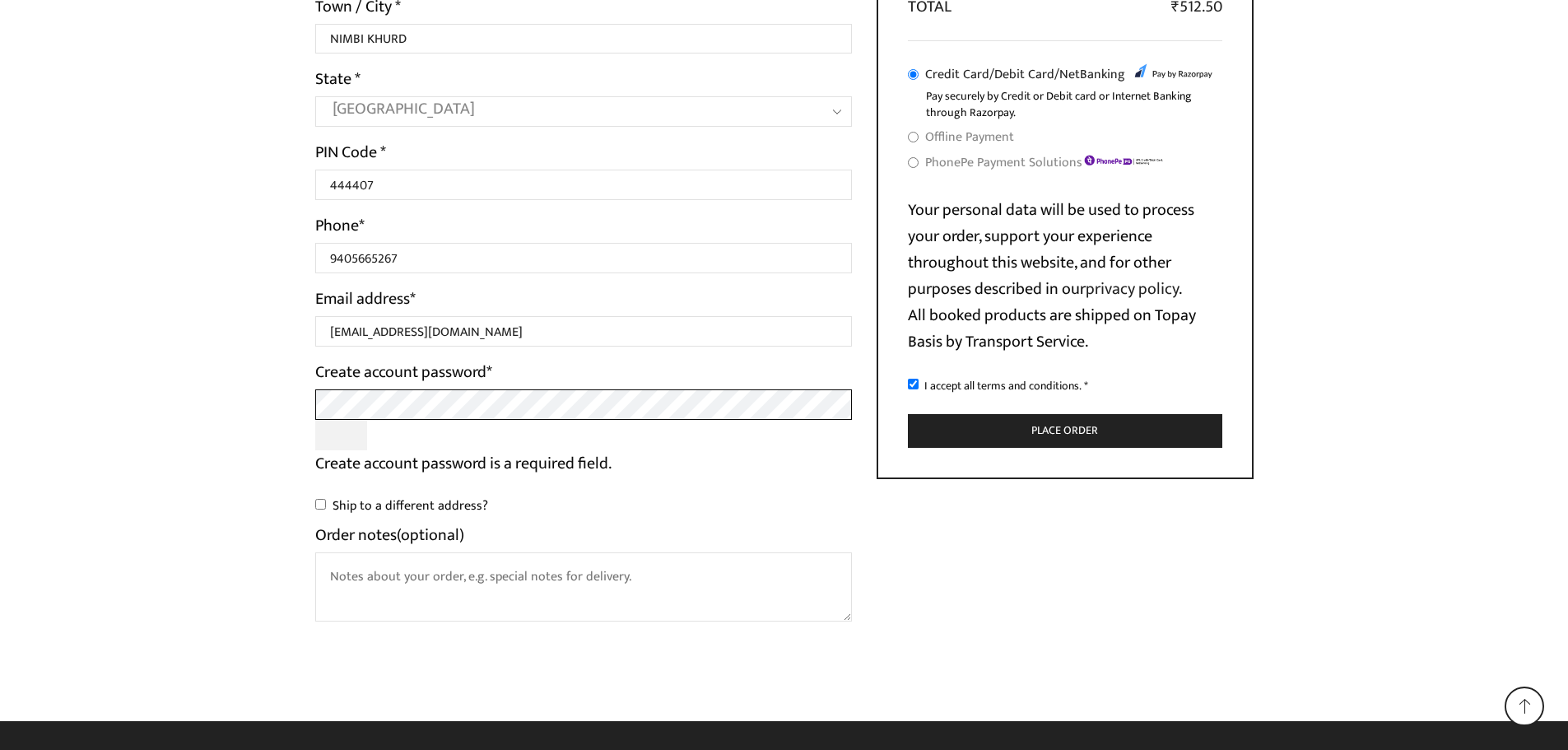
scroll to position [756, 0]
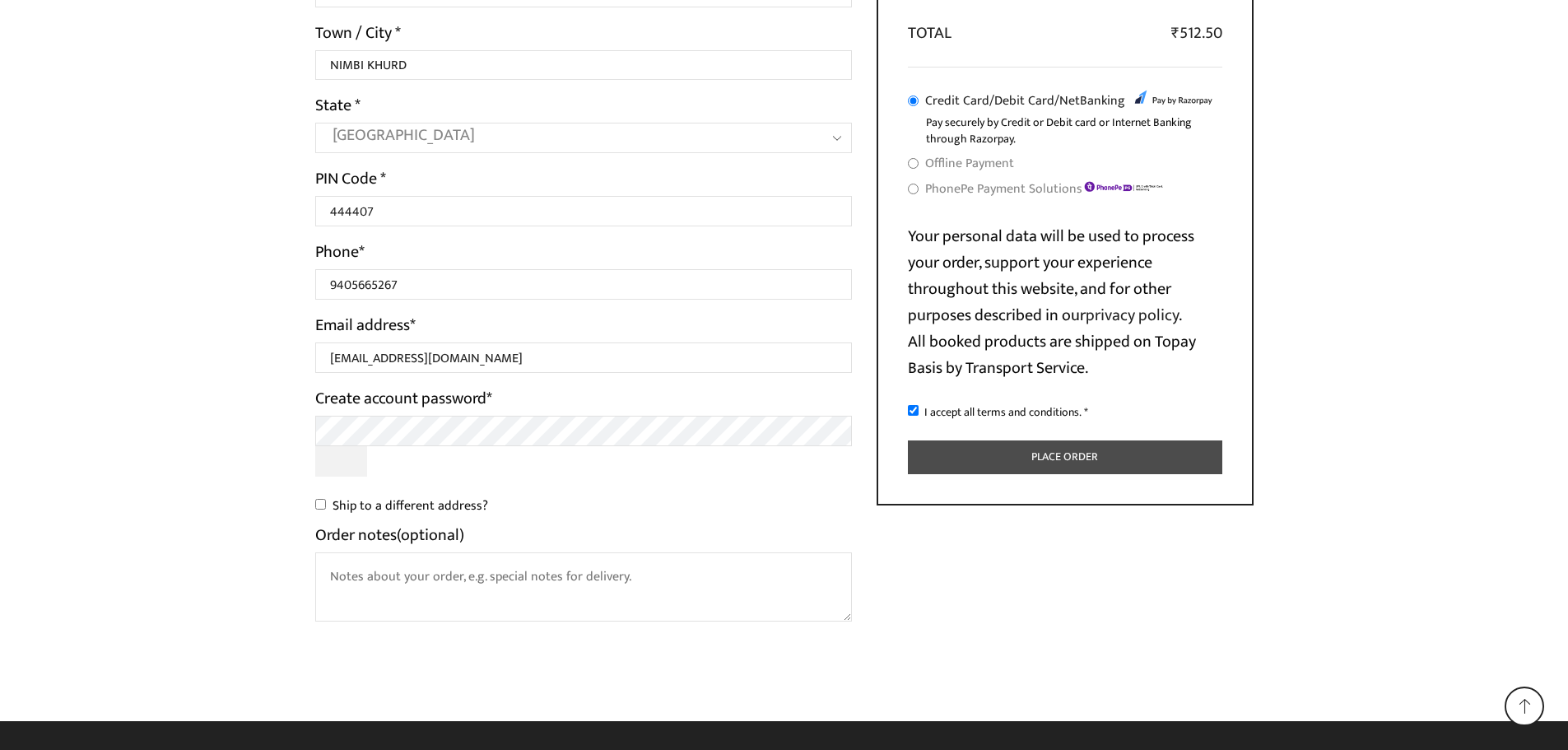
click at [993, 453] on button "Place order" at bounding box center [1066, 457] width 315 height 34
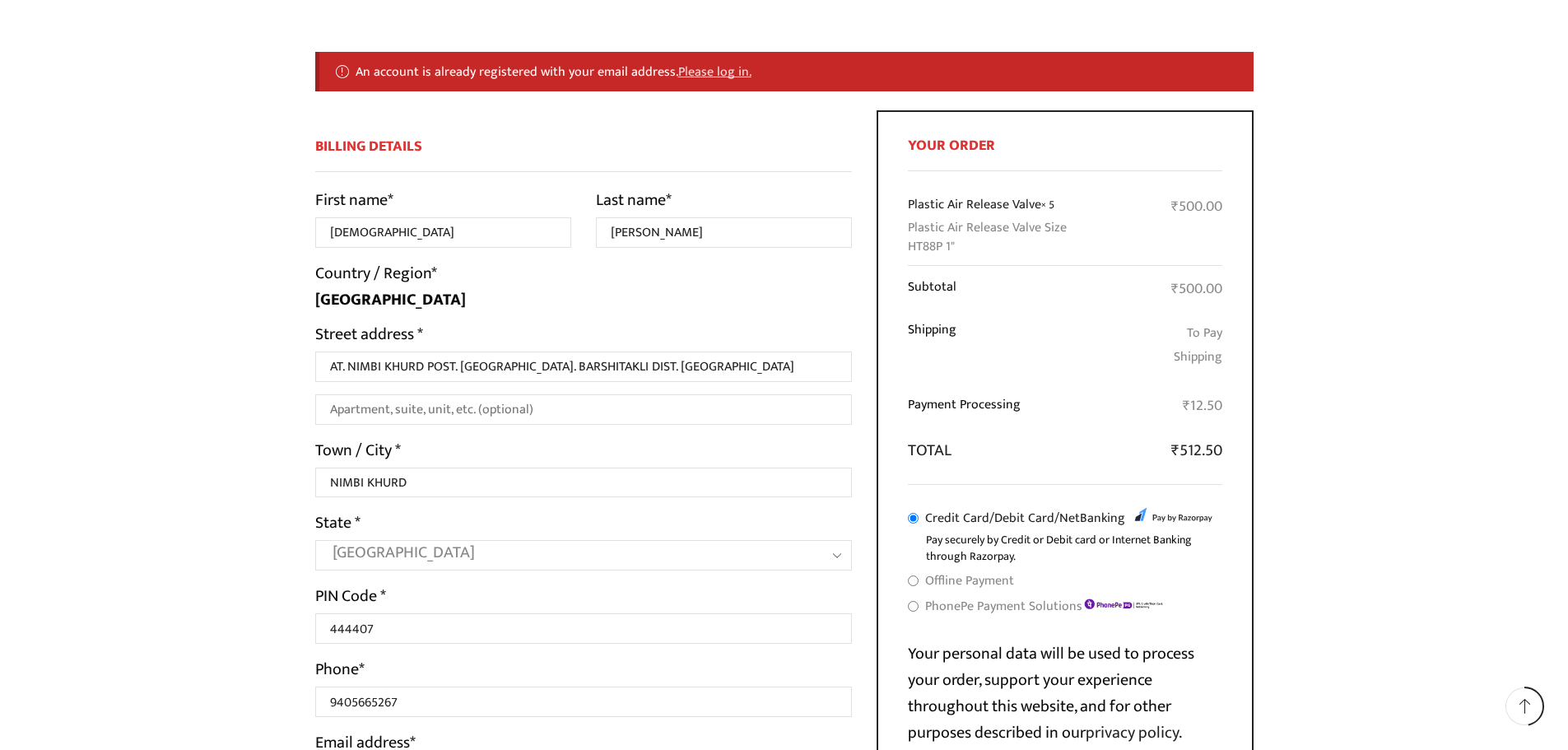
scroll to position [289, 0]
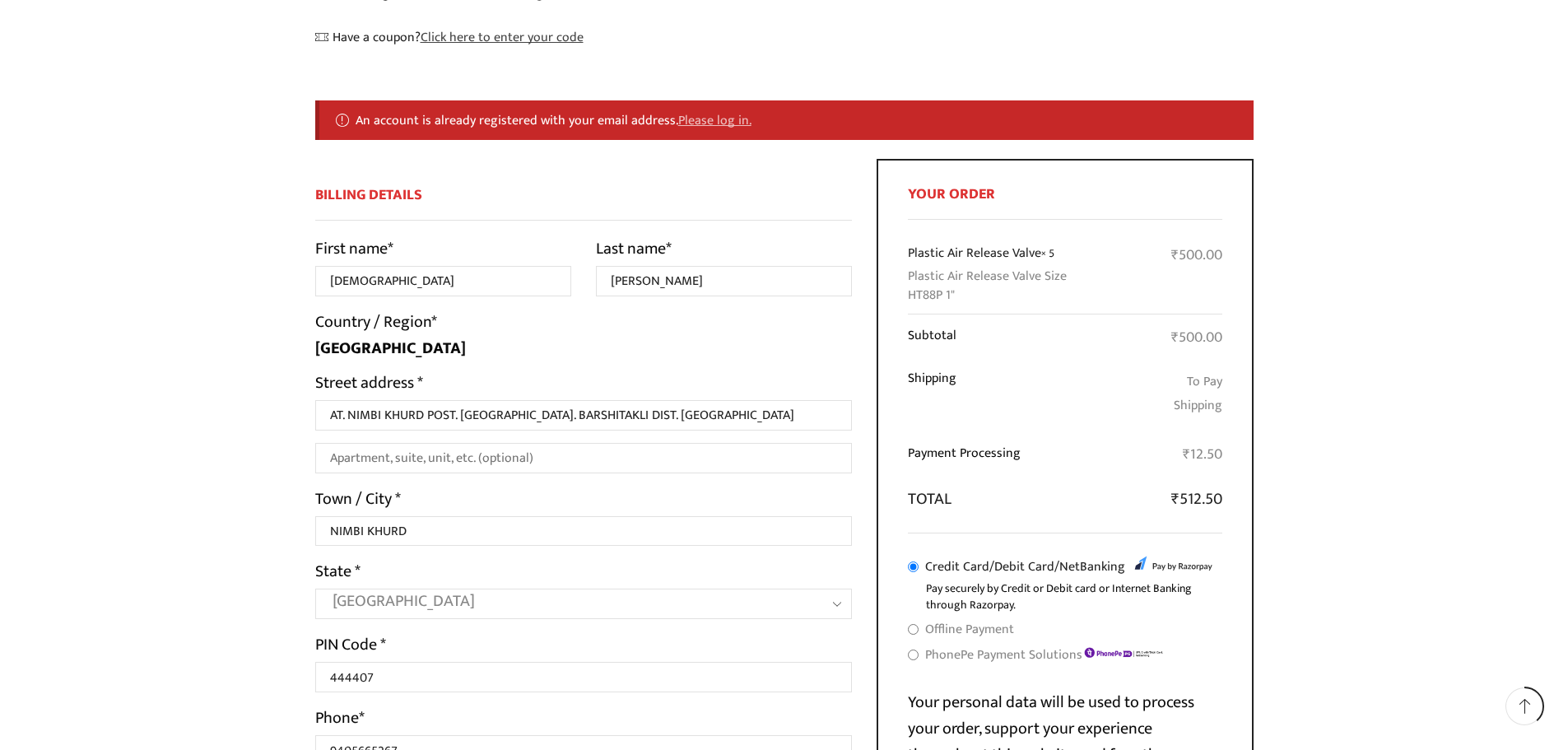
click at [702, 119] on link "Please log in." at bounding box center [715, 120] width 73 height 21
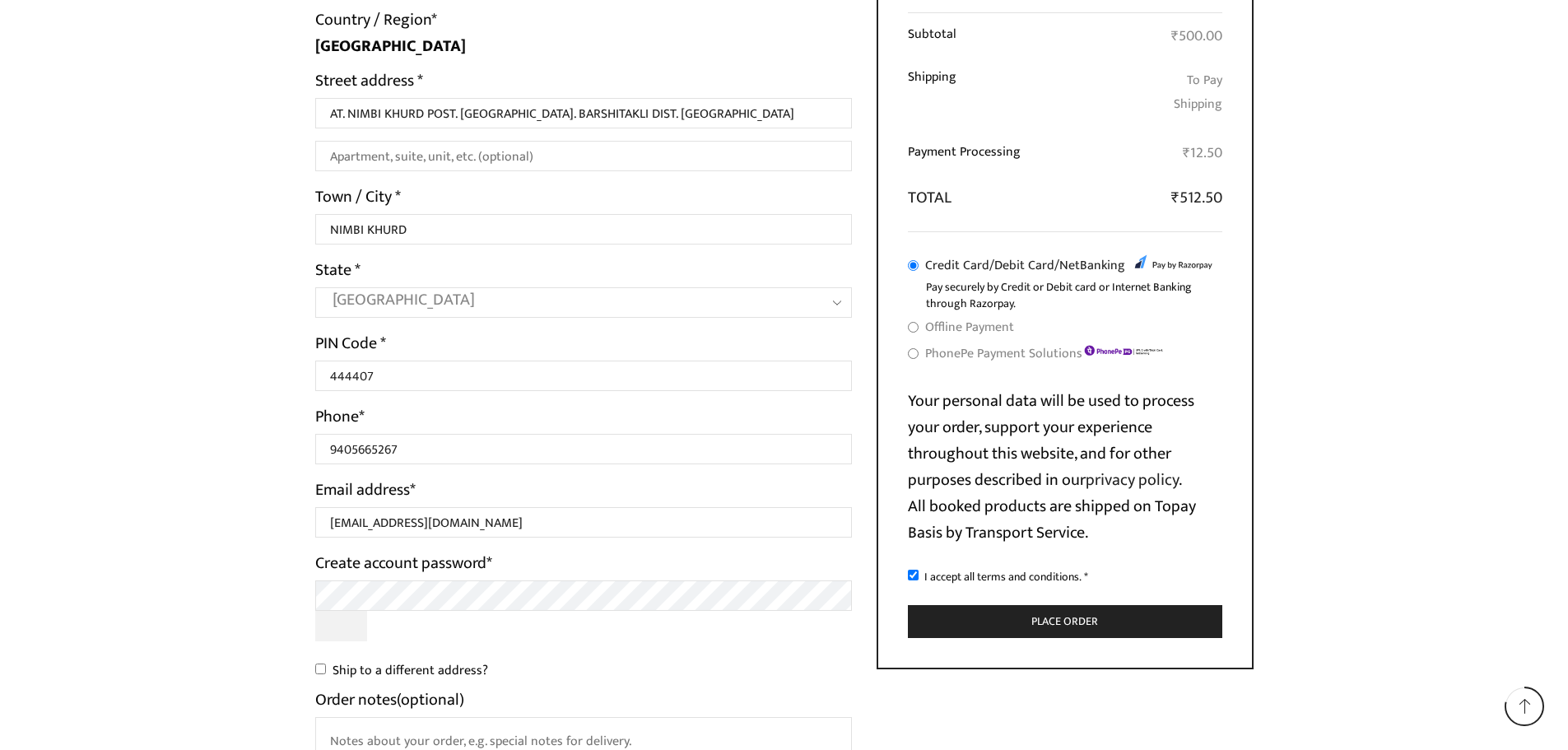
scroll to position [1112, 0]
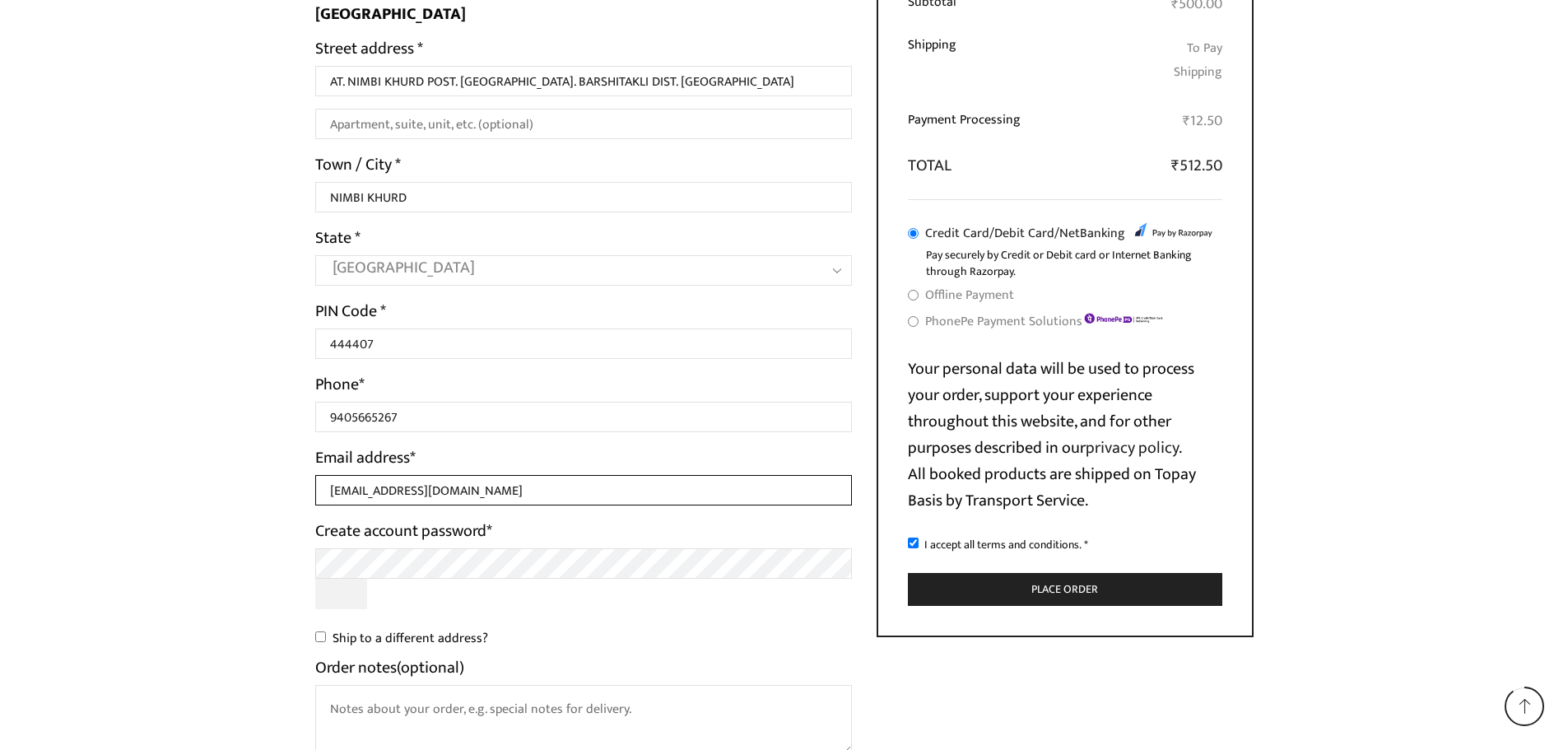
drag, startPoint x: 509, startPoint y: 502, endPoint x: 261, endPoint y: 483, distance: 248.7
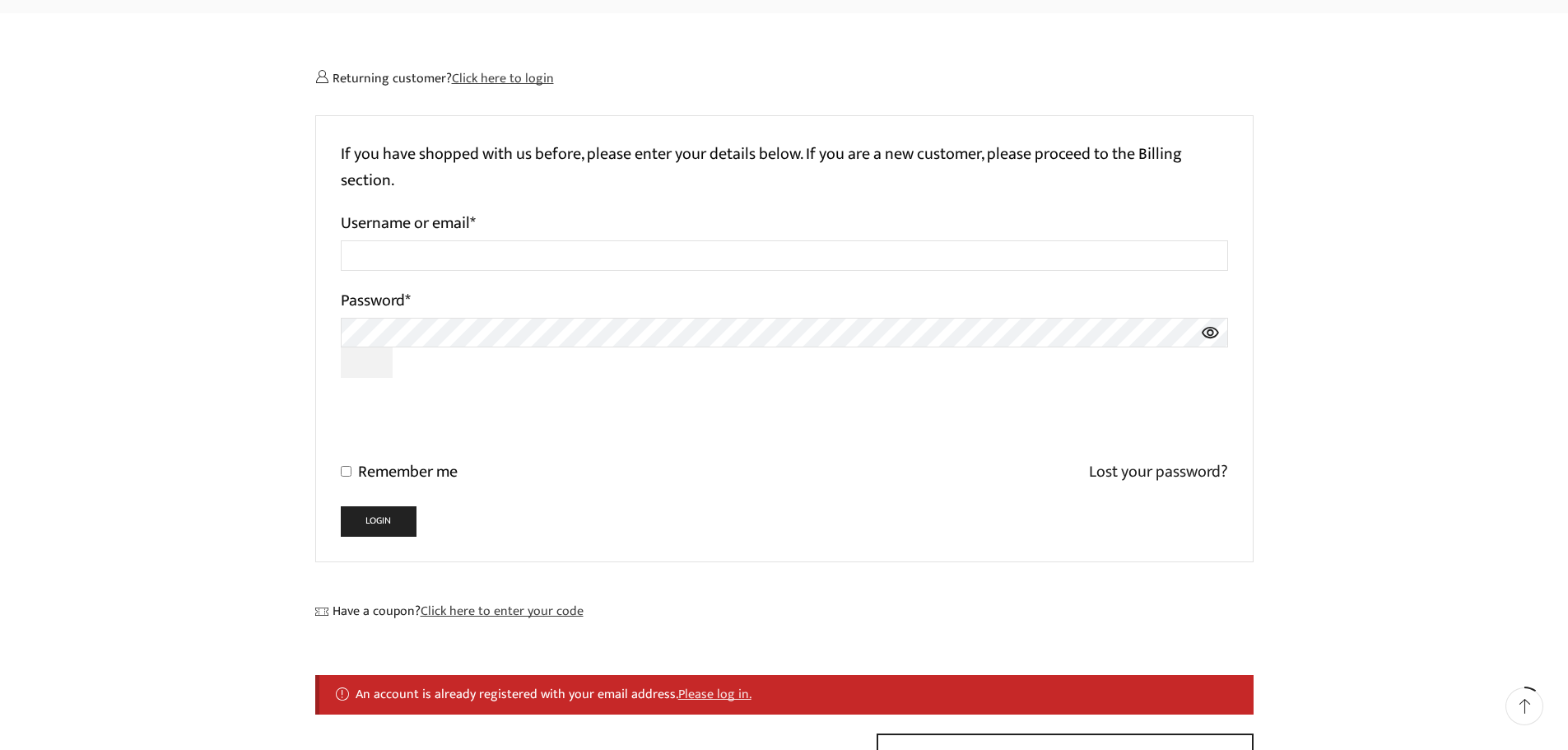
scroll to position [125, 0]
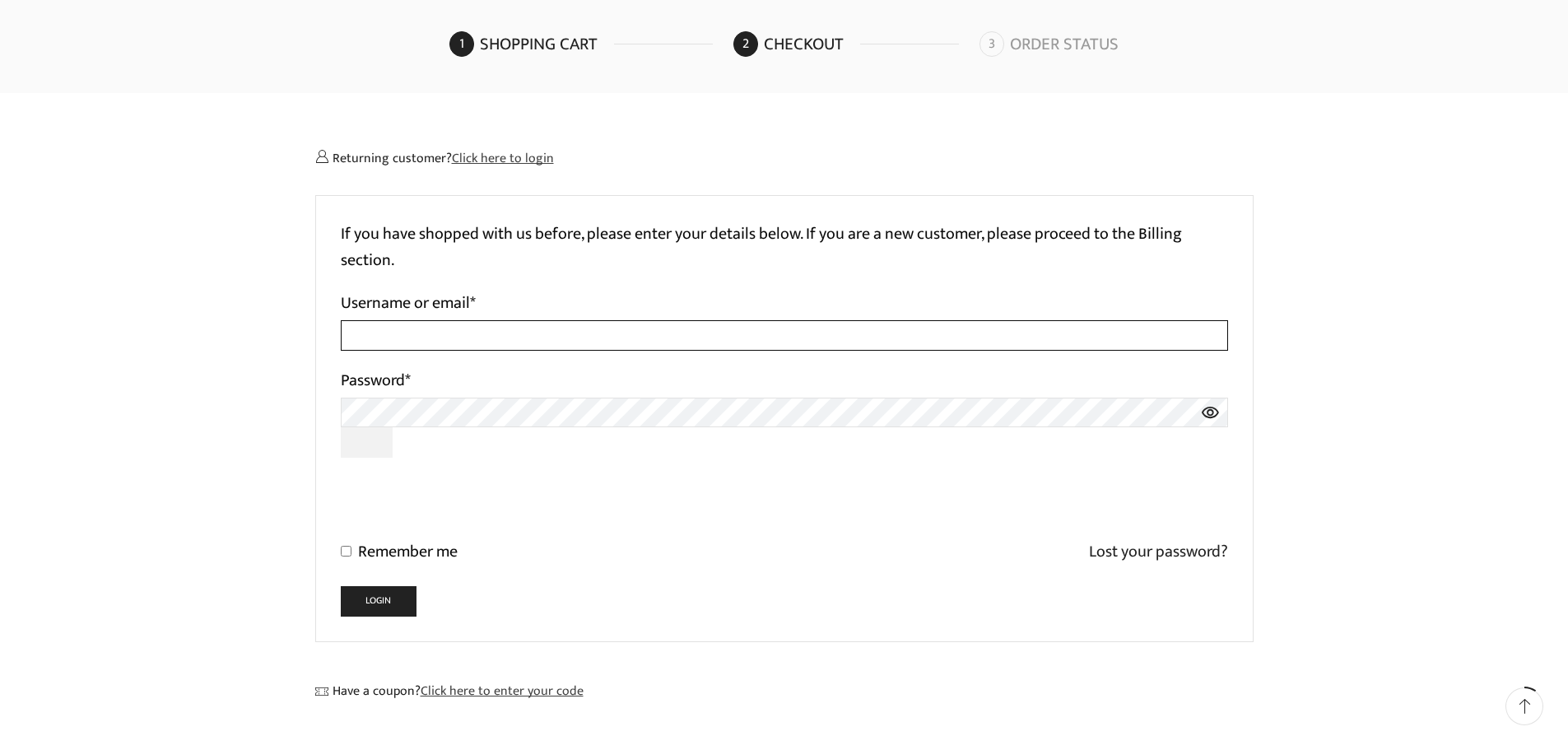
click at [456, 325] on input "Username or email *" at bounding box center [784, 336] width 887 height 31
click at [348, 550] on input "Remember me" at bounding box center [346, 550] width 11 height 11
checkbox input "true"
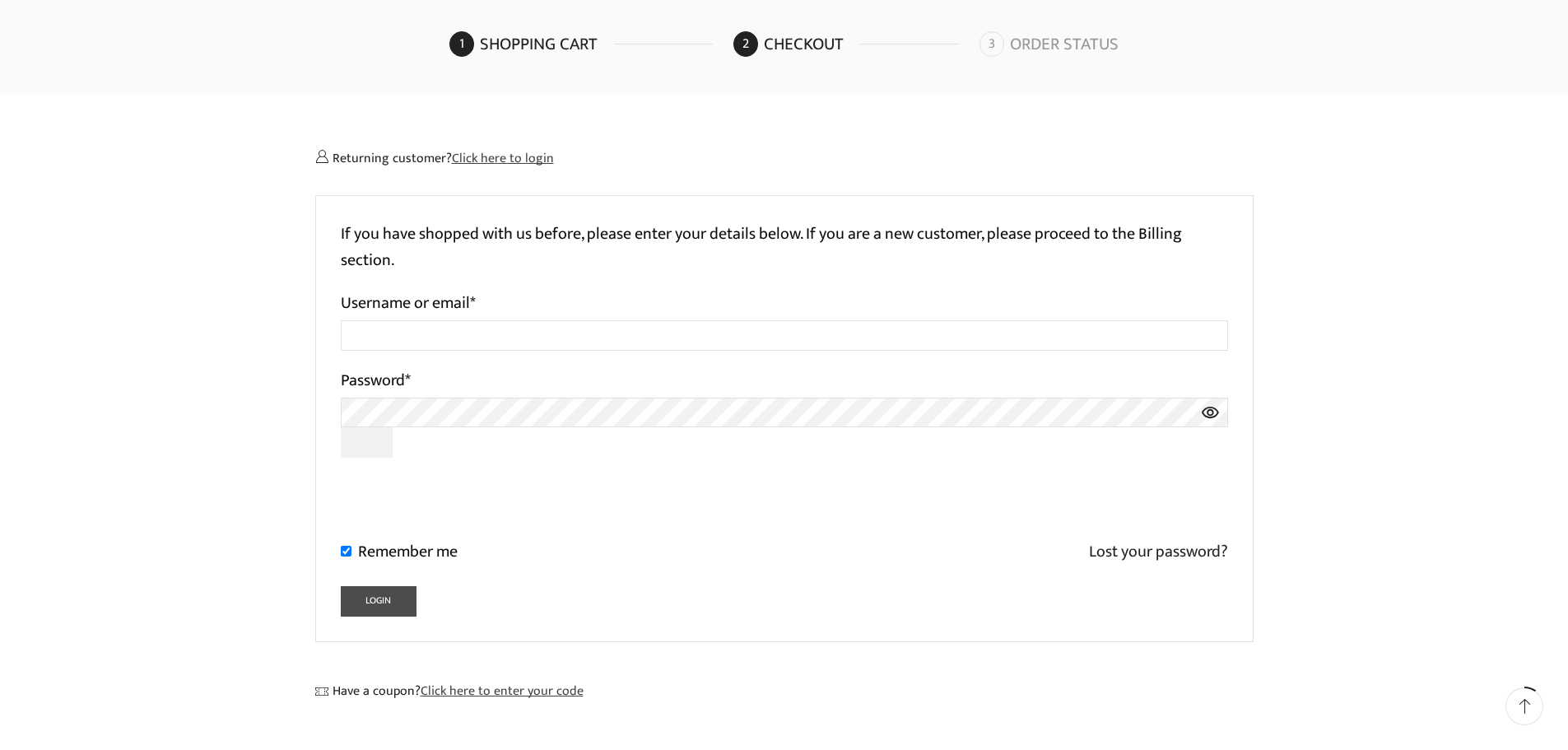
click at [371, 601] on button "Login" at bounding box center [378, 601] width 76 height 31
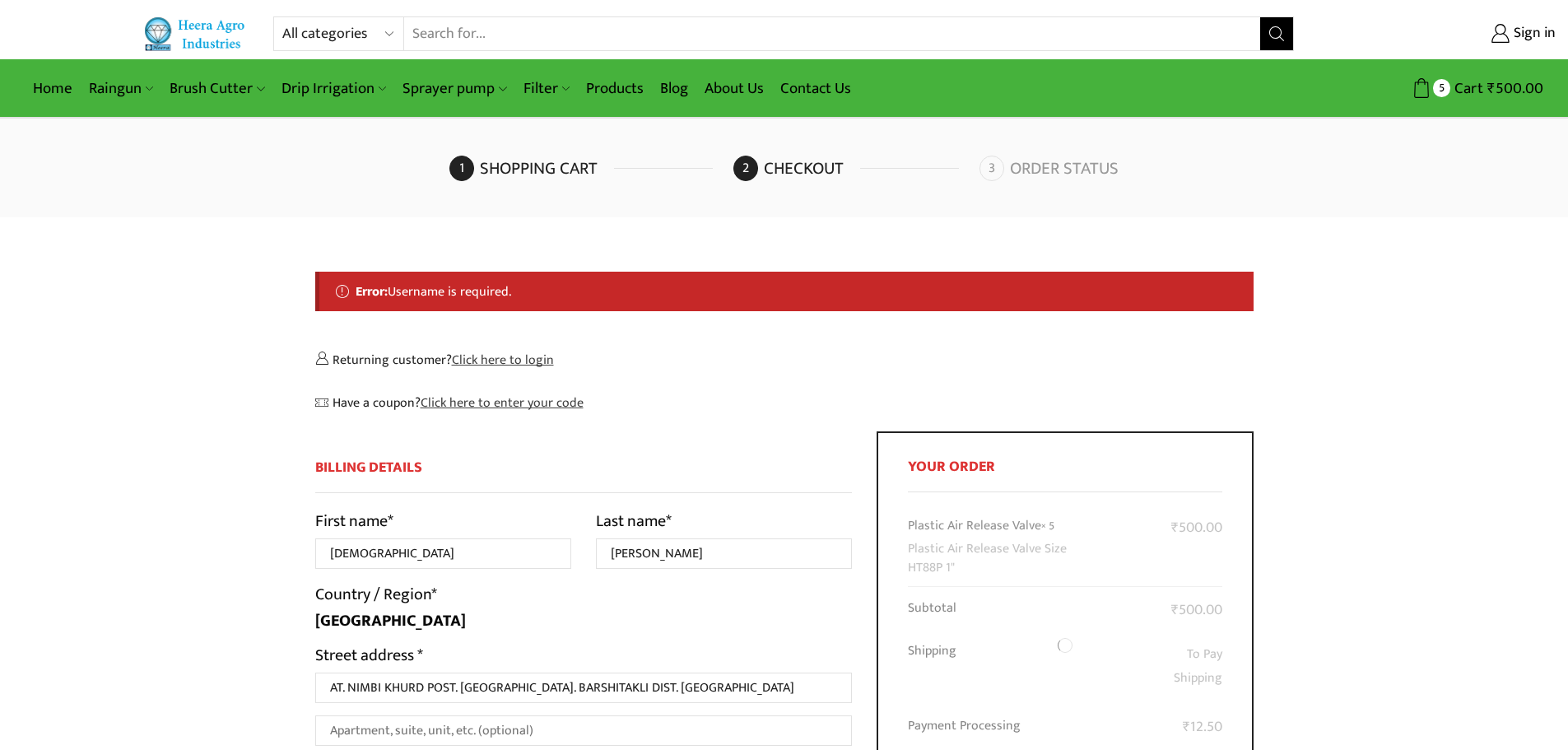
select select "MH"
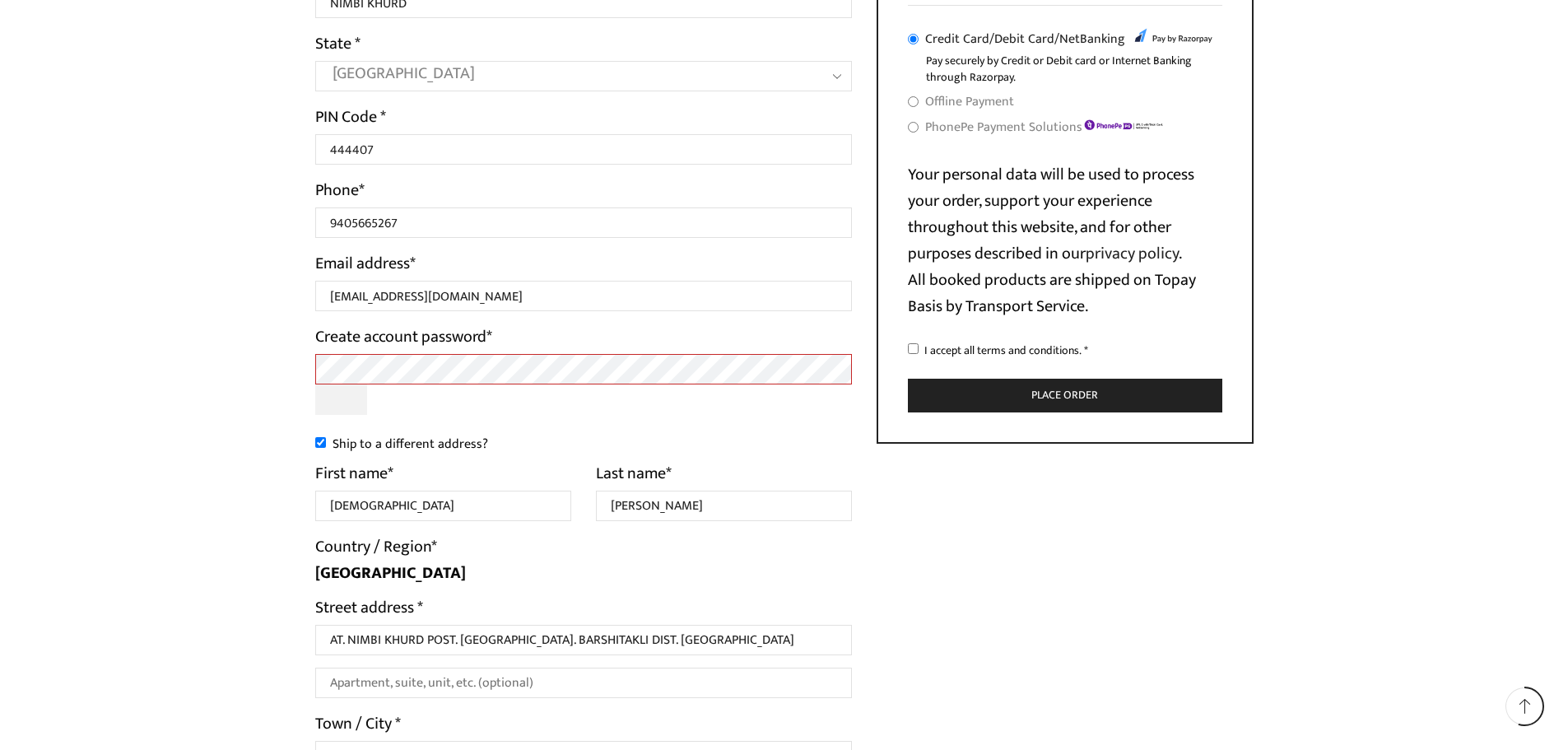
scroll to position [823, 0]
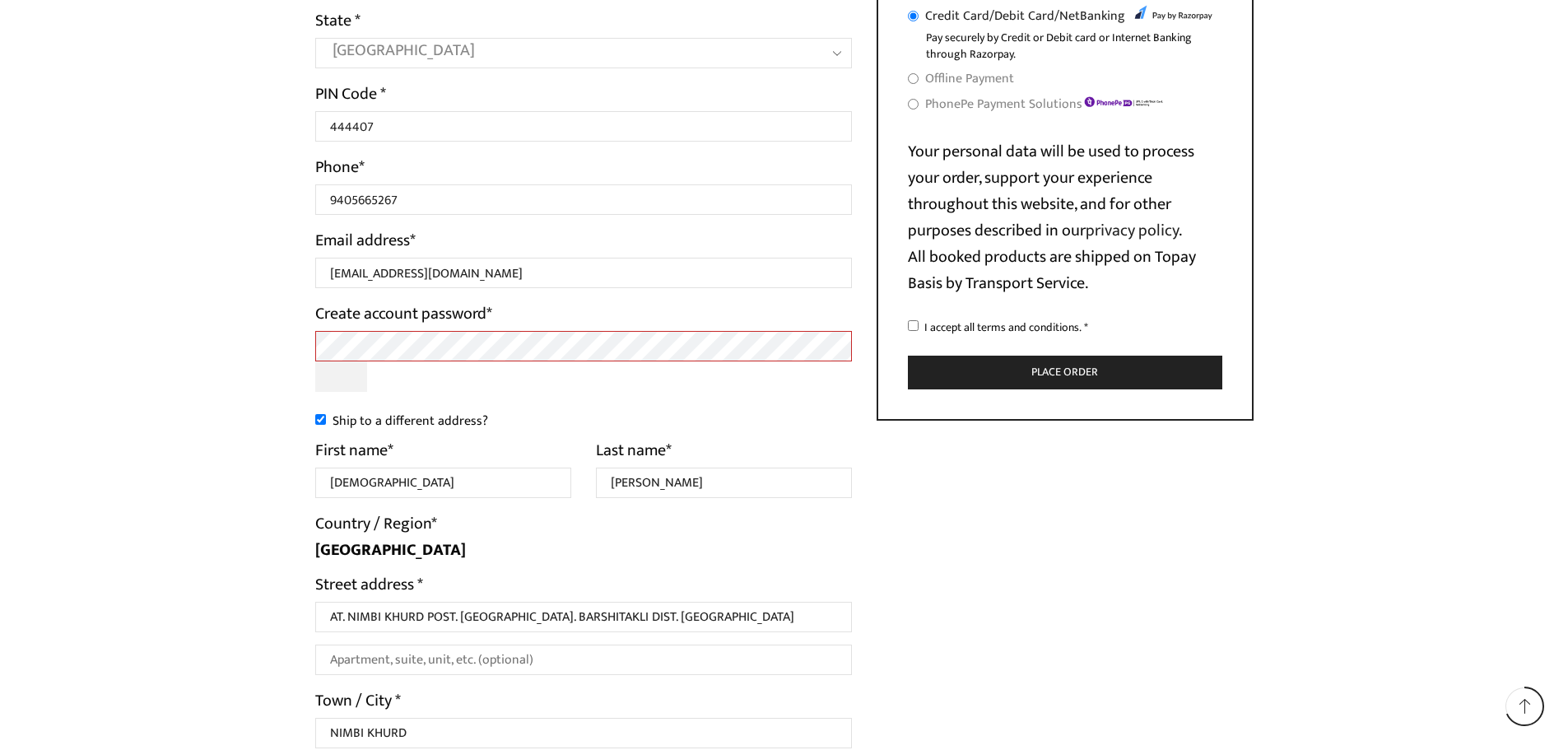
click at [316, 416] on input "Ship to a different address?" at bounding box center [321, 419] width 11 height 11
checkbox input "false"
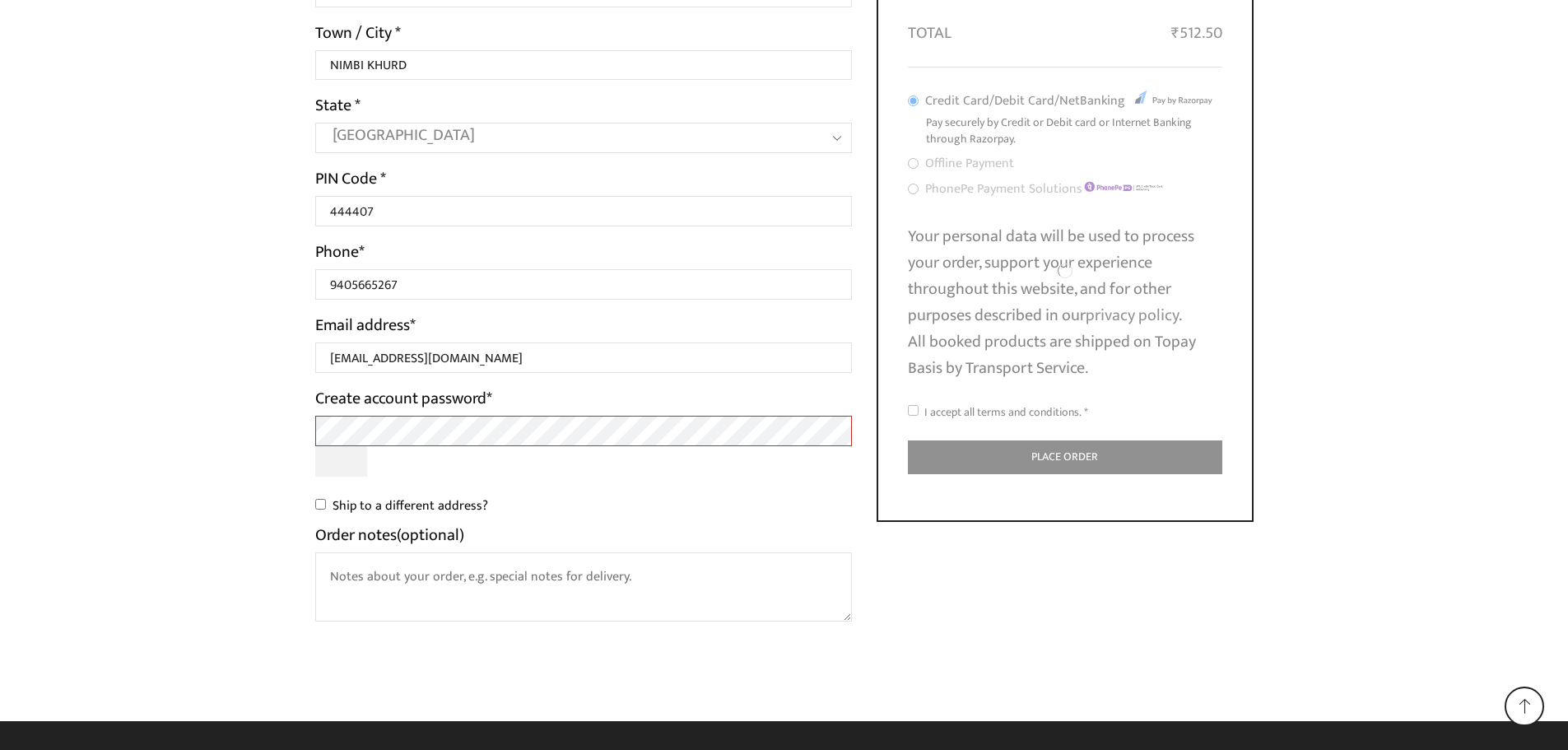
scroll to position [739, 0]
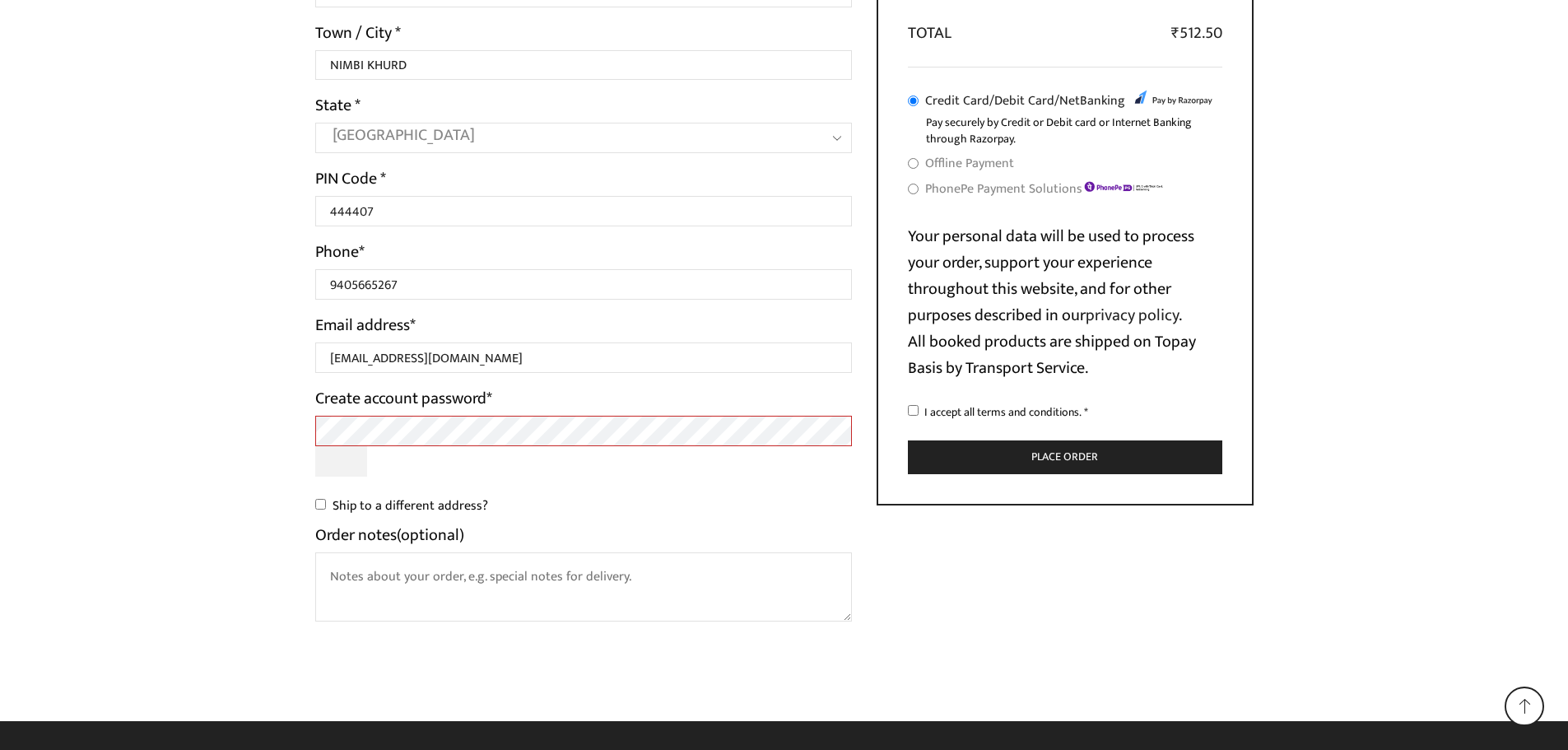
click at [914, 410] on input "I accept all terms and conditions. *" at bounding box center [913, 410] width 11 height 11
checkbox input "true"
click at [935, 456] on button "Place order" at bounding box center [1066, 457] width 315 height 34
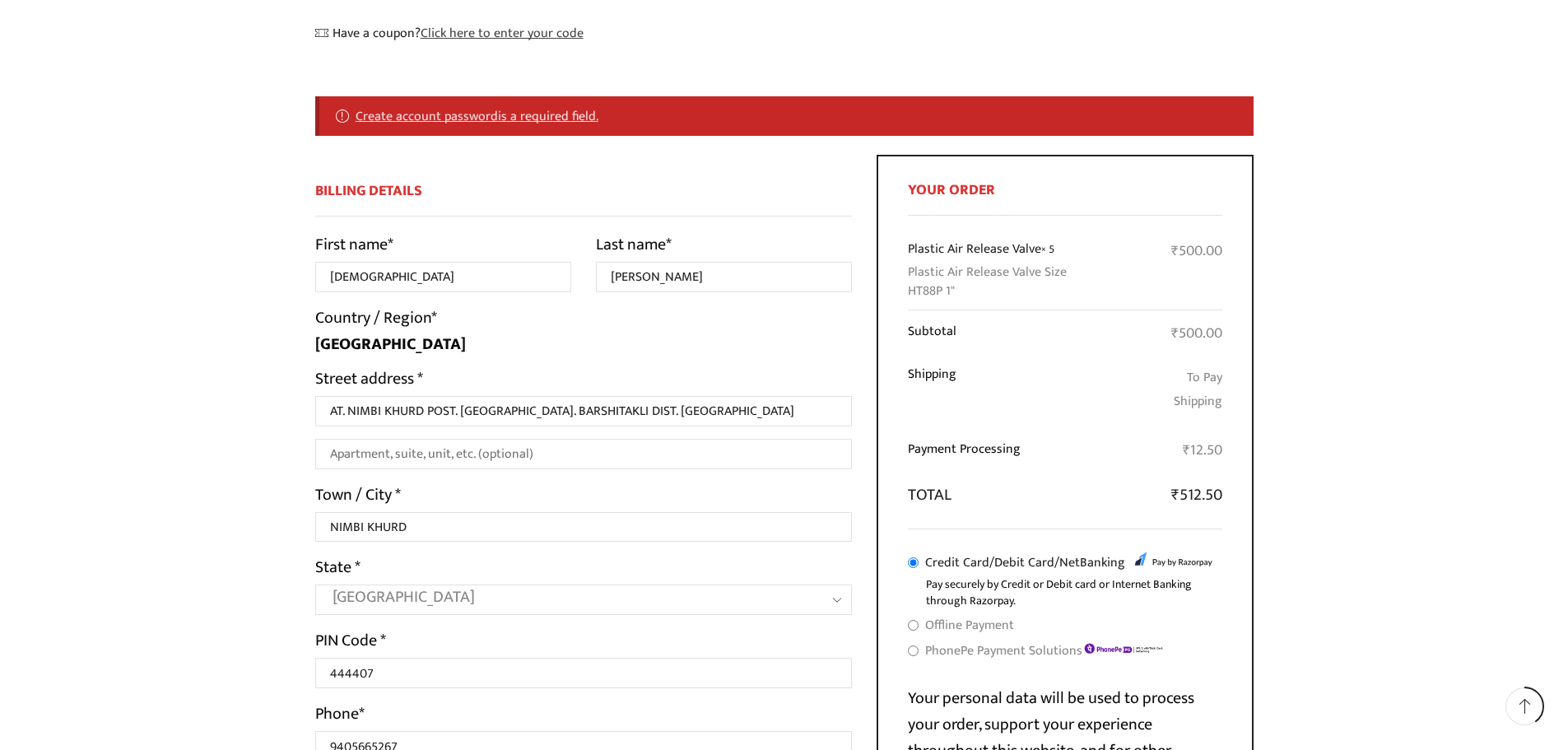
scroll to position [289, 0]
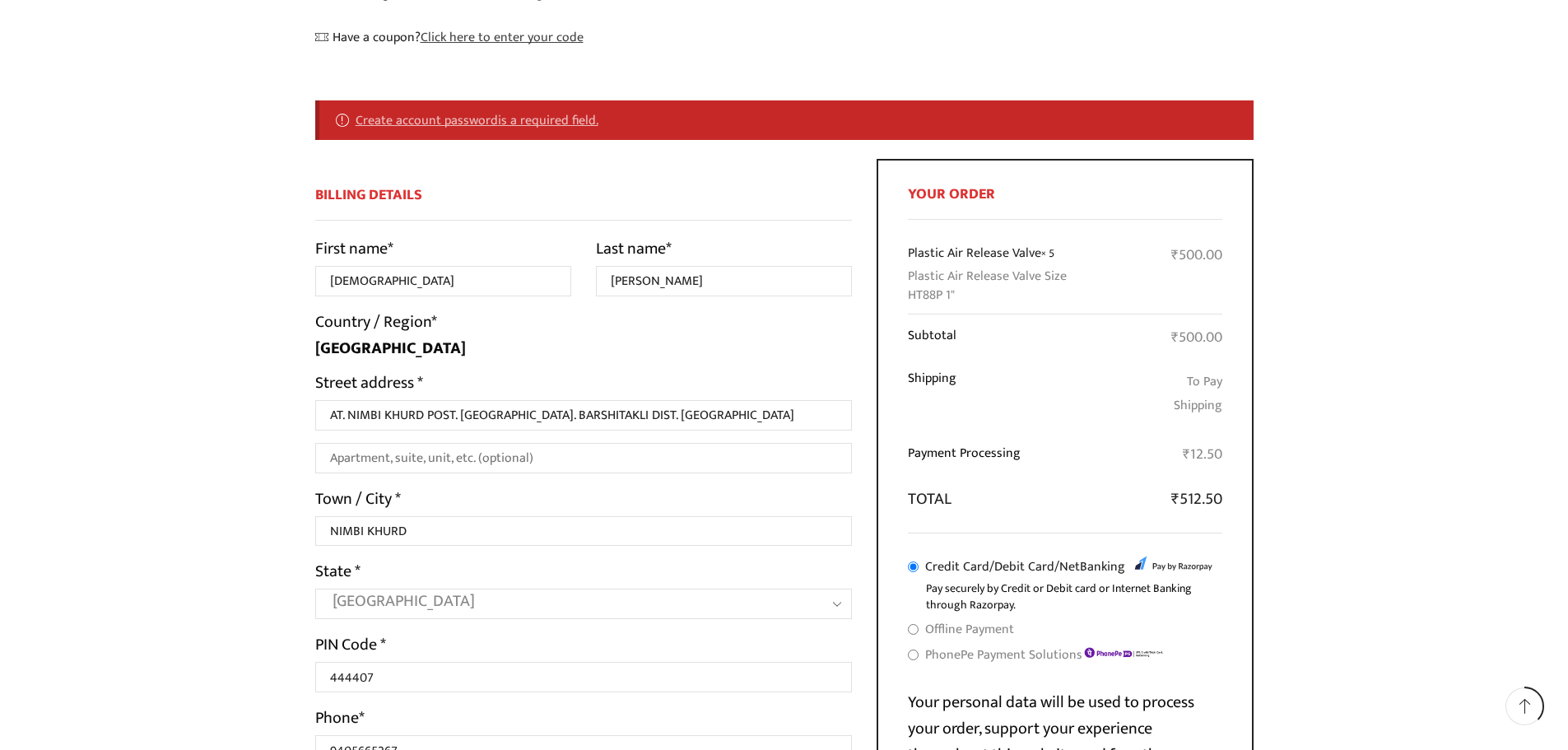
click at [537, 119] on link "Create account password is a required field." at bounding box center [477, 120] width 243 height 21
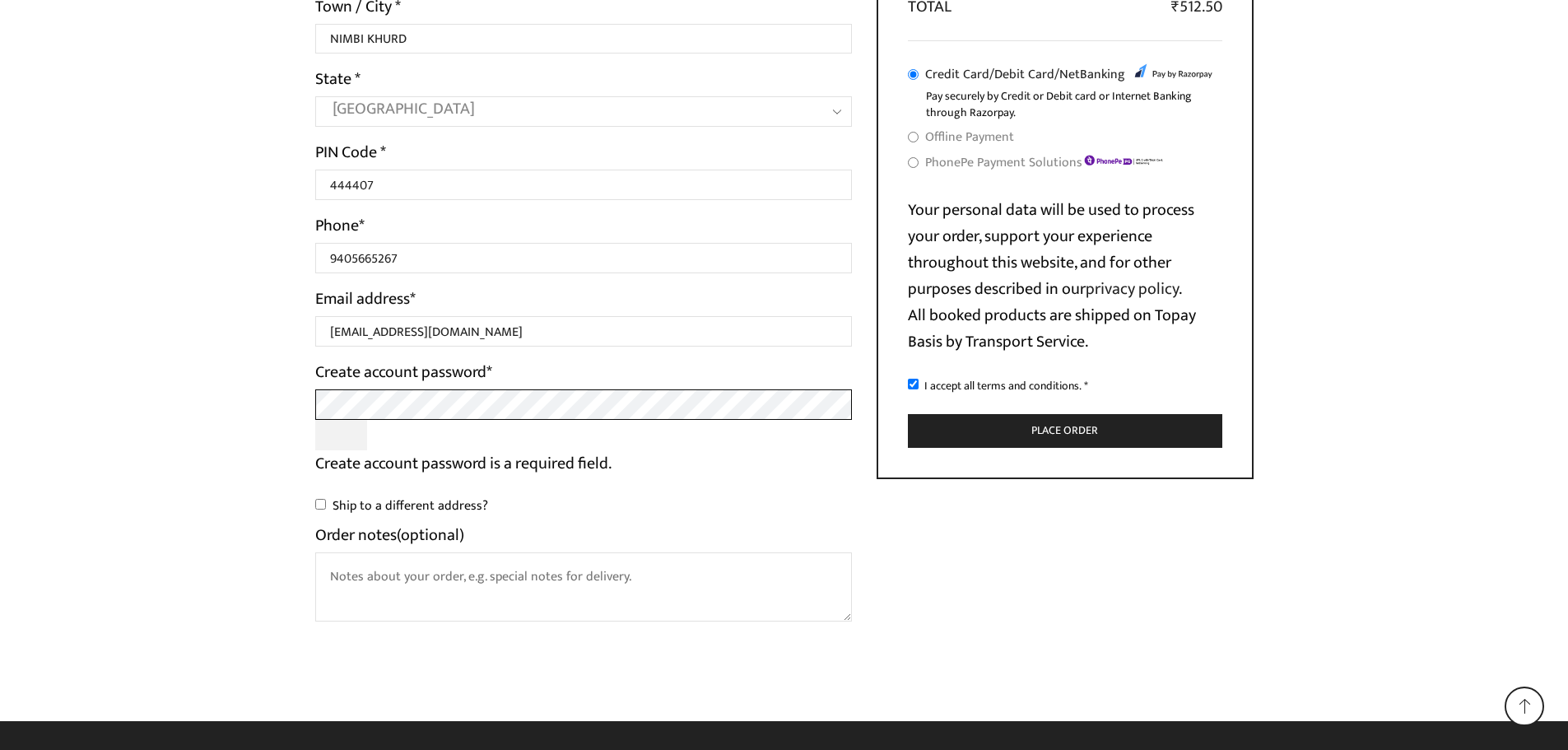
scroll to position [756, 0]
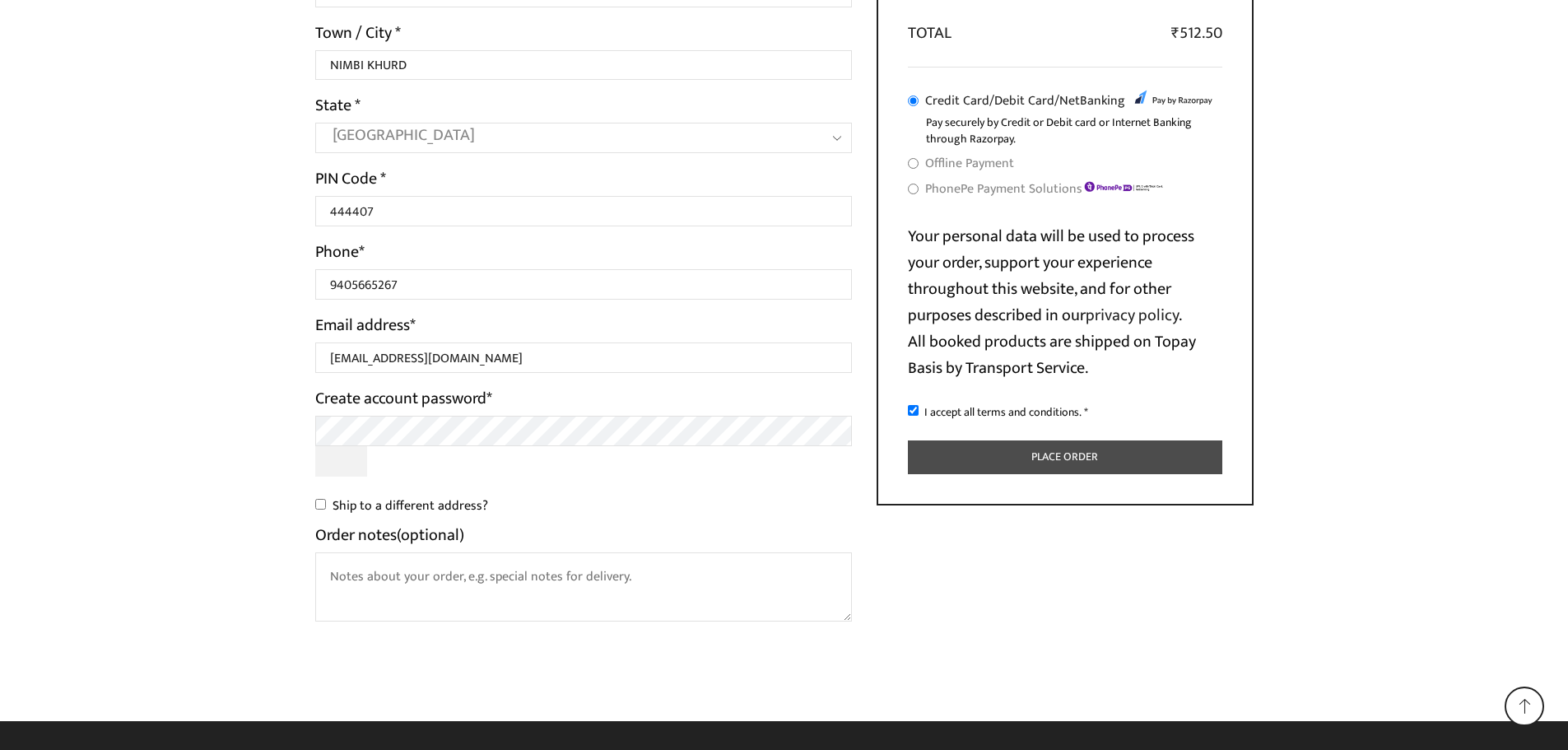
click at [956, 463] on button "Place order" at bounding box center [1066, 457] width 315 height 34
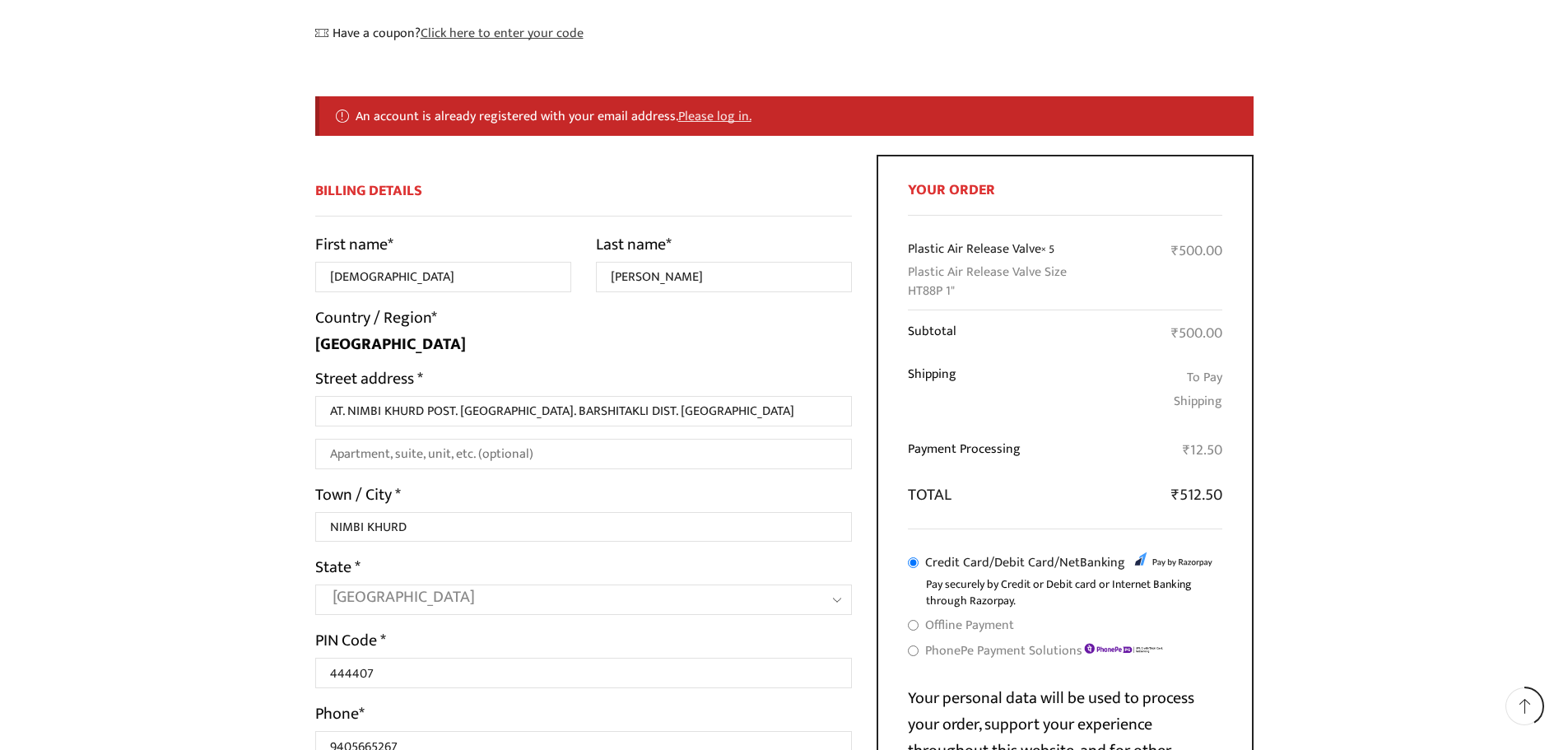
scroll to position [289, 0]
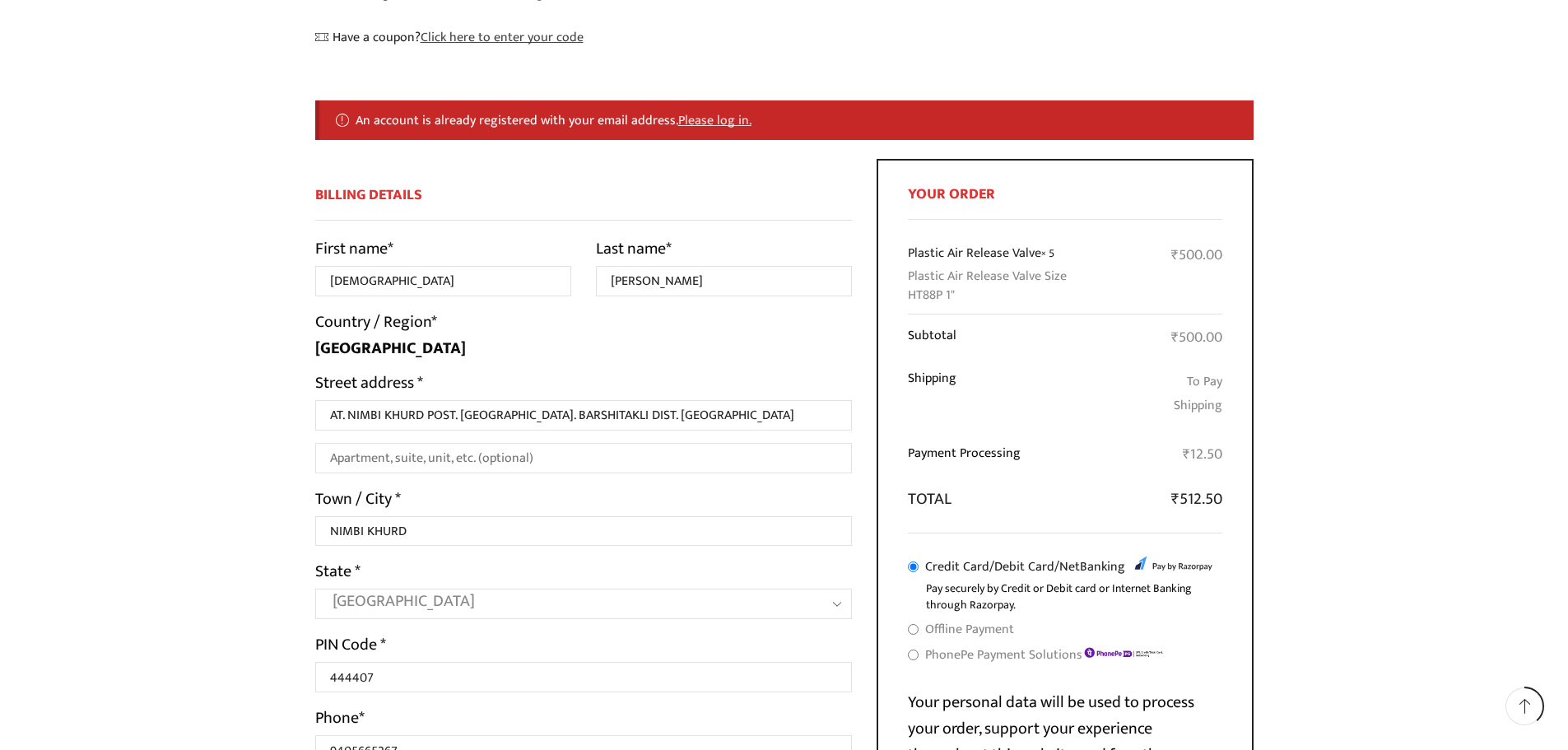
click at [685, 107] on ul "An account is already registered with your email address. Please log in." at bounding box center [785, 120] width 938 height 40
click at [694, 120] on link "Please log in." at bounding box center [715, 120] width 73 height 21
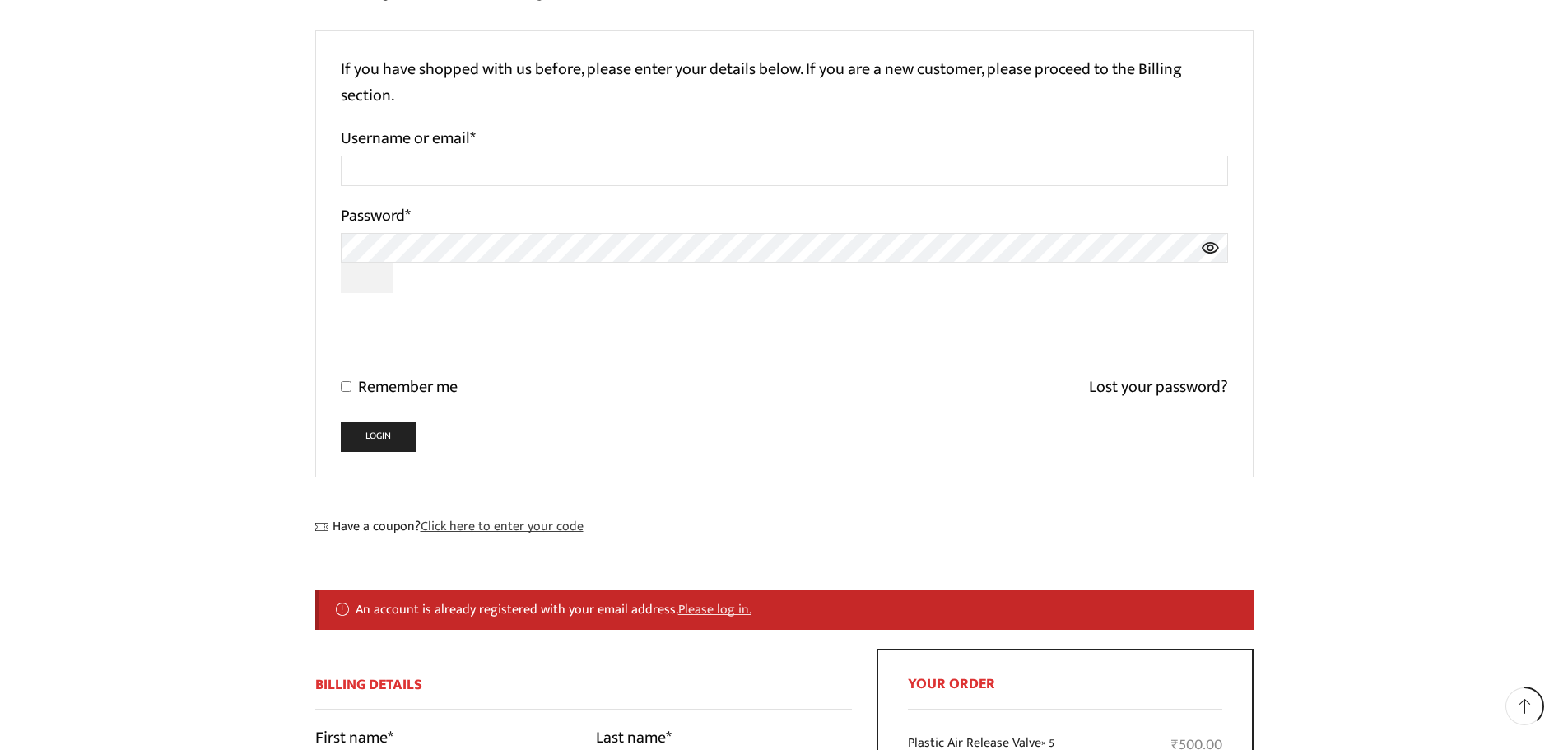
click at [1160, 393] on link "Lost your password?" at bounding box center [1159, 389] width 139 height 31
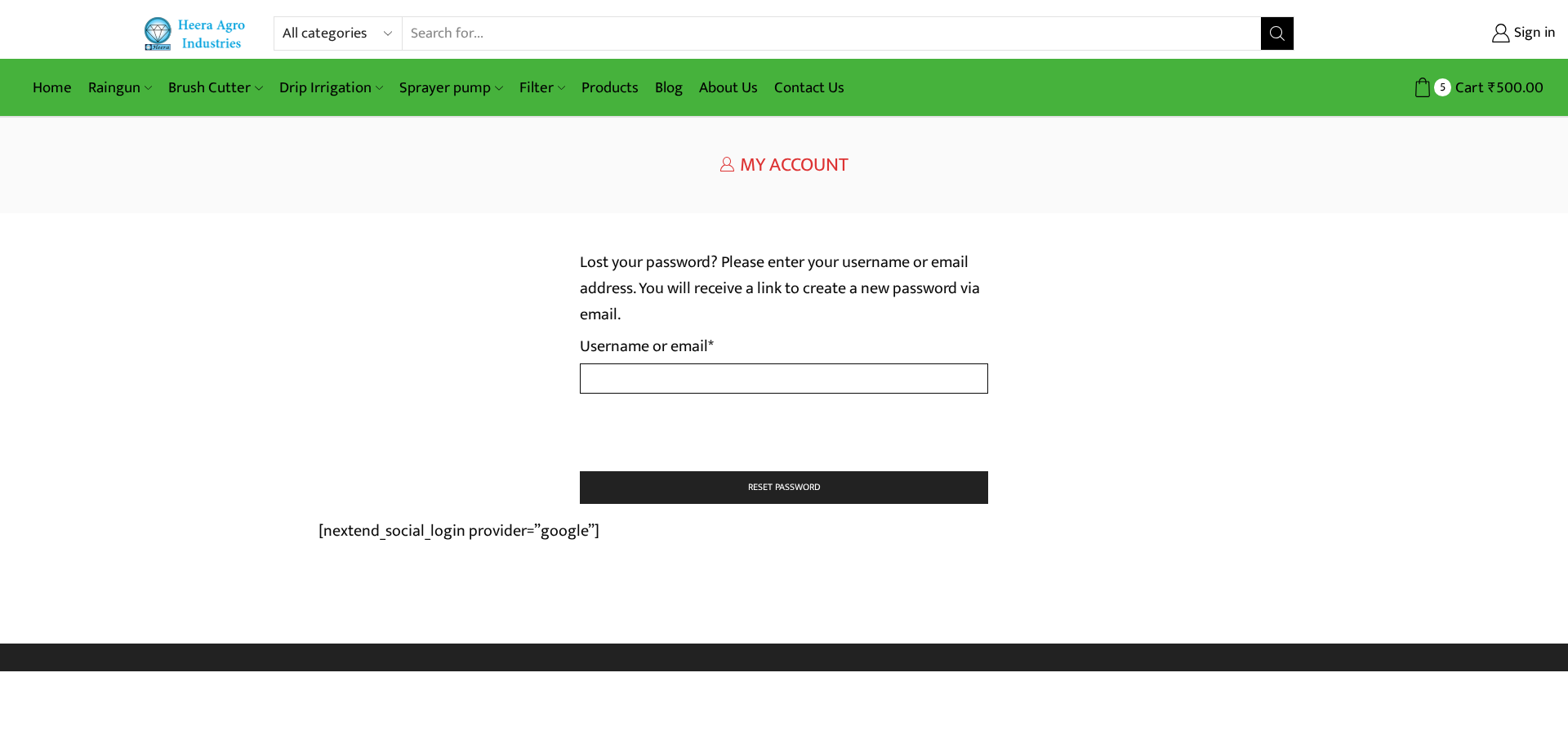
click at [691, 371] on input "Username or email * Required" at bounding box center [784, 378] width 408 height 31
type input "[EMAIL_ADDRESS][DOMAIN_NAME]"
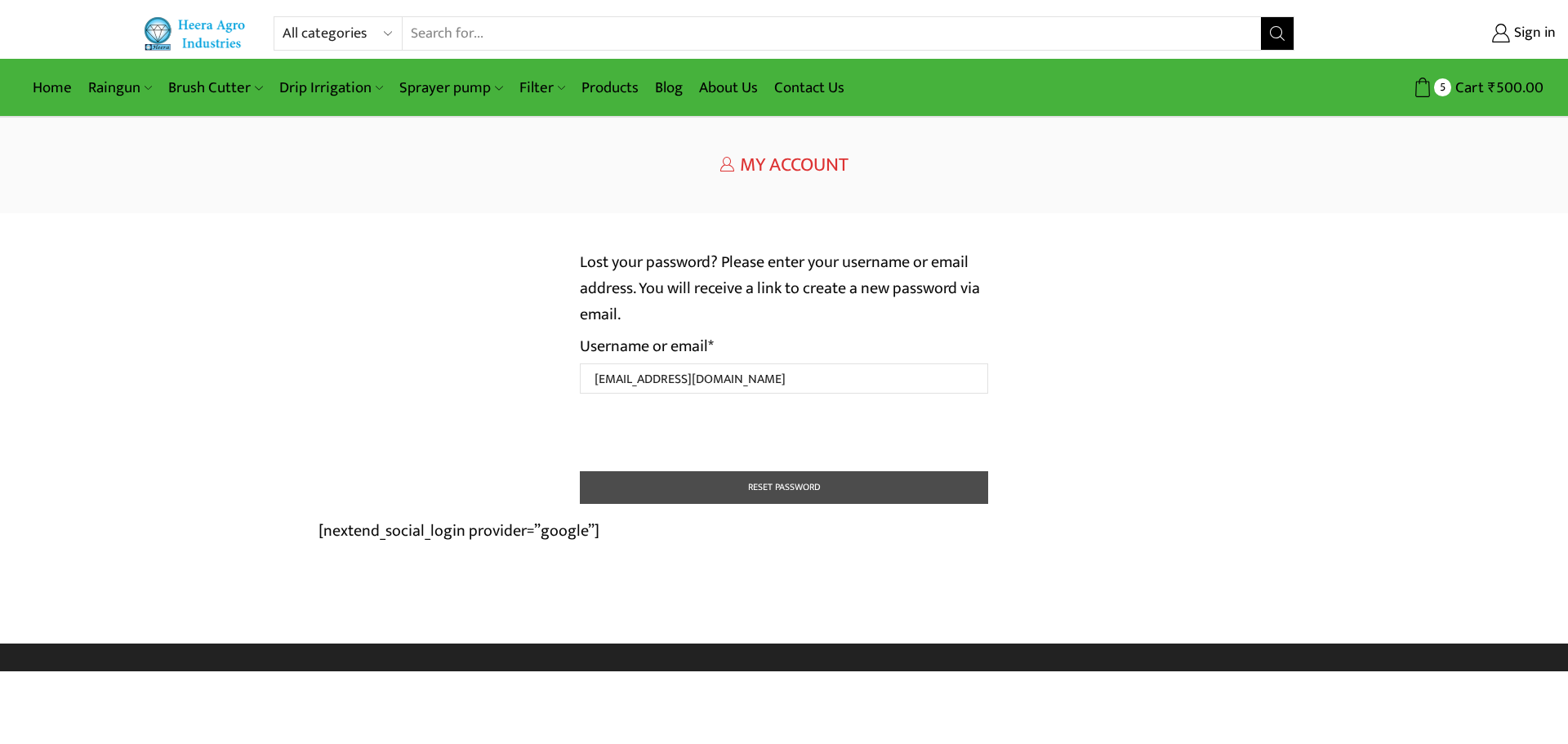
click at [818, 489] on button "Reset password" at bounding box center [784, 487] width 408 height 33
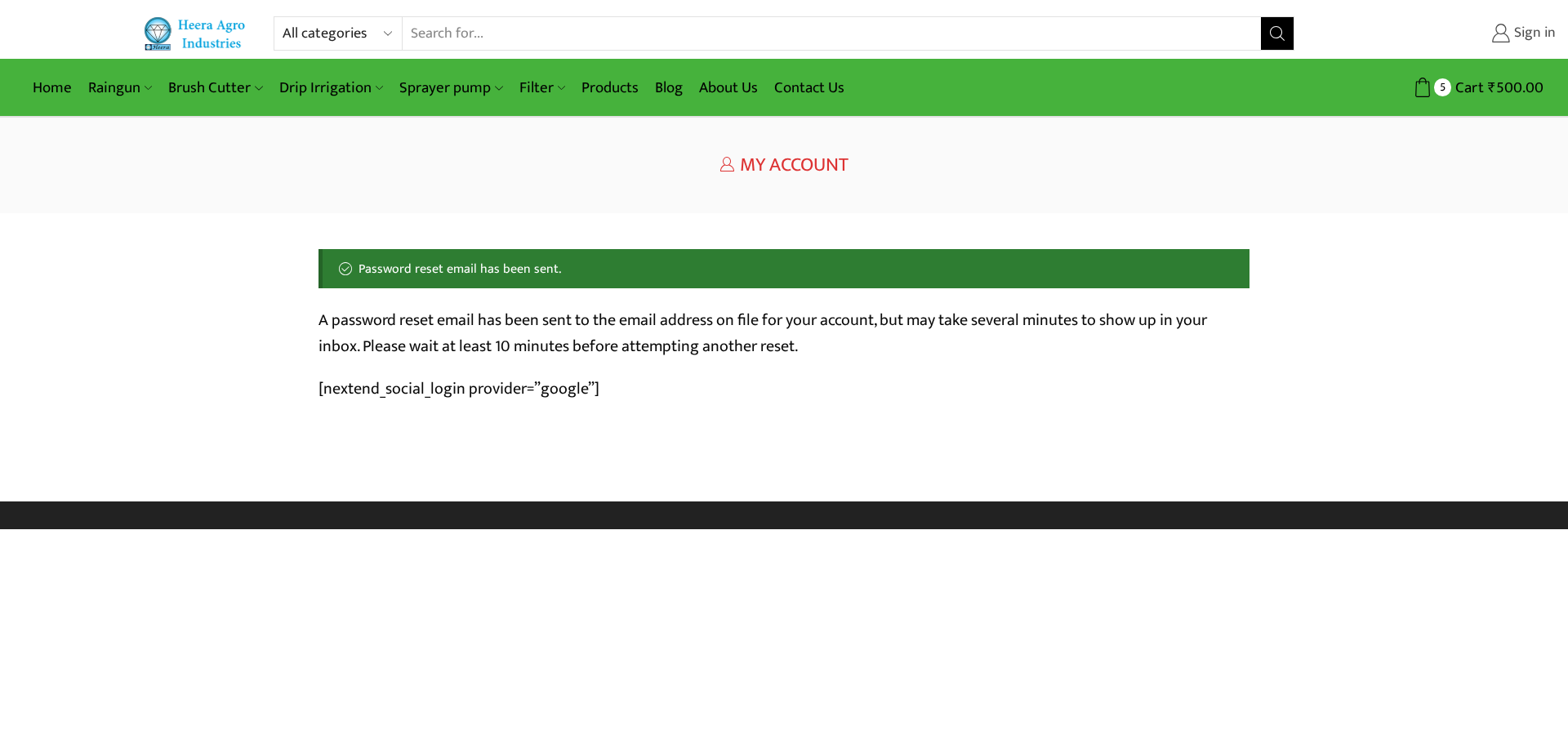
click at [1523, 23] on span "Sign in" at bounding box center [1534, 34] width 46 height 21
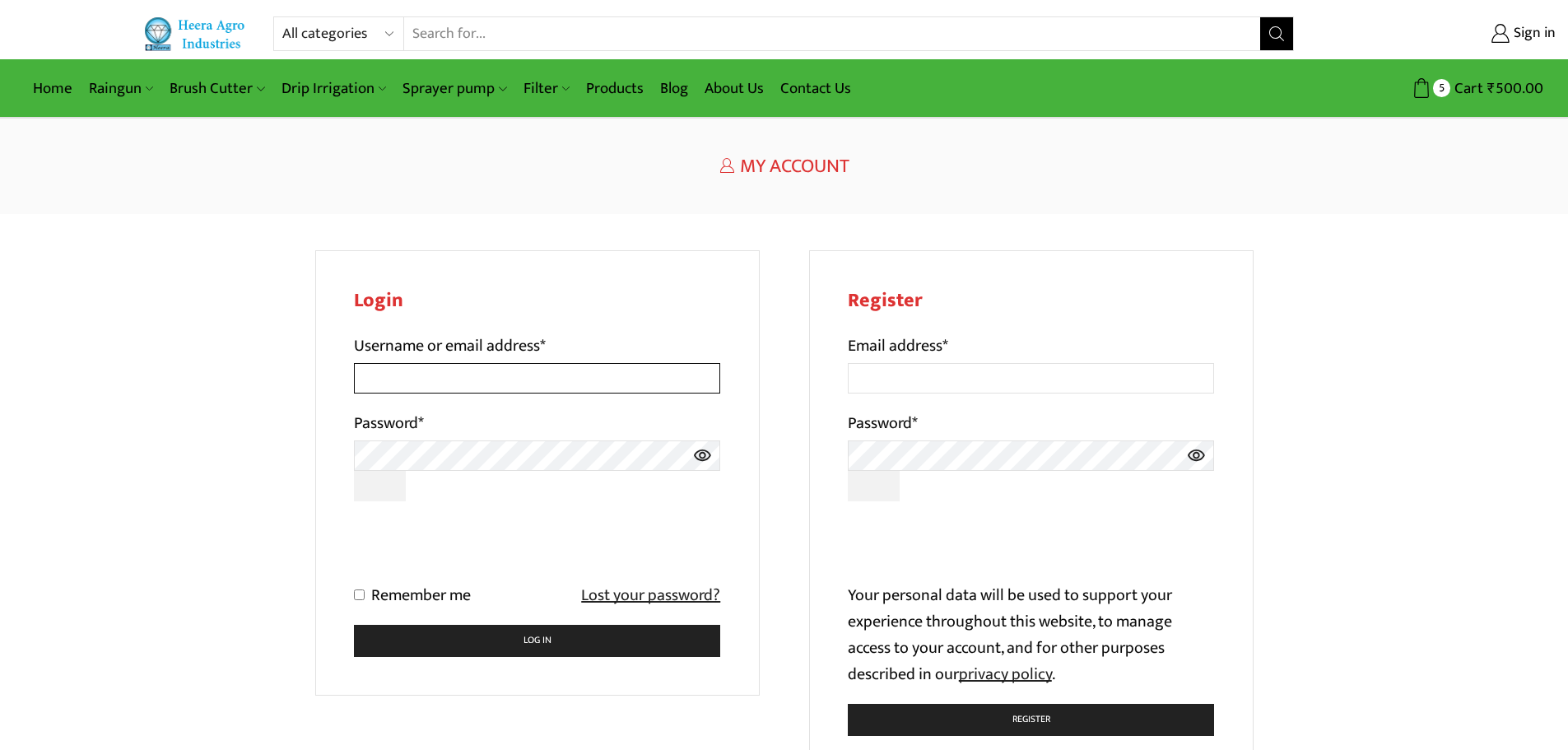
click at [499, 369] on input "Username or email address *" at bounding box center [538, 378] width 367 height 31
click at [442, 375] on input "vishnuthorat1@gmail.com" at bounding box center [538, 378] width 367 height 31
type input "[EMAIL_ADDRESS][DOMAIN_NAME]"
click at [606, 440] on p "Password *" at bounding box center [538, 456] width 367 height 92
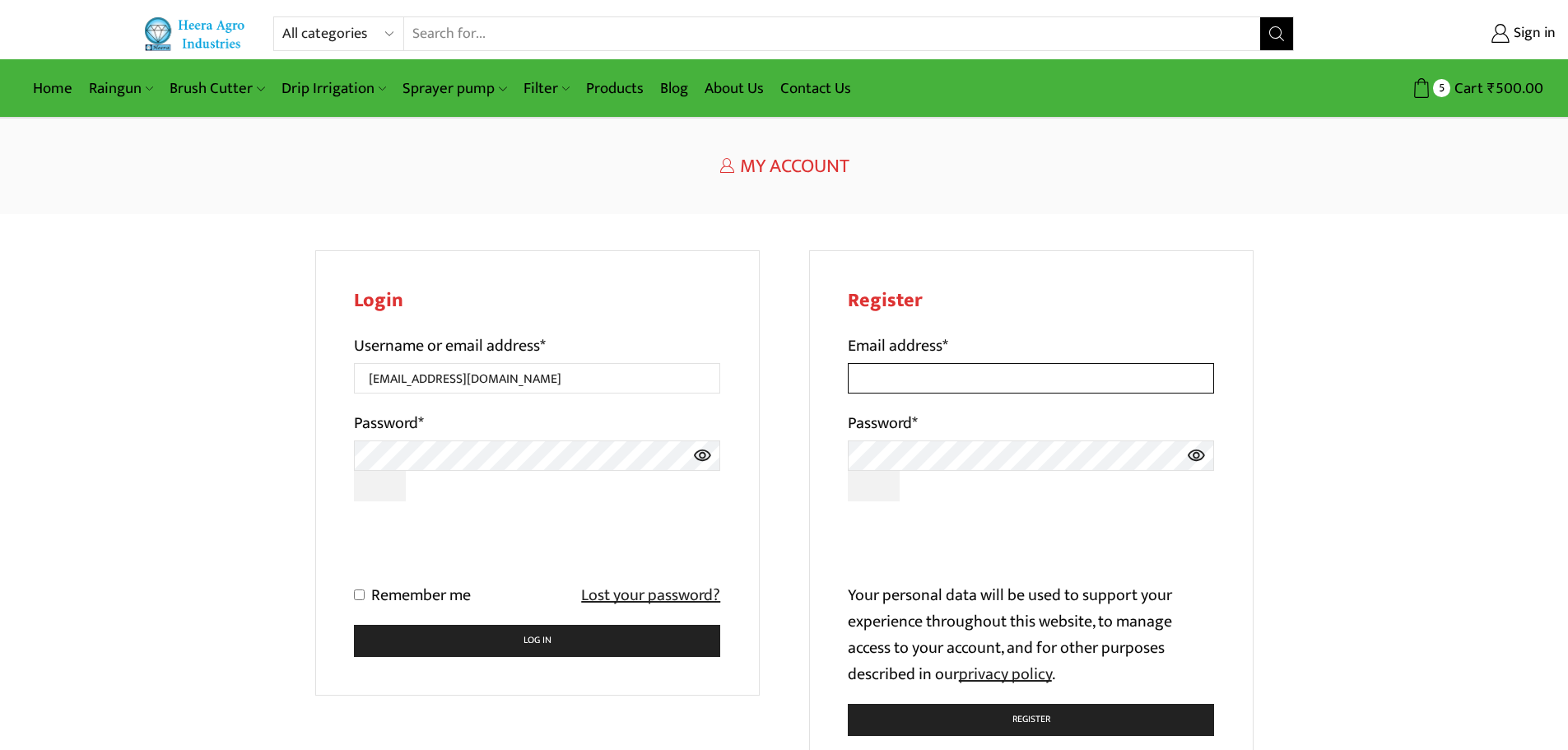
click at [942, 375] on input "Email address *" at bounding box center [1031, 378] width 367 height 31
type input "vishnuthorat1@gmail.com"
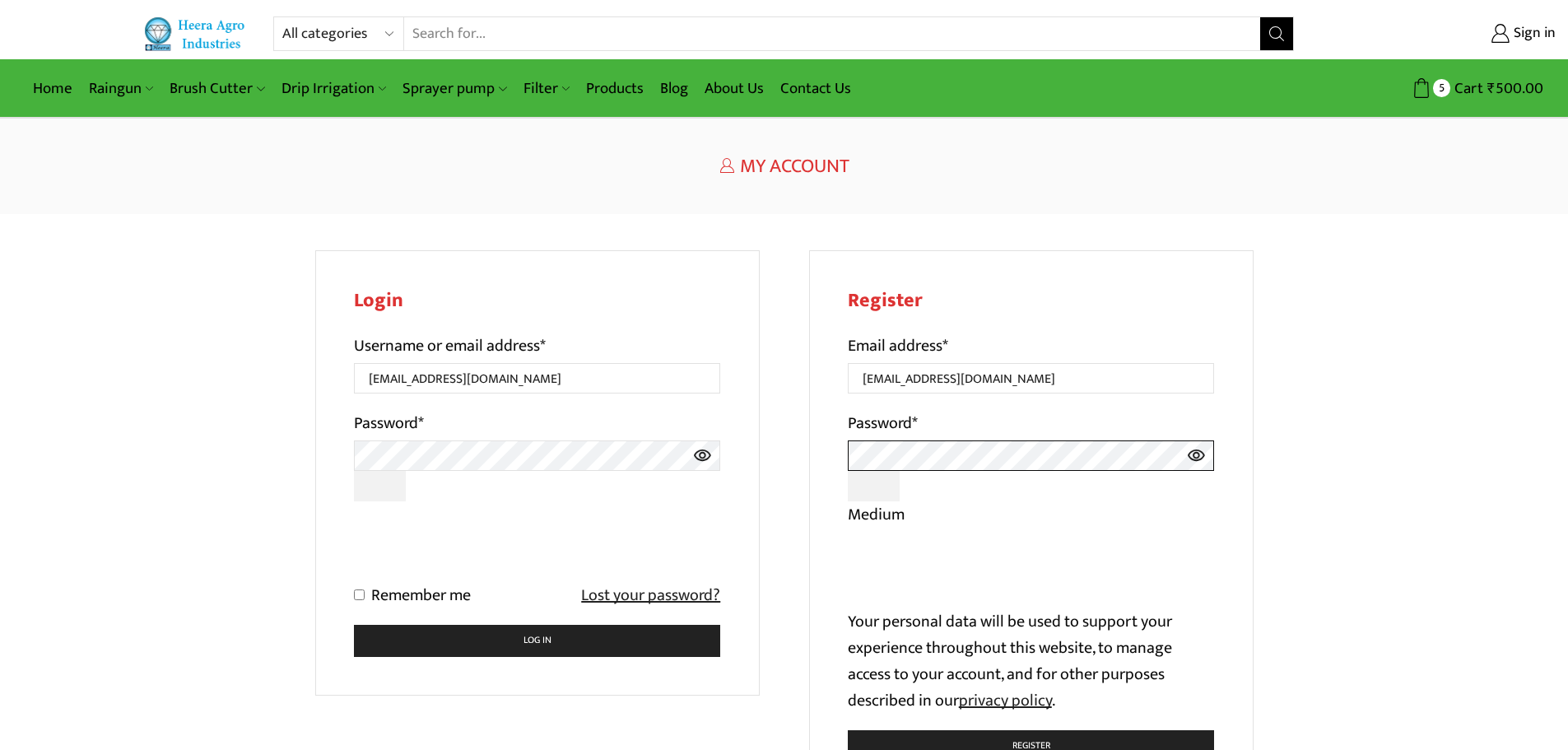
click at [761, 466] on div "Login Username or email address * vishnuthorat3@gmail.com Password * Remember m…" at bounding box center [785, 534] width 938 height 568
click at [1194, 453] on icon at bounding box center [1197, 456] width 19 height 31
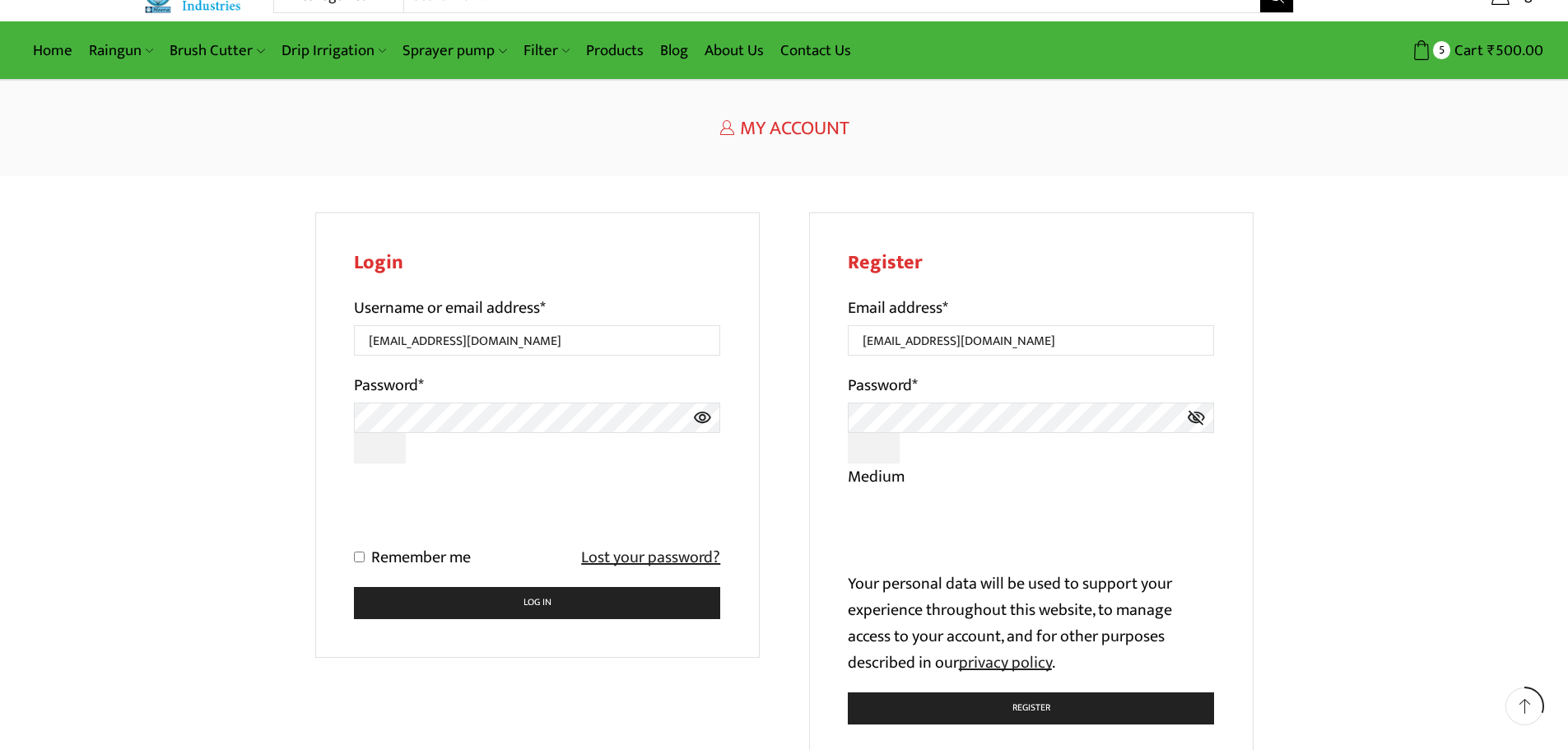
scroll to position [165, 0]
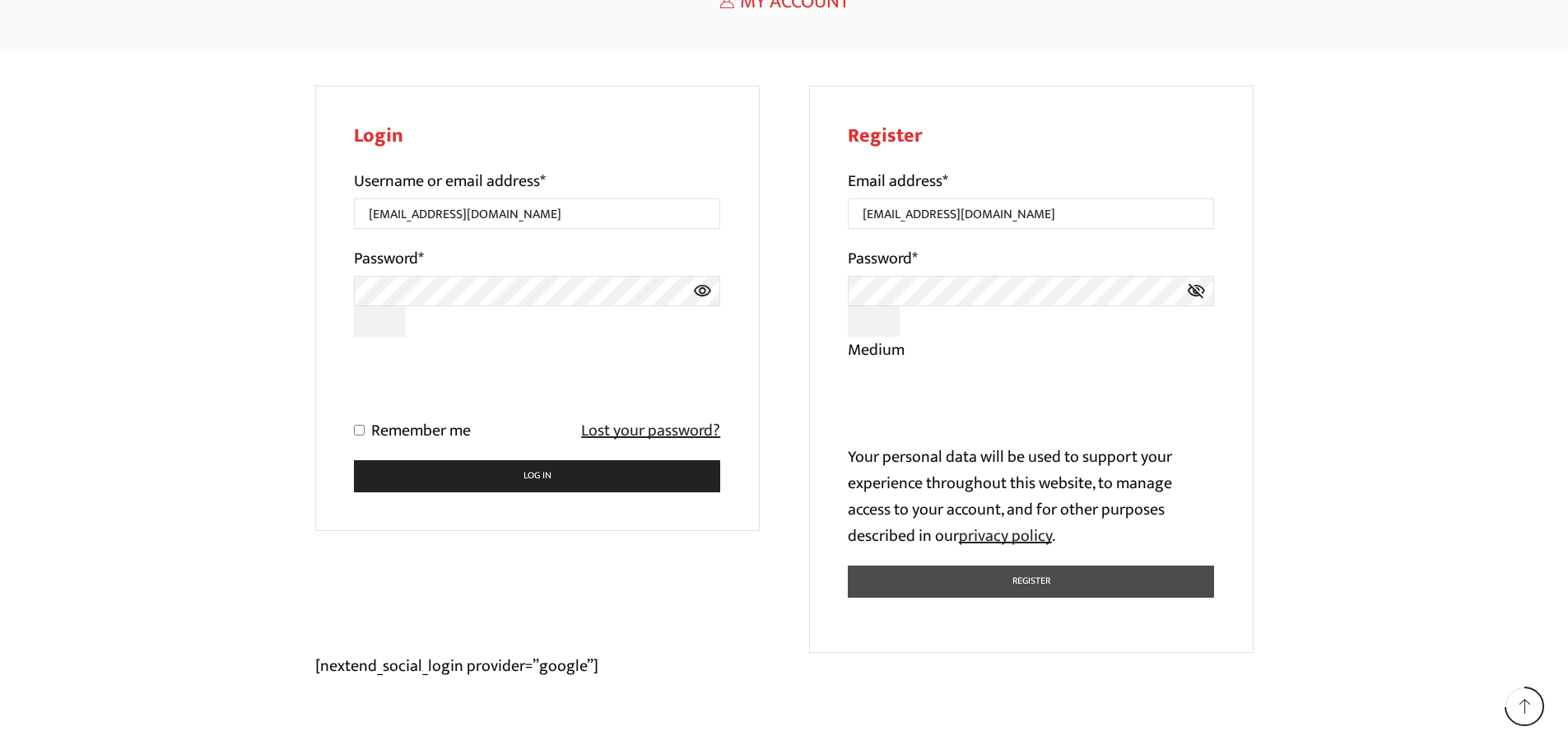
click at [1086, 571] on button "Register" at bounding box center [1031, 581] width 367 height 32
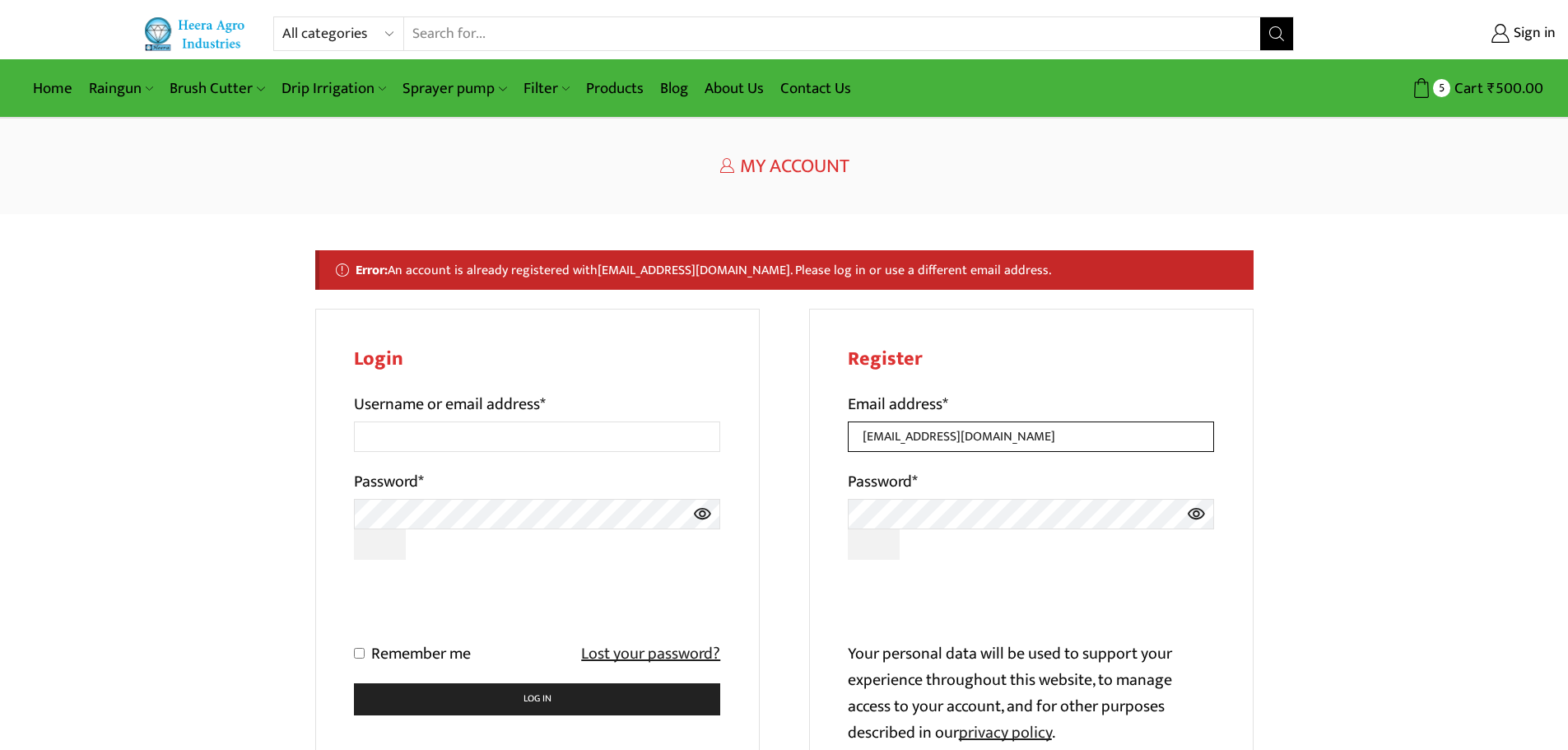
click at [937, 442] on input "vishnuthorat1@gmail.com" at bounding box center [1031, 437] width 367 height 31
type input "[EMAIL_ADDRESS][DOMAIN_NAME]"
click at [1203, 375] on div "Register Email address * vishnuthorat3@gmail.com Password * Your personal data …" at bounding box center [1031, 579] width 444 height 541
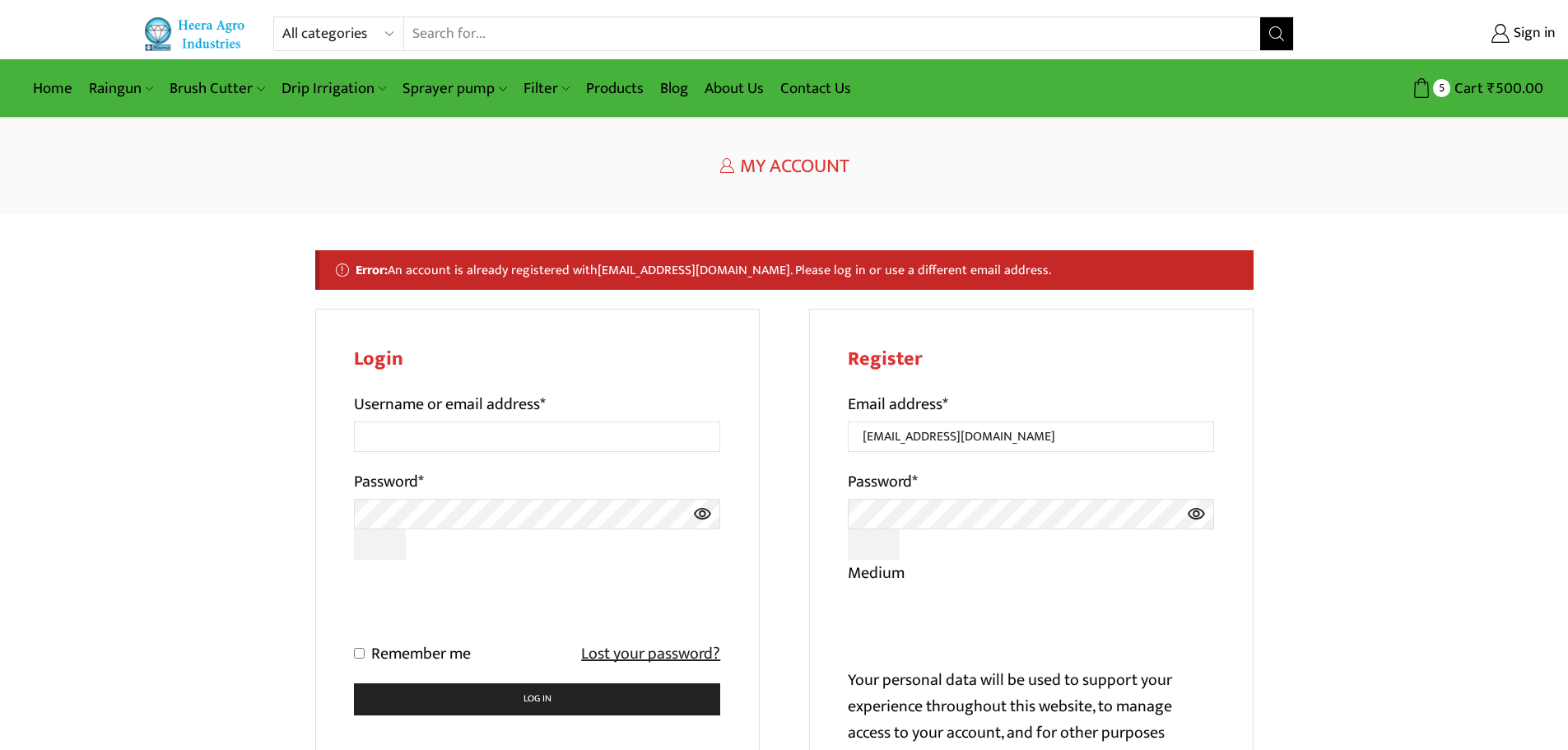
click at [1195, 516] on icon at bounding box center [1196, 514] width 17 height 12
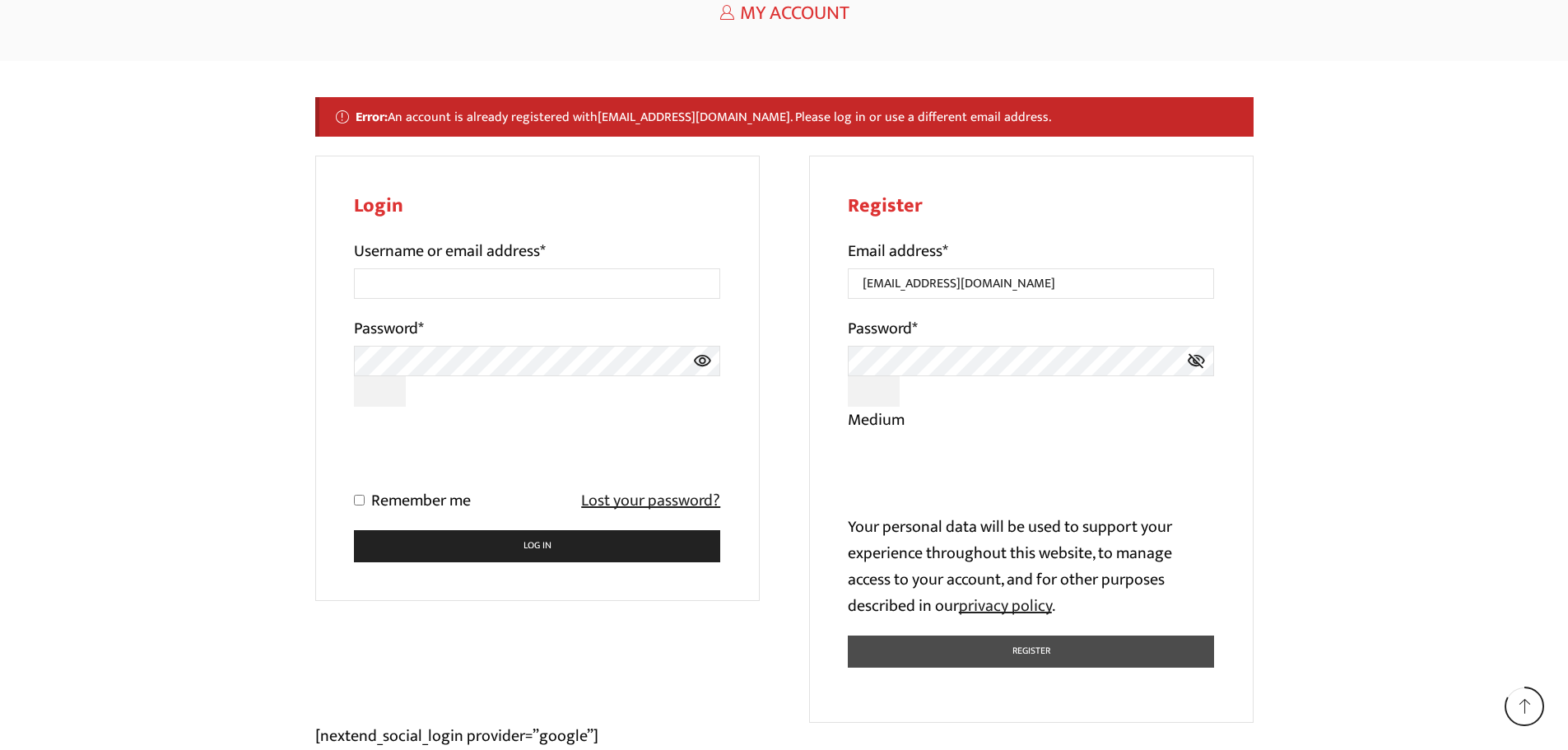
scroll to position [247, 0]
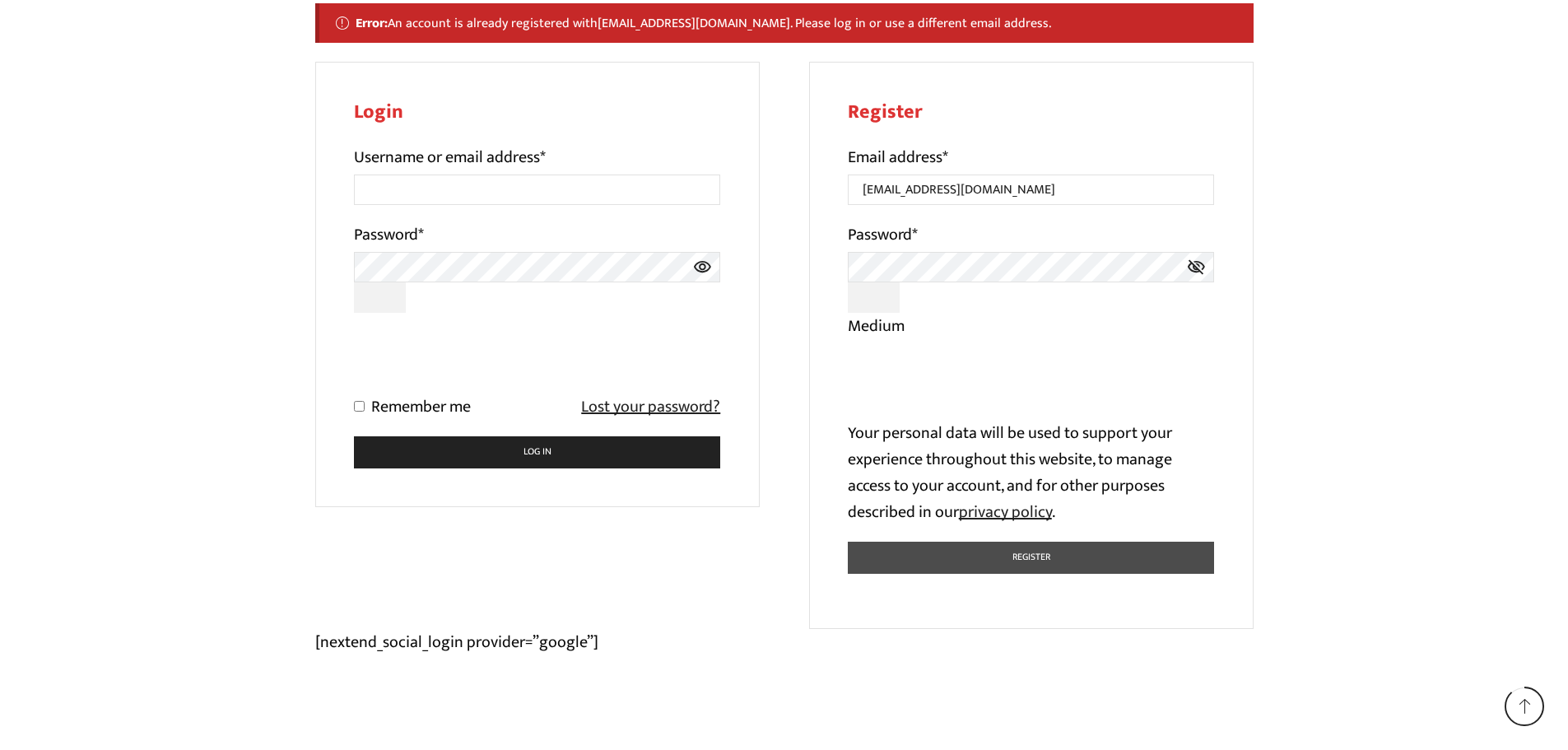
click at [1034, 554] on button "Register" at bounding box center [1031, 557] width 367 height 32
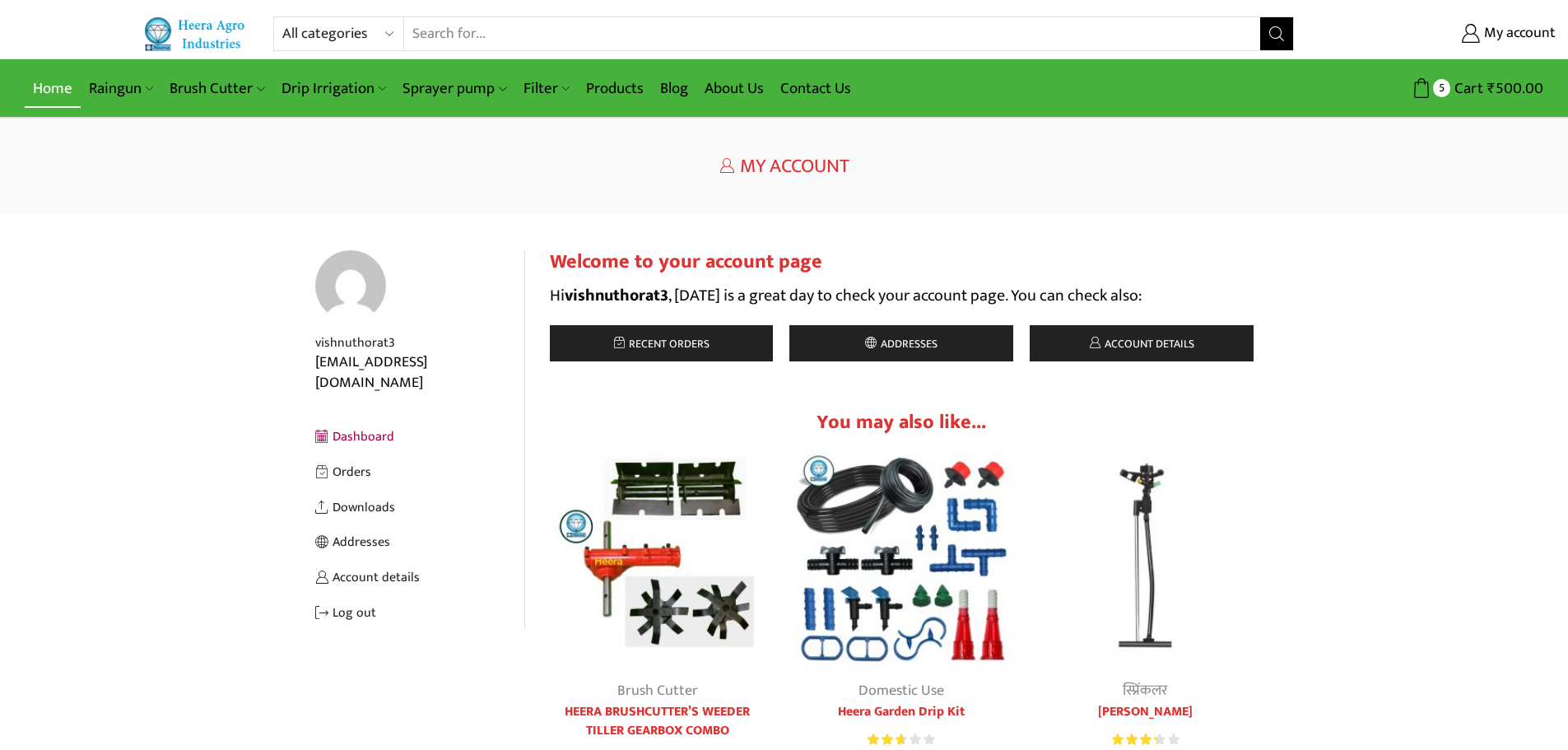
click at [58, 90] on link "Home" at bounding box center [53, 89] width 56 height 39
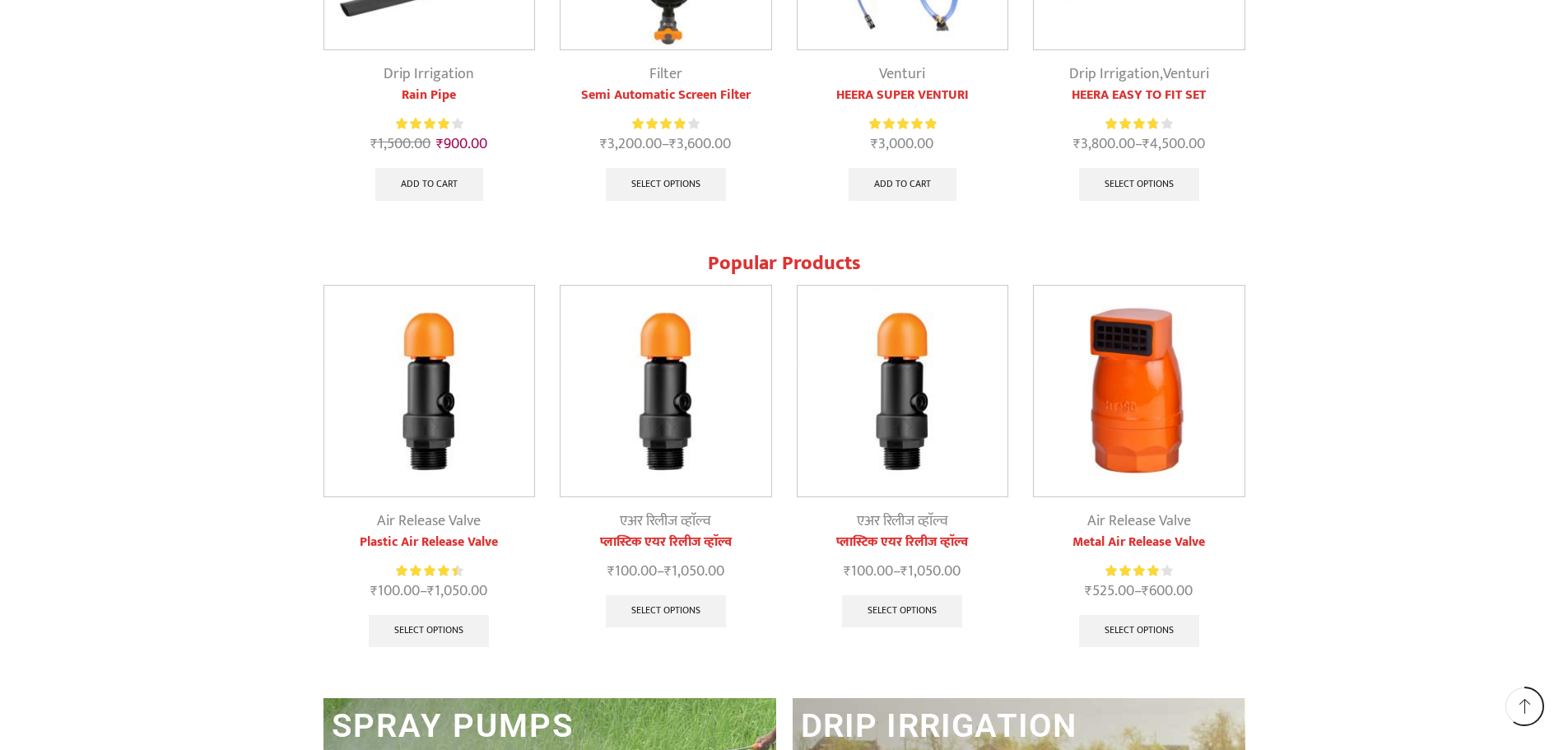
scroll to position [1893, 0]
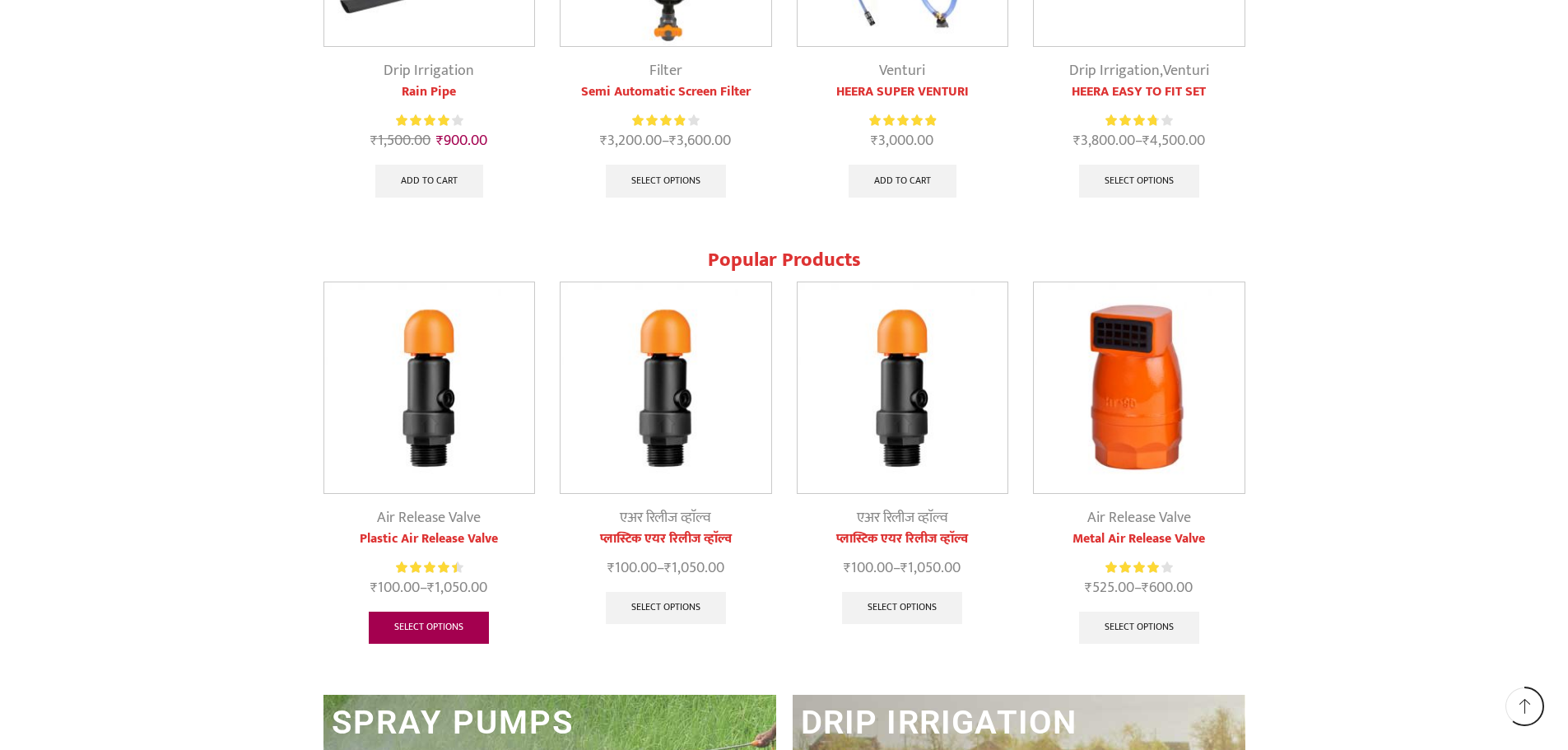
click at [442, 634] on link "Select options" at bounding box center [429, 628] width 120 height 33
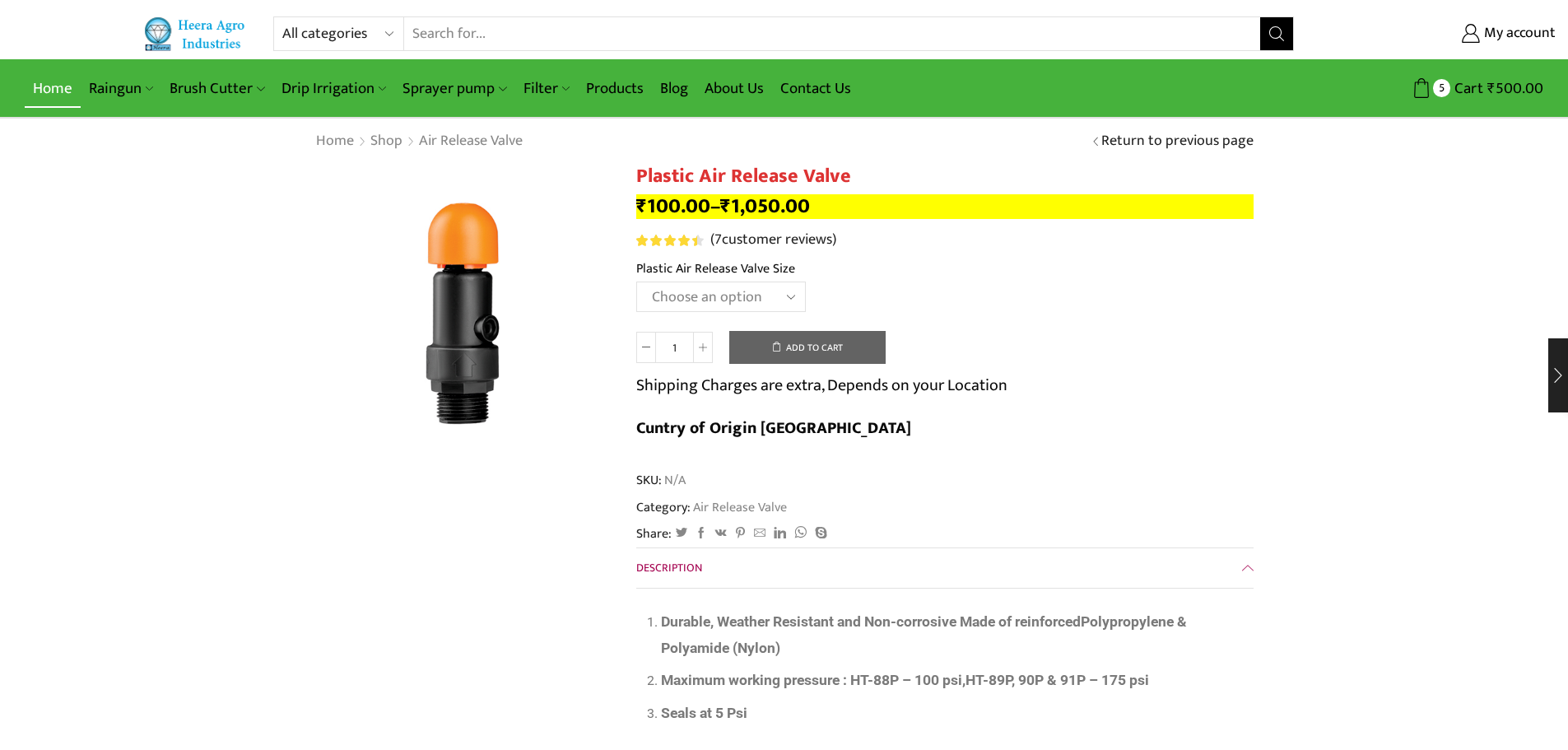
click at [60, 85] on link "Home" at bounding box center [53, 89] width 56 height 39
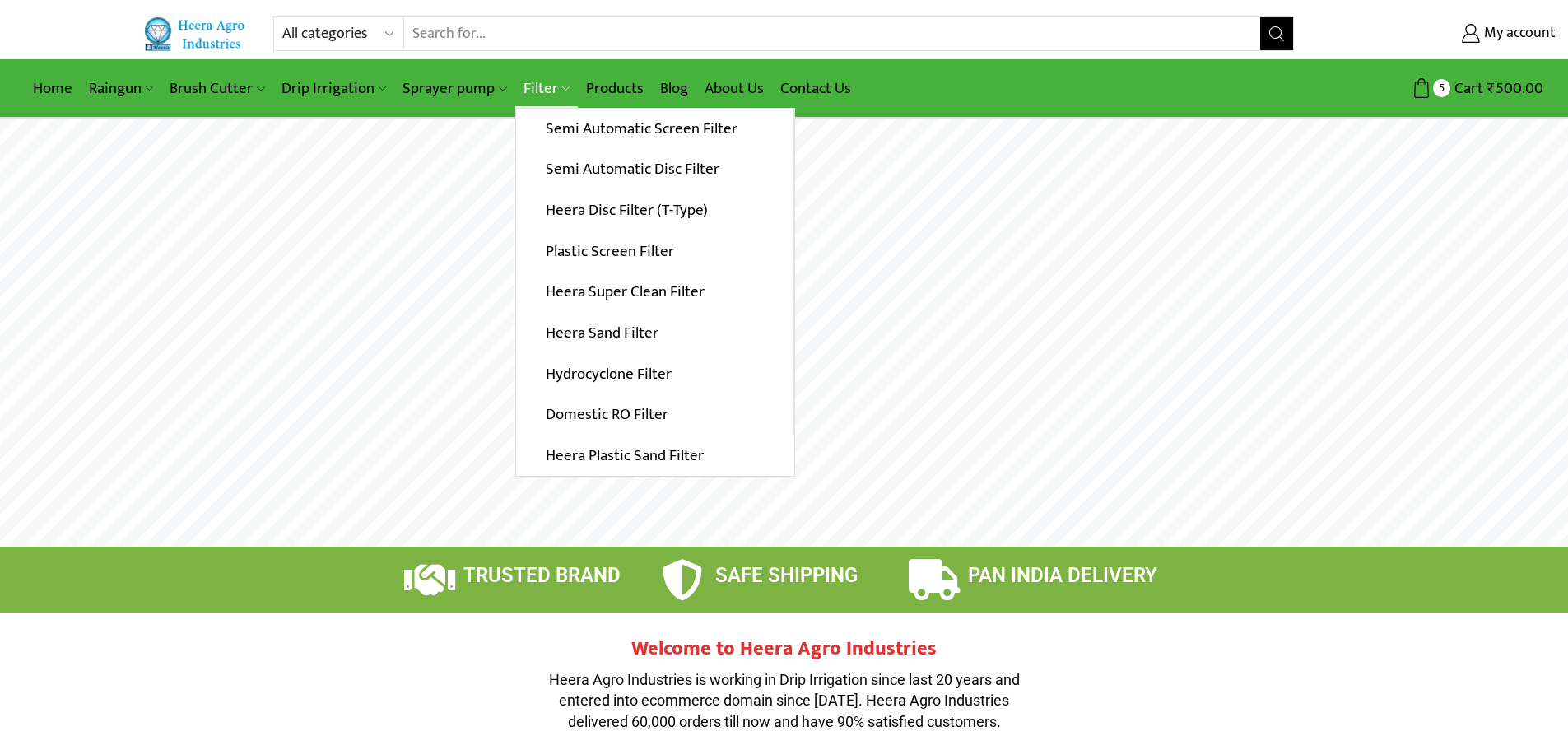
click at [550, 87] on link "Filter" at bounding box center [546, 89] width 63 height 39
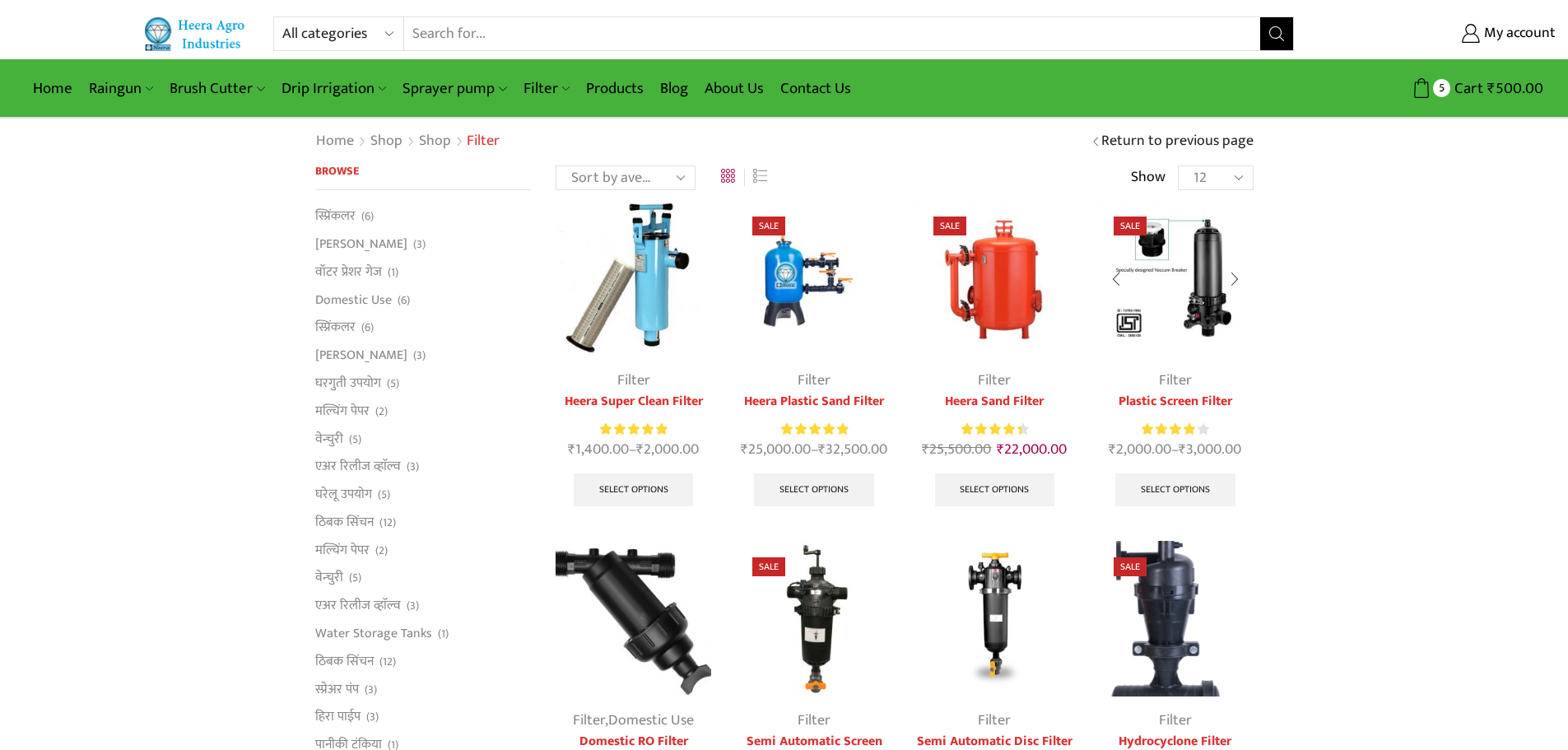
click at [1211, 279] on img at bounding box center [1175, 277] width 155 height 155
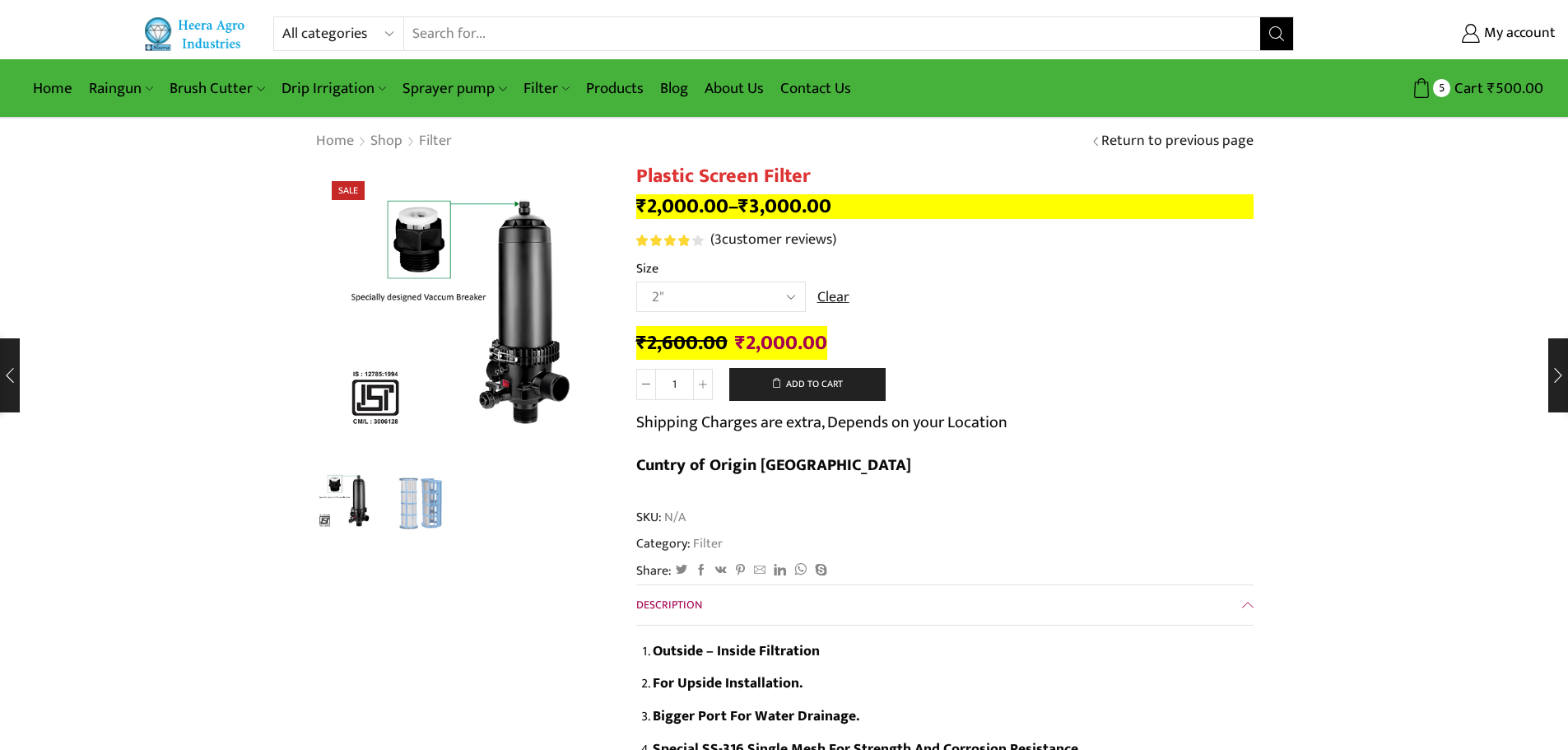
click at [740, 295] on select "Choose an option 2" 2.5" 3" 40M Cube 3" 50M Cube" at bounding box center [721, 297] width 170 height 31
click at [636, 282] on select "Choose an option 2" 2.5" 3" 40M Cube 3" 50M Cube" at bounding box center [721, 297] width 170 height 31
select select "2.5""
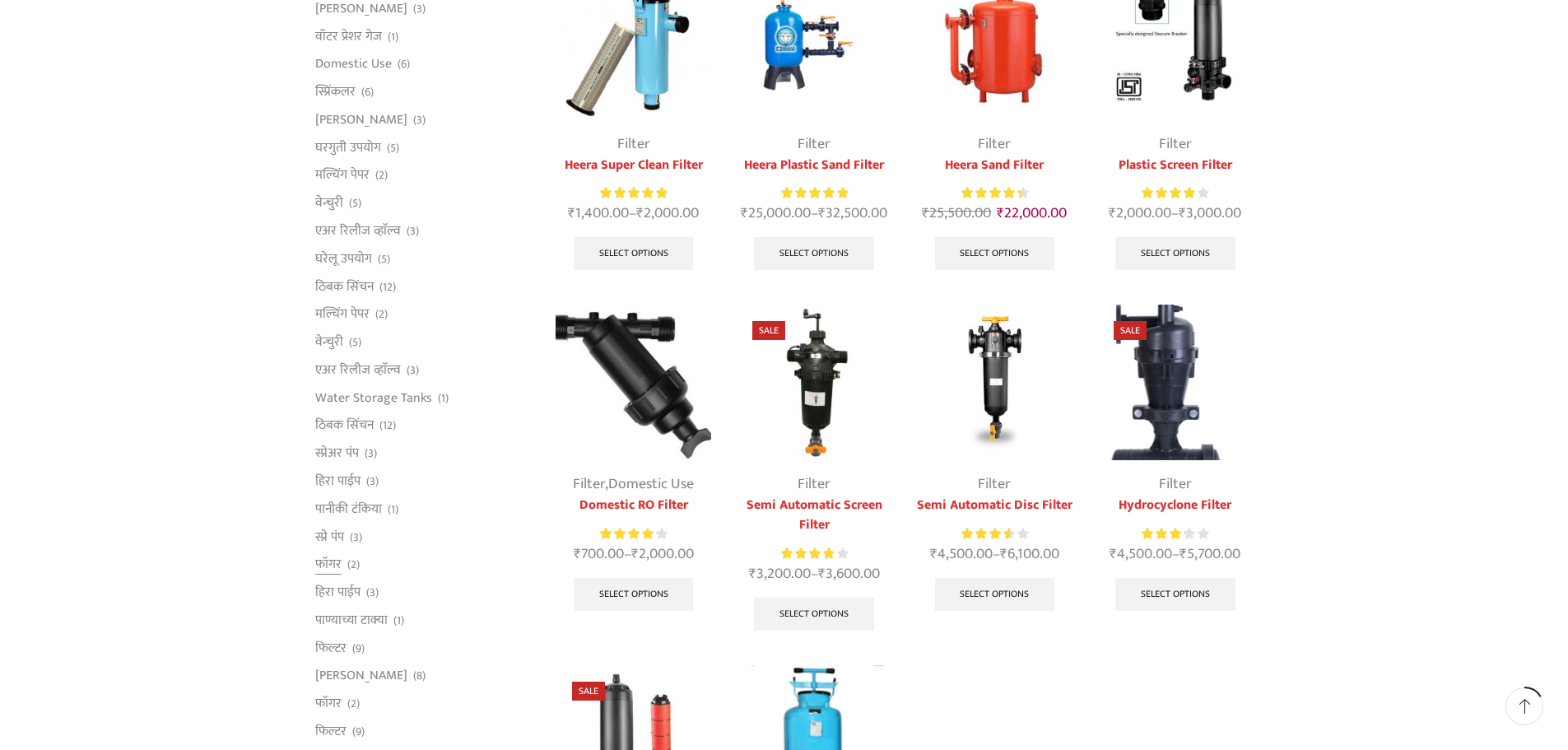
scroll to position [247, 0]
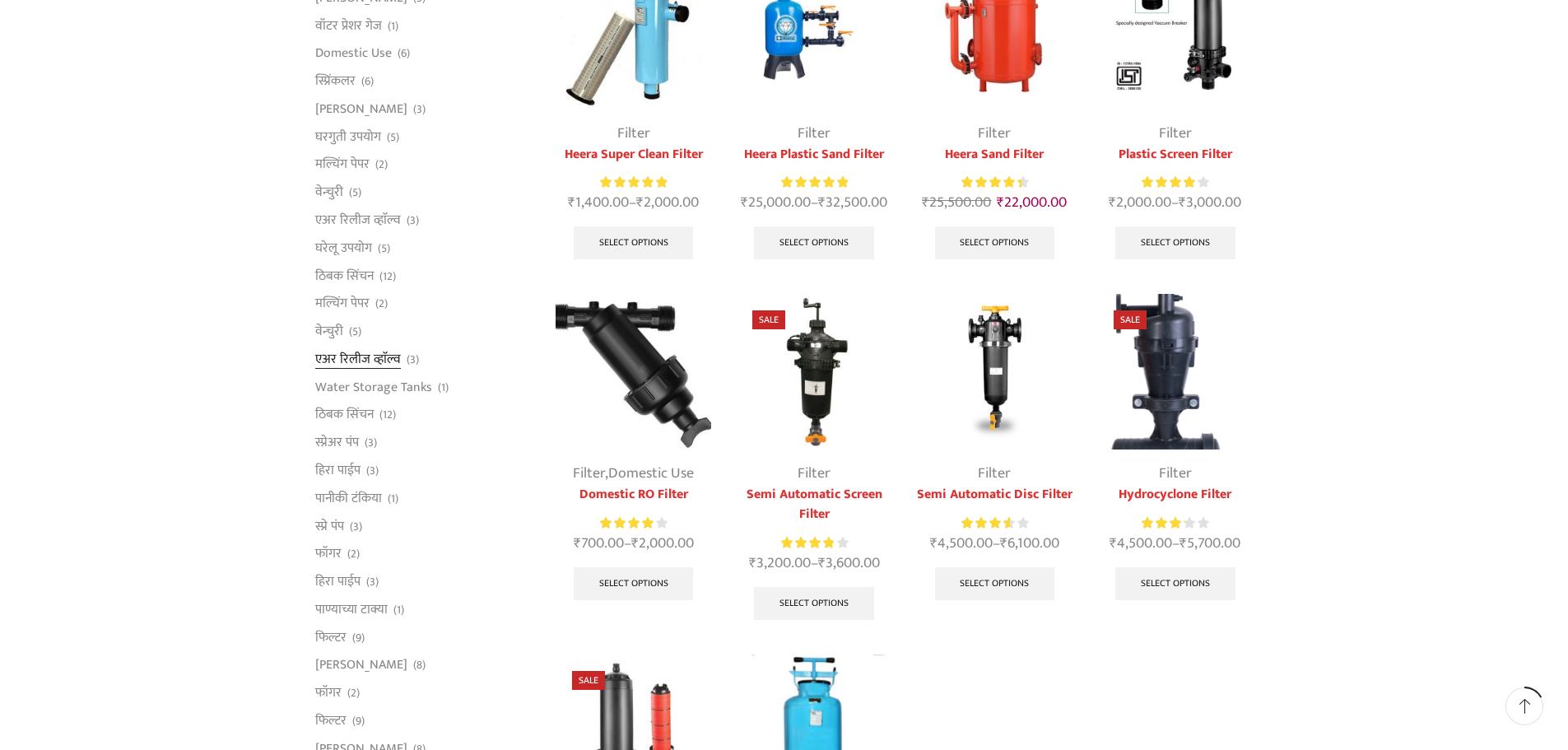
click at [330, 357] on link "एअर रिलीज व्हाॅल्व" at bounding box center [358, 358] width 86 height 28
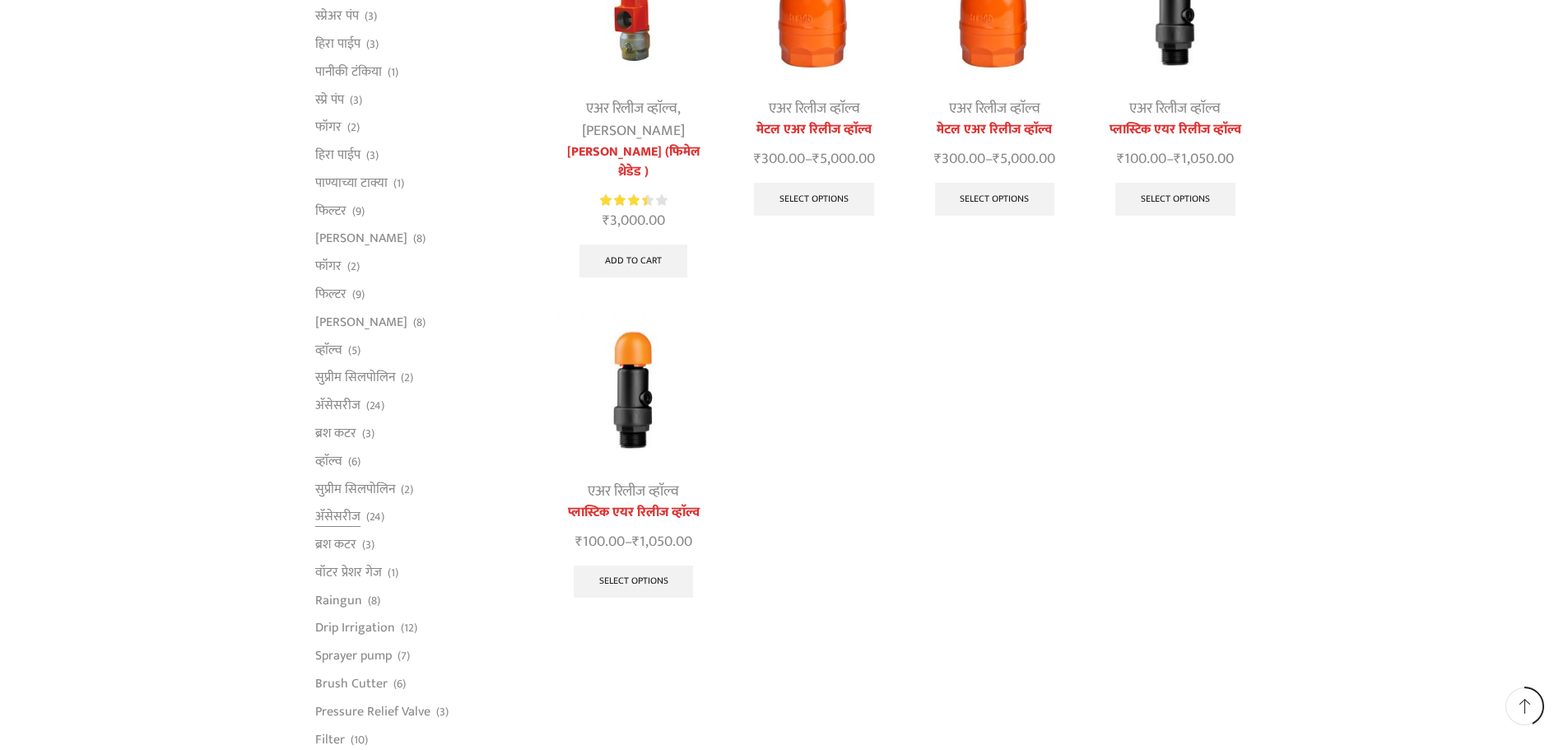
scroll to position [740, 0]
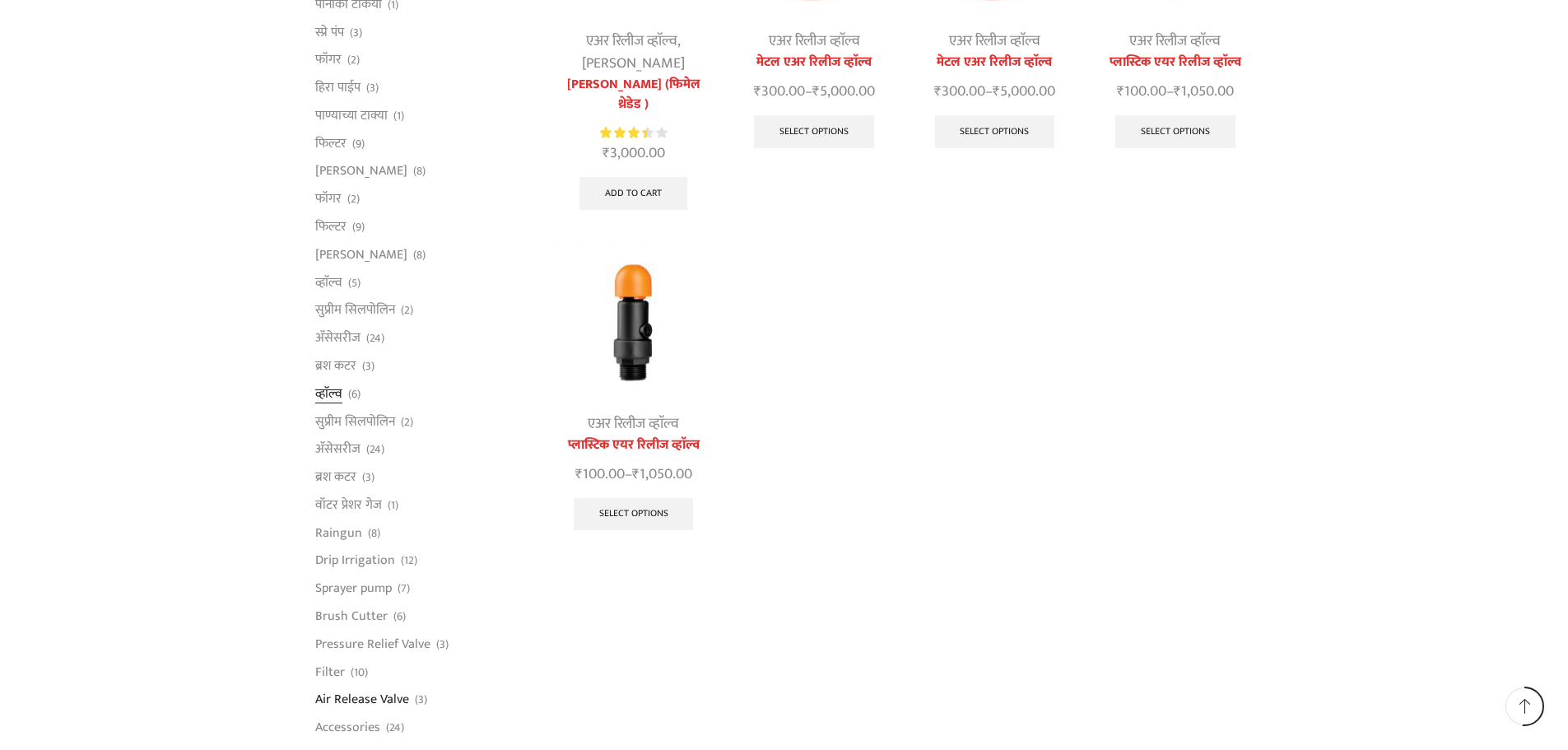
click at [336, 397] on link "व्हाॅल्व" at bounding box center [329, 393] width 27 height 28
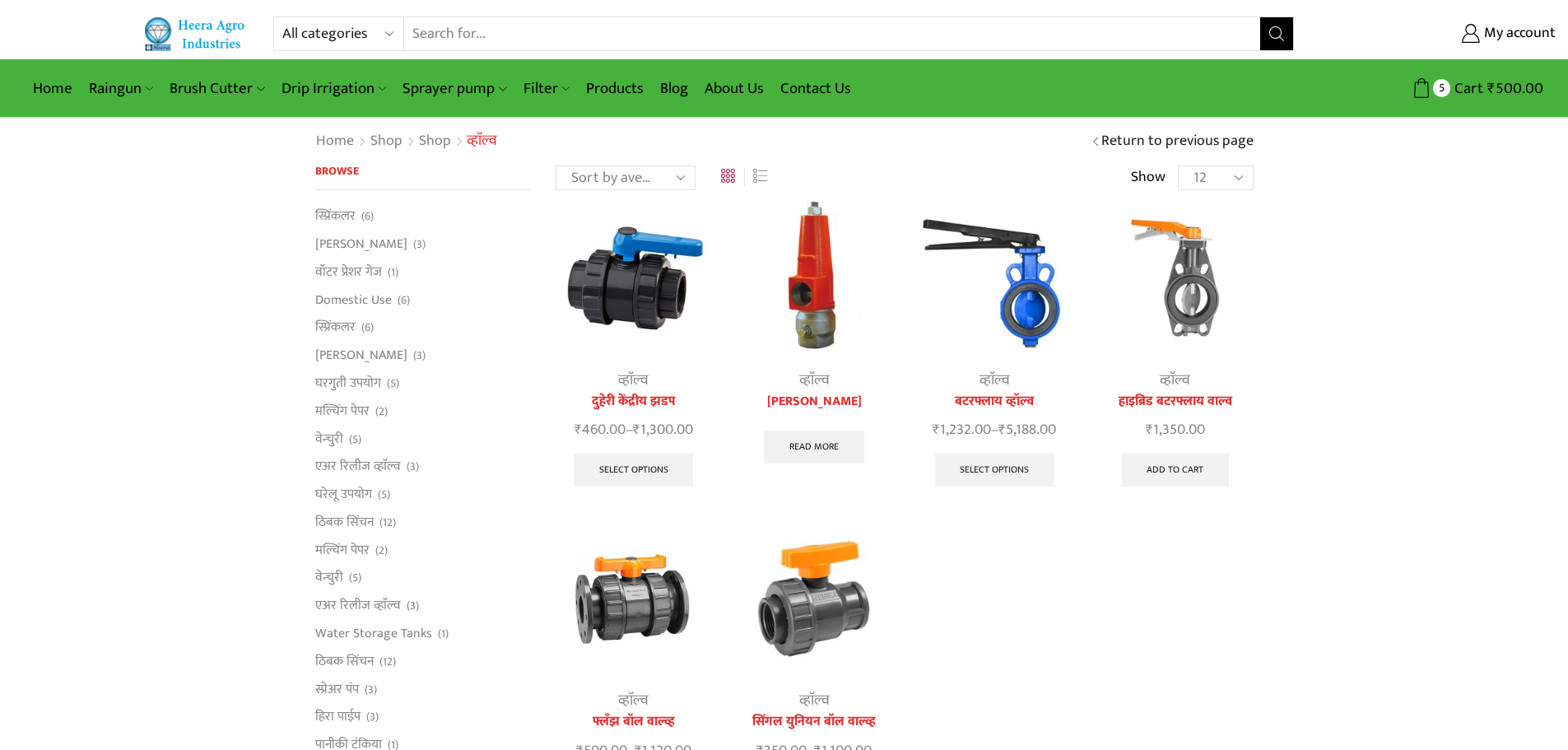
click at [833, 310] on img at bounding box center [813, 277] width 155 height 155
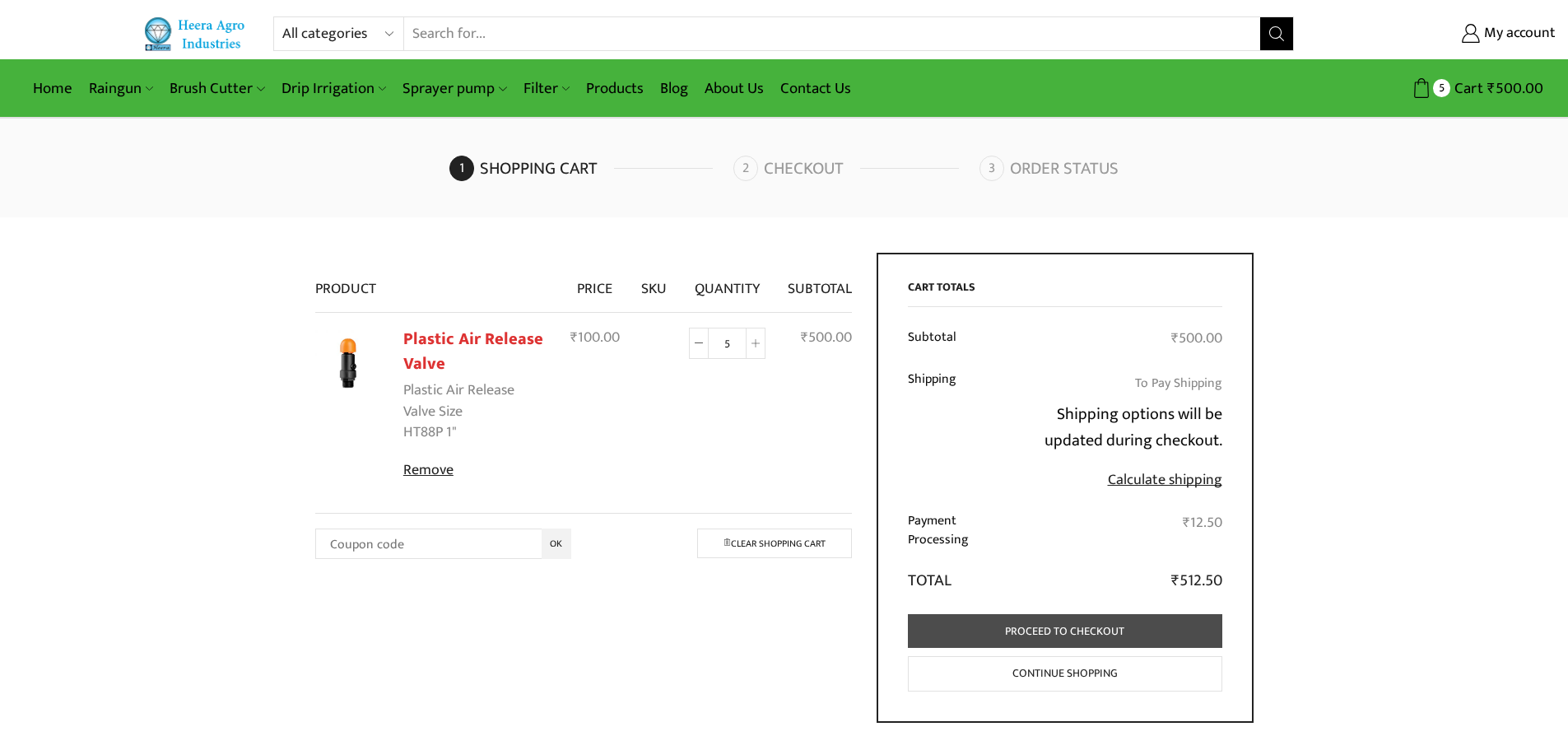
click at [1077, 633] on link "Proceed to checkout" at bounding box center [1066, 630] width 315 height 34
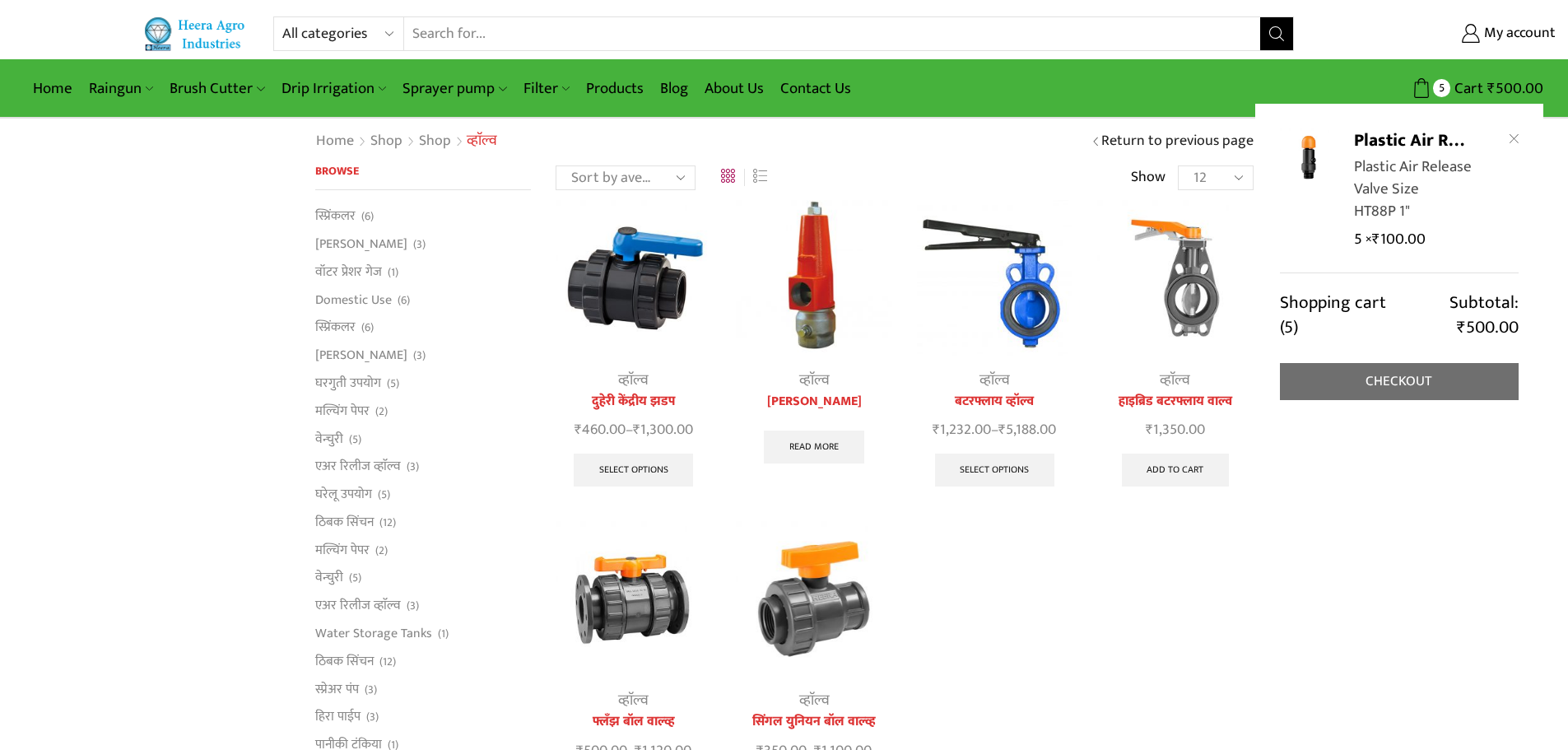
click at [1426, 370] on link "Checkout" at bounding box center [1399, 381] width 238 height 37
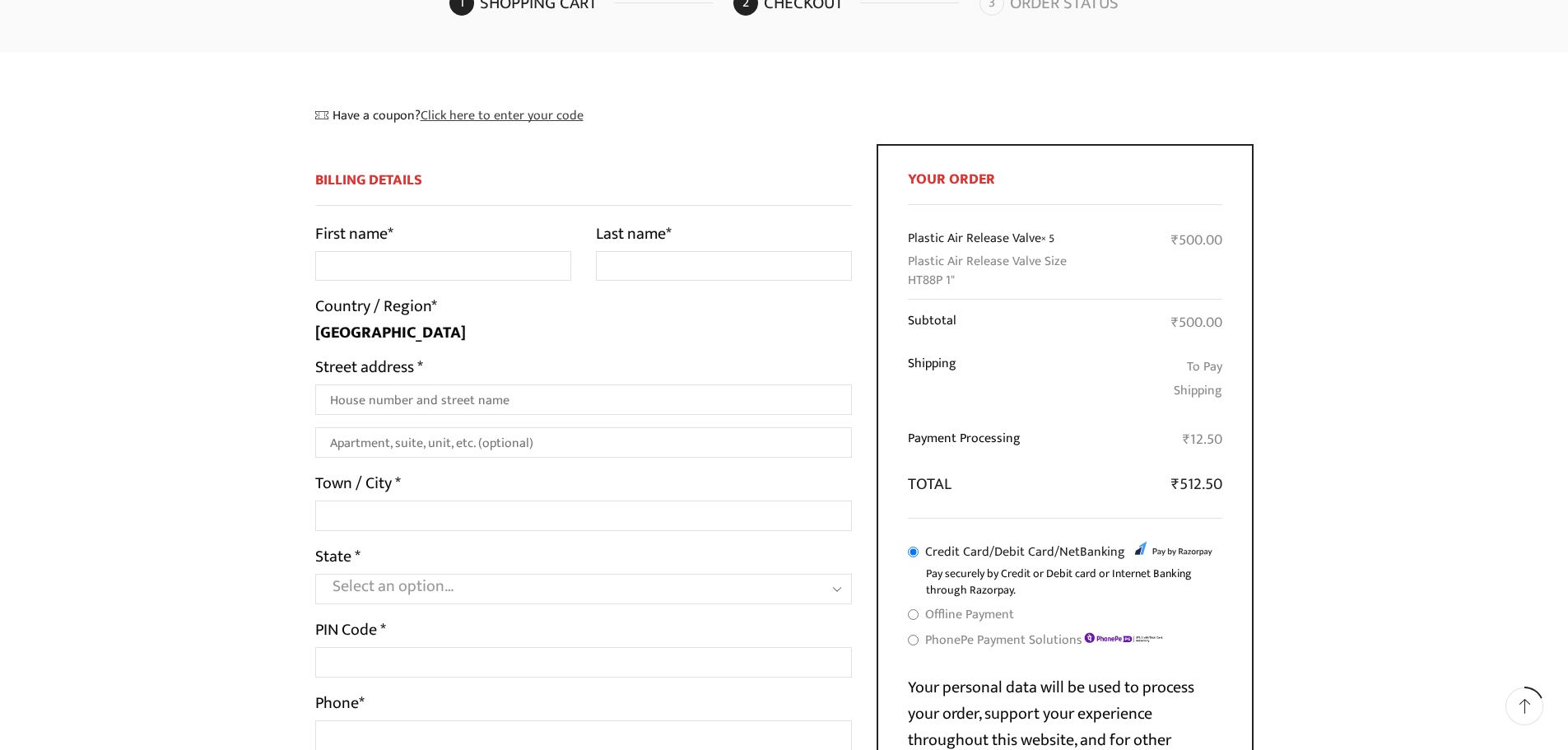
scroll to position [165, 0]
click at [427, 268] on input "First name *" at bounding box center [443, 267] width 256 height 31
type input "VISHNU"
click at [642, 266] on input "Last name *" at bounding box center [723, 267] width 256 height 31
type input "THORAT"
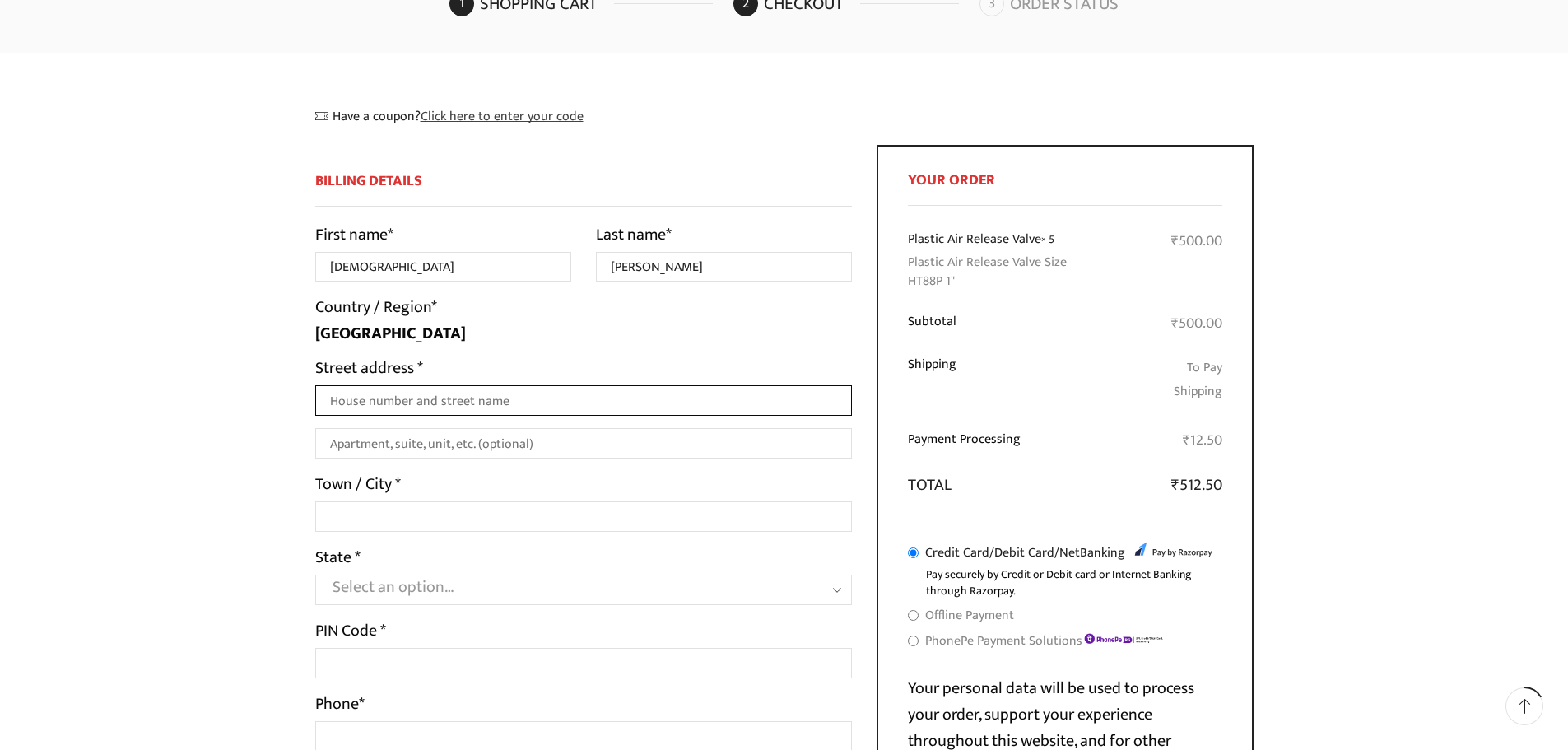
click at [424, 400] on input "Street address *" at bounding box center [584, 401] width 538 height 31
type input "AT. NIMBI KHURD POST. BHENDI MAHAL TALUKA. BARSHITAKLI DIST. AKOLA"
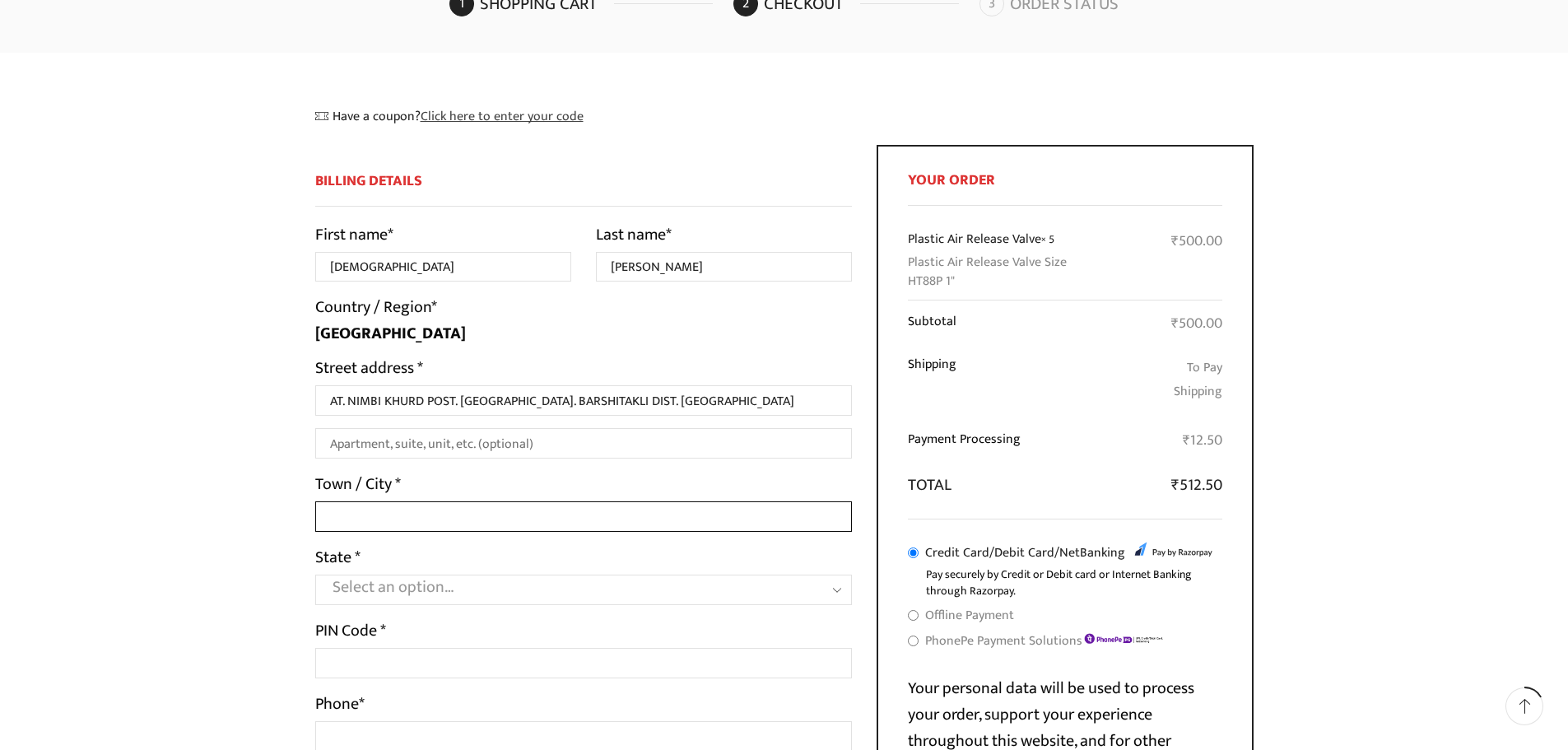
type input "NIMBI KHURD"
select select "MH"
type input "444407"
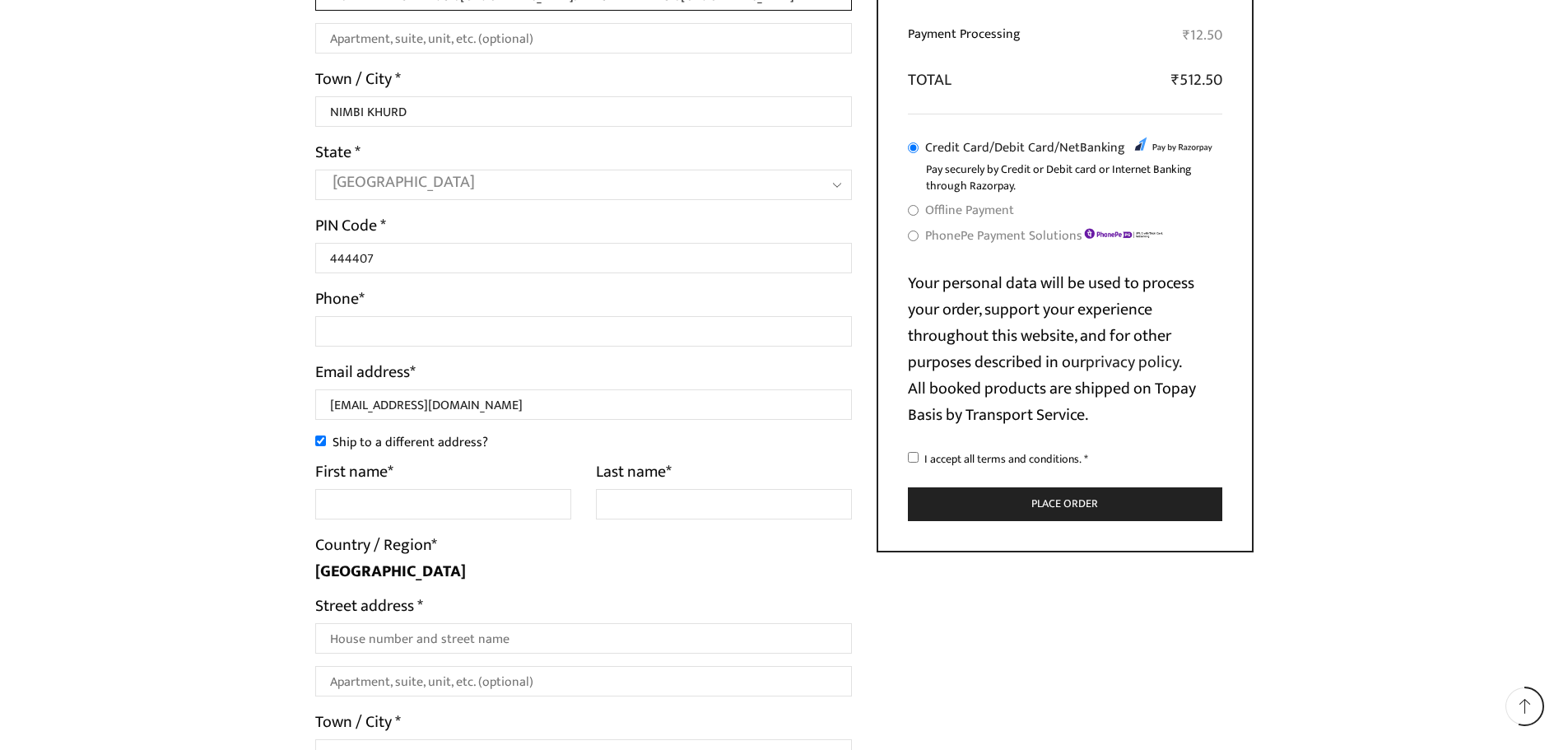
scroll to position [576, 0]
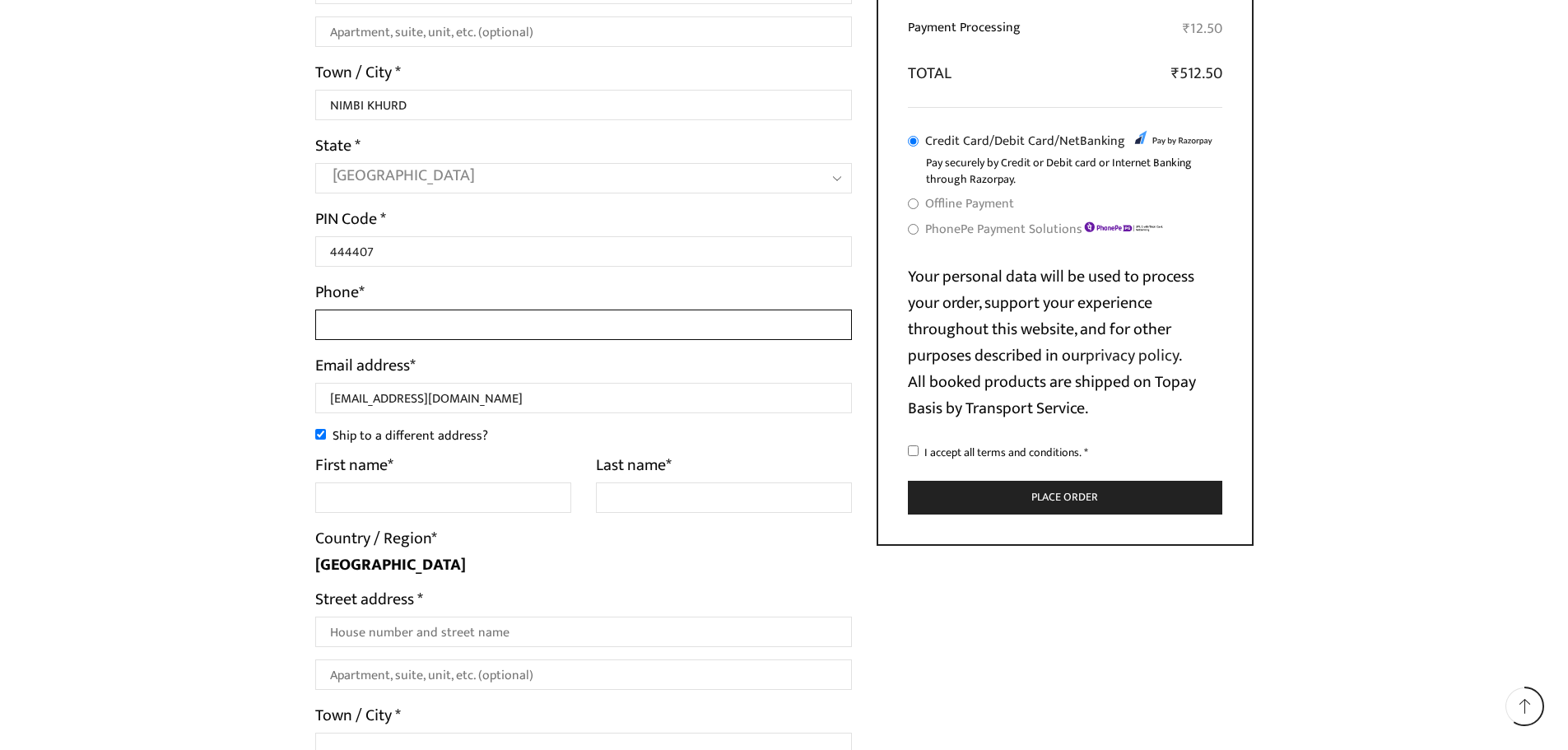
click at [430, 317] on input "Phone *" at bounding box center [584, 325] width 538 height 31
type input "9405665267"
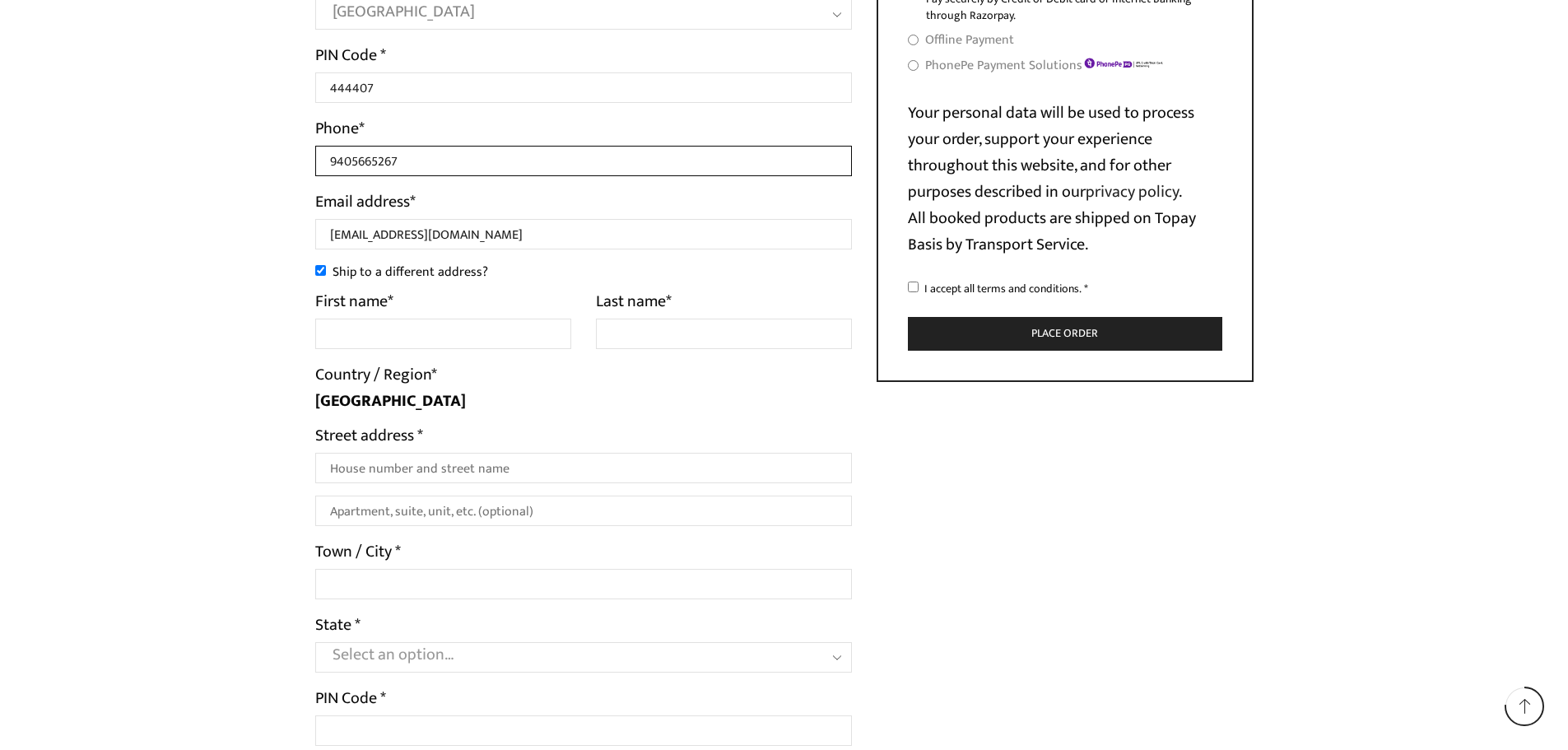
scroll to position [740, 0]
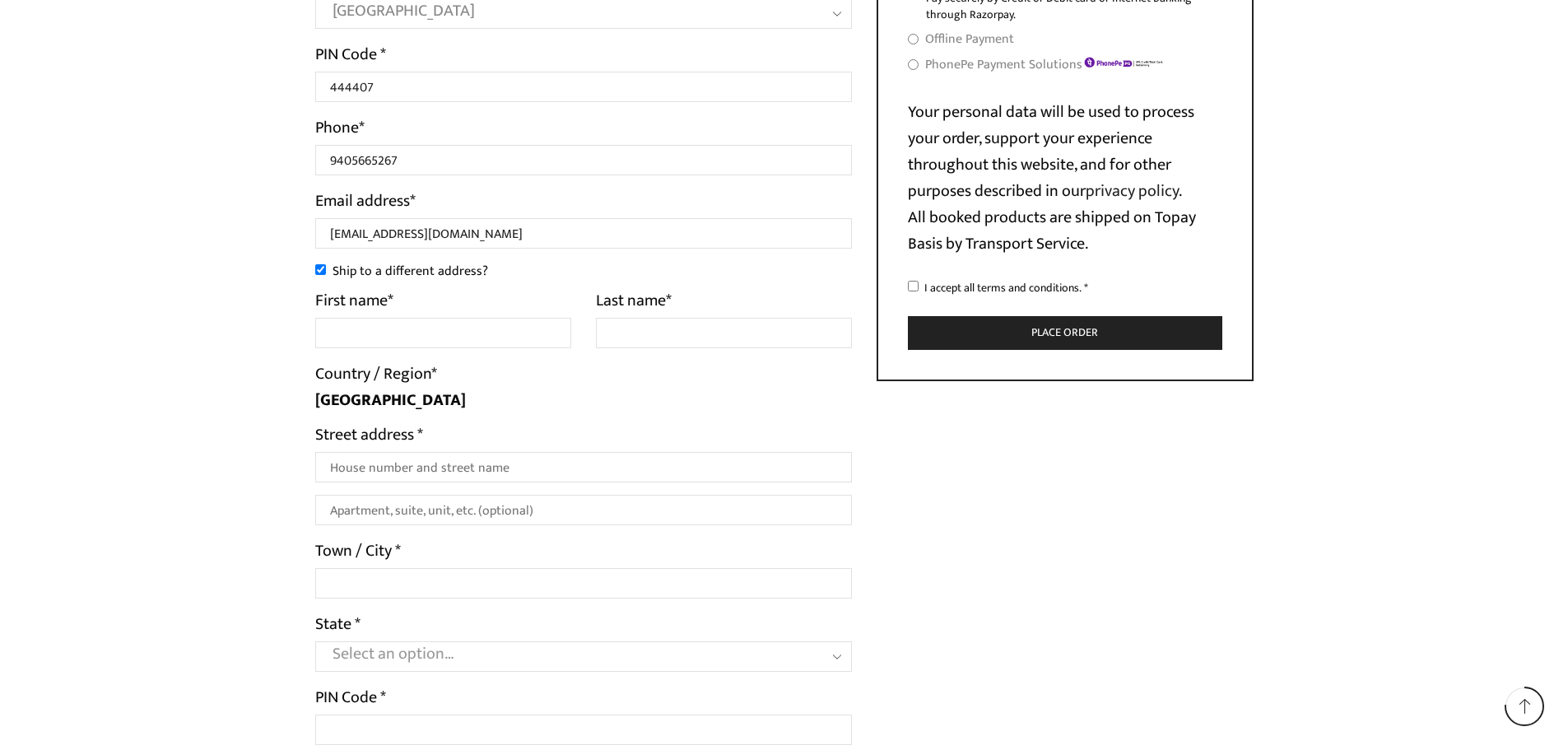
click at [324, 271] on input "Ship to a different address?" at bounding box center [321, 269] width 11 height 11
checkbox input "false"
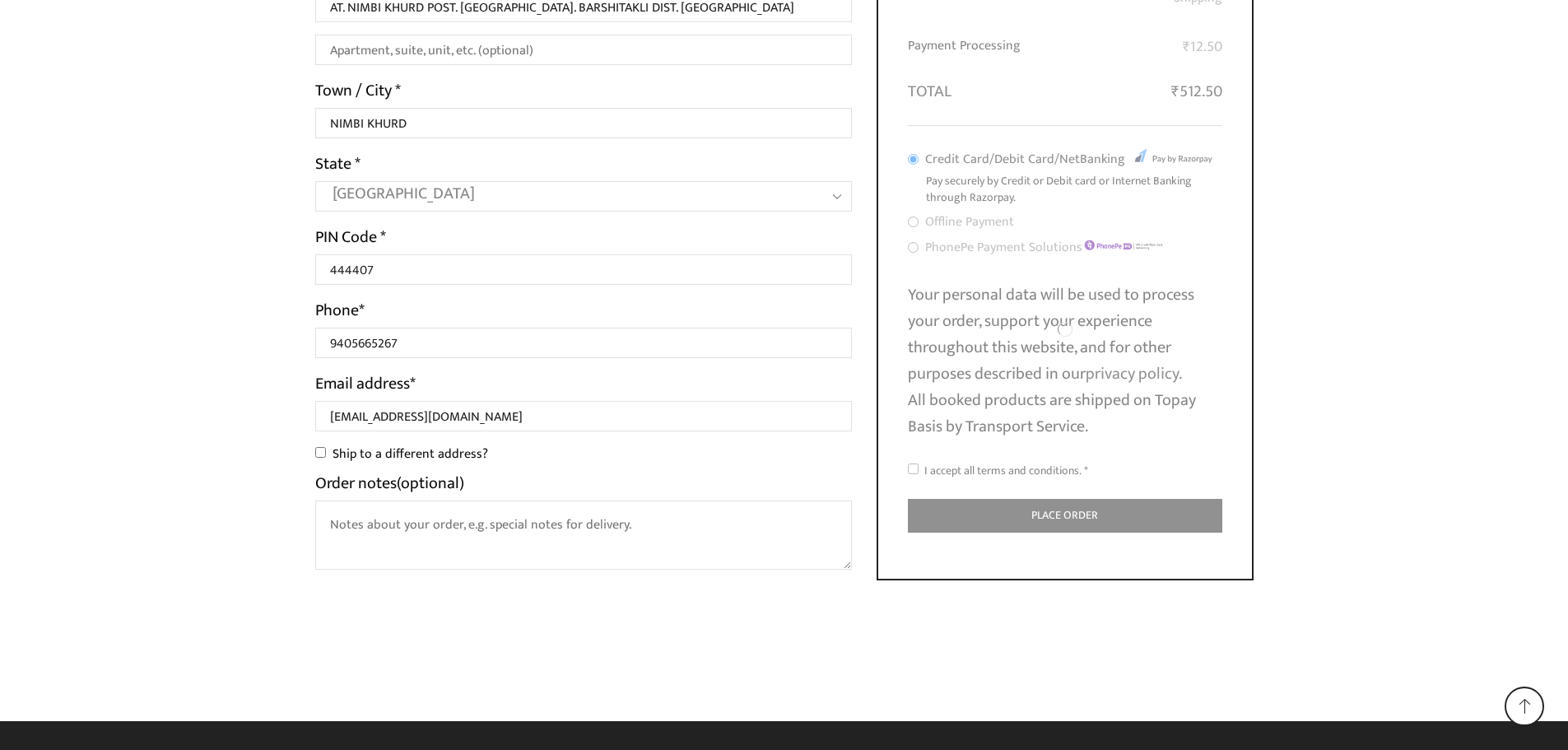
scroll to position [542, 0]
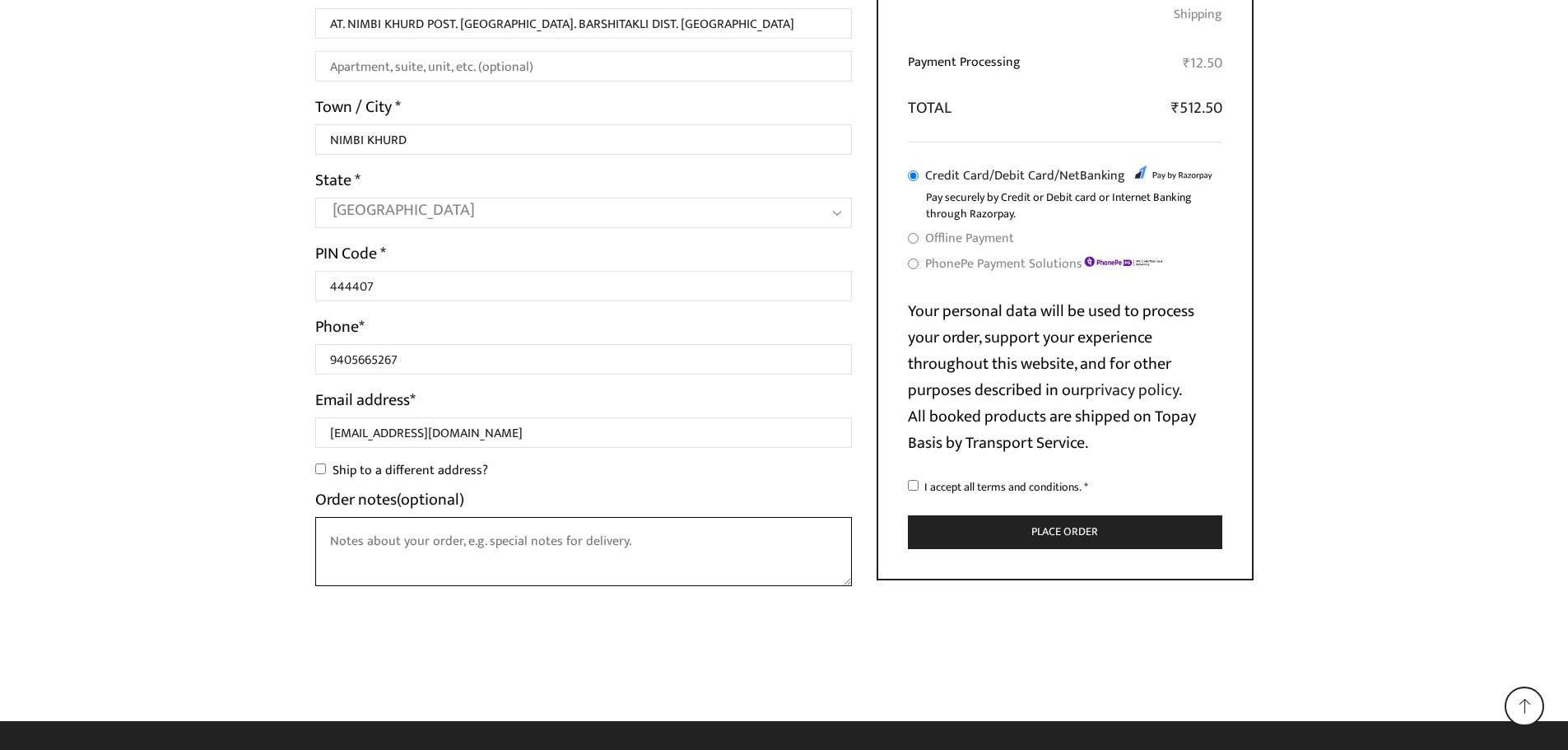
click at [442, 566] on textarea "Order notes (optional)" at bounding box center [584, 552] width 538 height 69
type textarea "Please send the parcel indian pose service"
click at [913, 483] on input "I accept all terms and conditions. *" at bounding box center [913, 485] width 11 height 11
checkbox input "true"
click at [521, 540] on textarea "Please send the parcel indian pose service" at bounding box center [584, 552] width 538 height 69
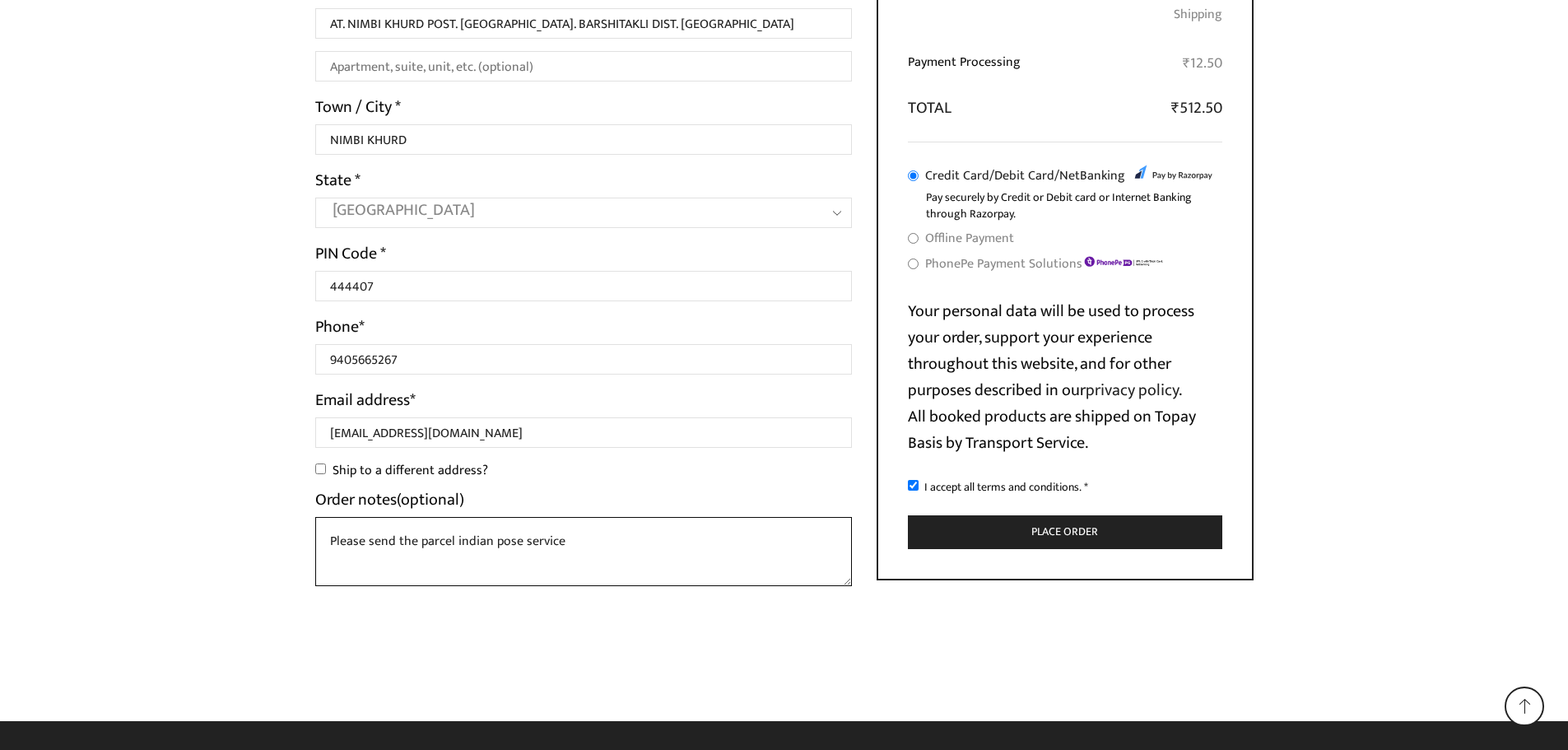
click at [518, 539] on textarea "Please send the parcel indian pose service" at bounding box center [584, 552] width 538 height 69
type textarea "Please send the parcel indian postal service"
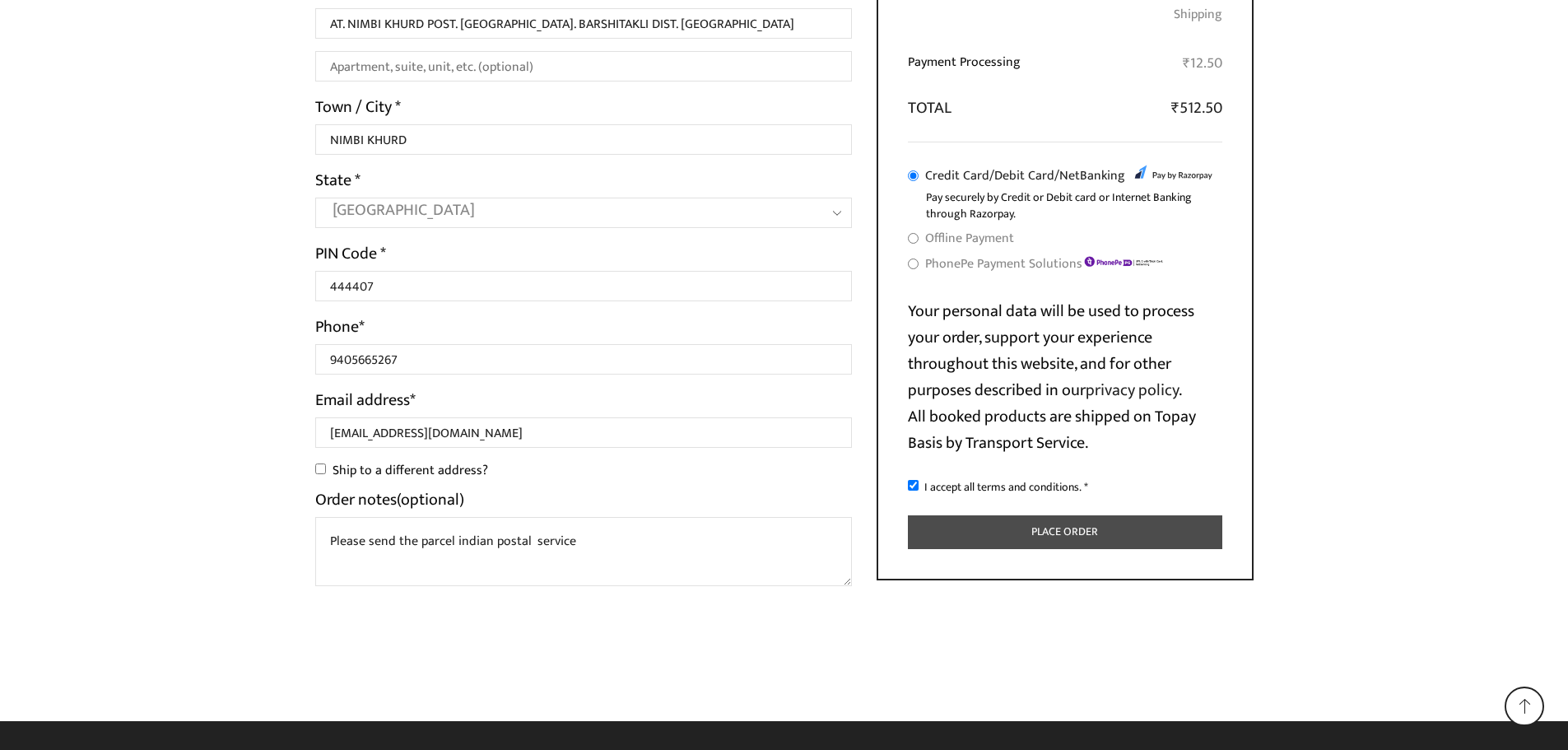
click at [1066, 534] on button "Place order" at bounding box center [1066, 532] width 315 height 34
